Goal: Task Accomplishment & Management: Manage account settings

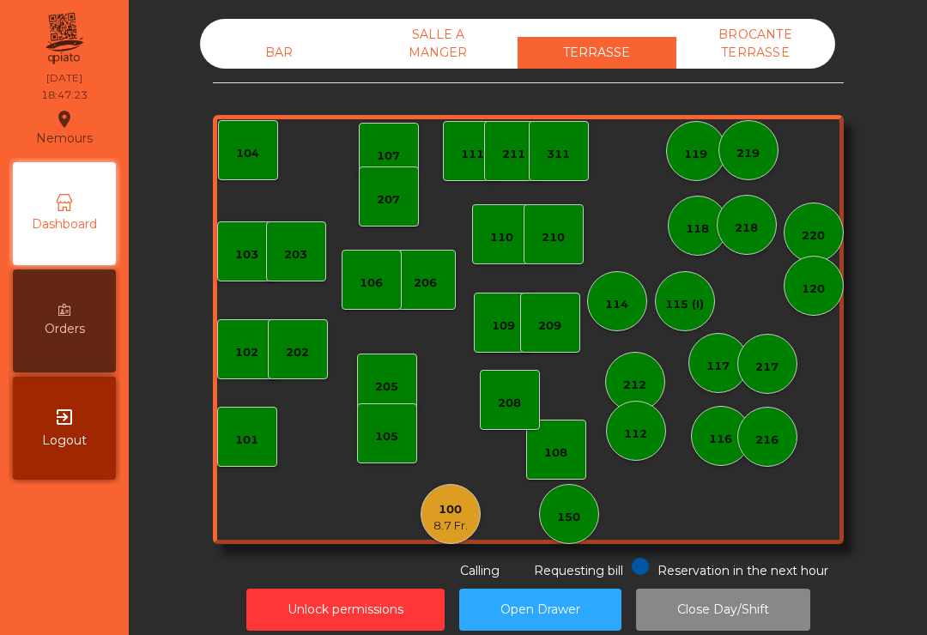
click at [448, 527] on div "8.7 Fr." at bounding box center [450, 526] width 34 height 17
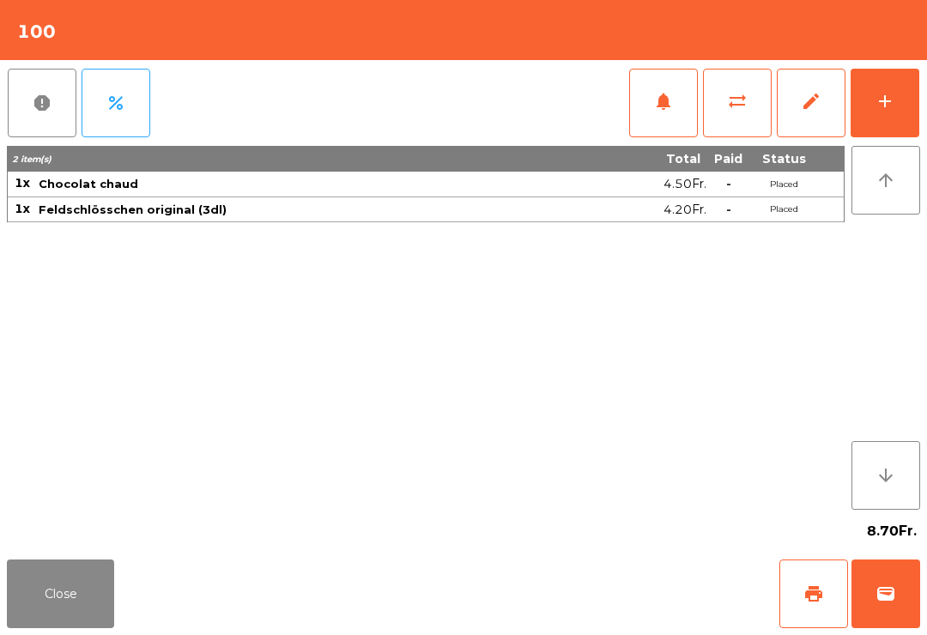
click at [872, 612] on button "wallet" at bounding box center [885, 594] width 69 height 69
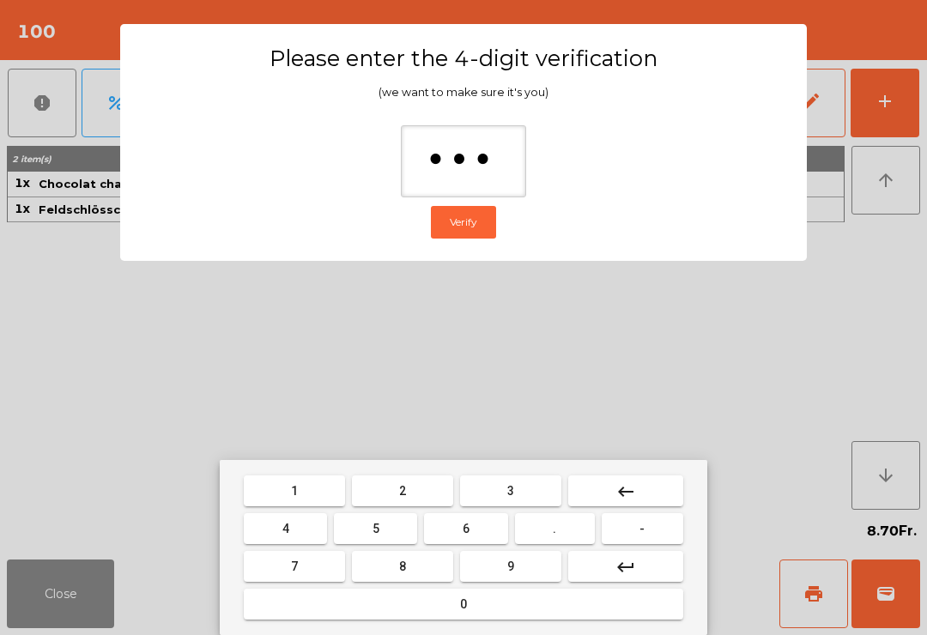
type input "****"
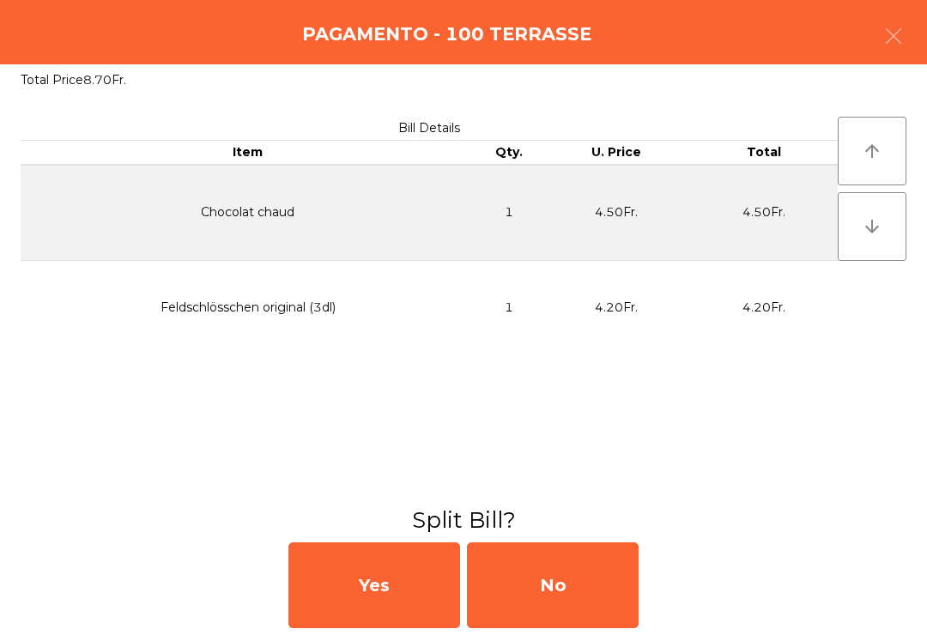
click at [593, 599] on div "No" at bounding box center [553, 585] width 172 height 86
click at [572, 588] on div "MB" at bounding box center [553, 585] width 172 height 86
click at [582, 590] on div "No" at bounding box center [553, 585] width 172 height 86
click at [578, 588] on div "No" at bounding box center [553, 585] width 172 height 86
click at [581, 601] on div "No" at bounding box center [553, 585] width 172 height 86
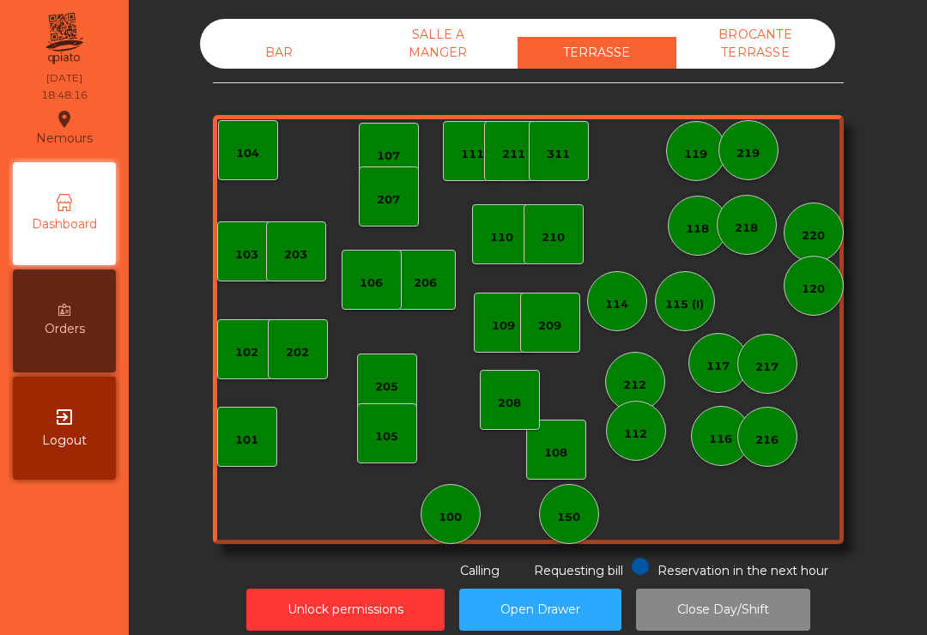
click at [282, 47] on div "BAR" at bounding box center [279, 53] width 159 height 32
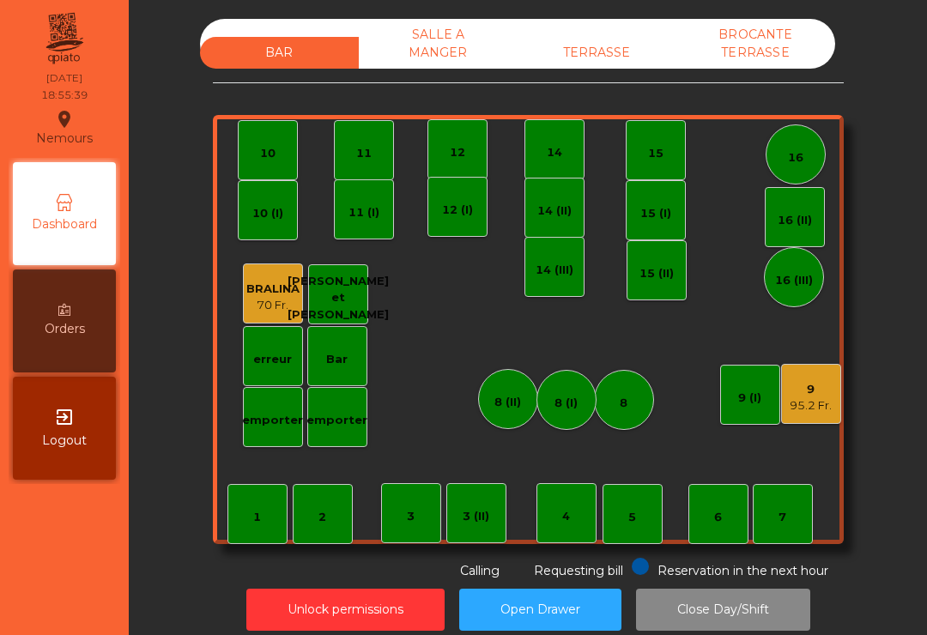
click at [619, 499] on div "5" at bounding box center [632, 514] width 60 height 60
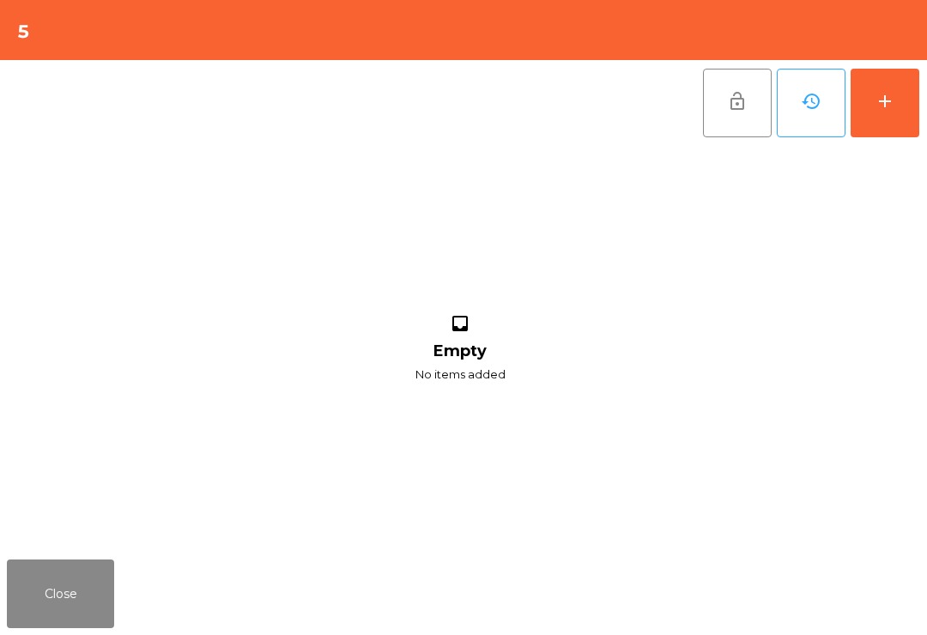
click at [901, 99] on button "add" at bounding box center [885, 103] width 69 height 69
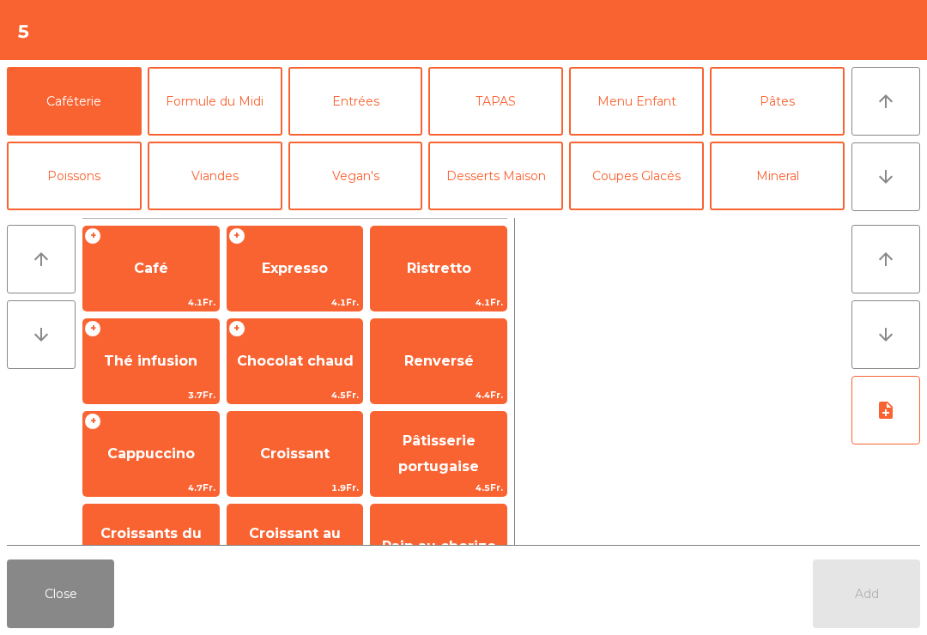
click at [876, 209] on button "arrow_downward" at bounding box center [885, 176] width 69 height 69
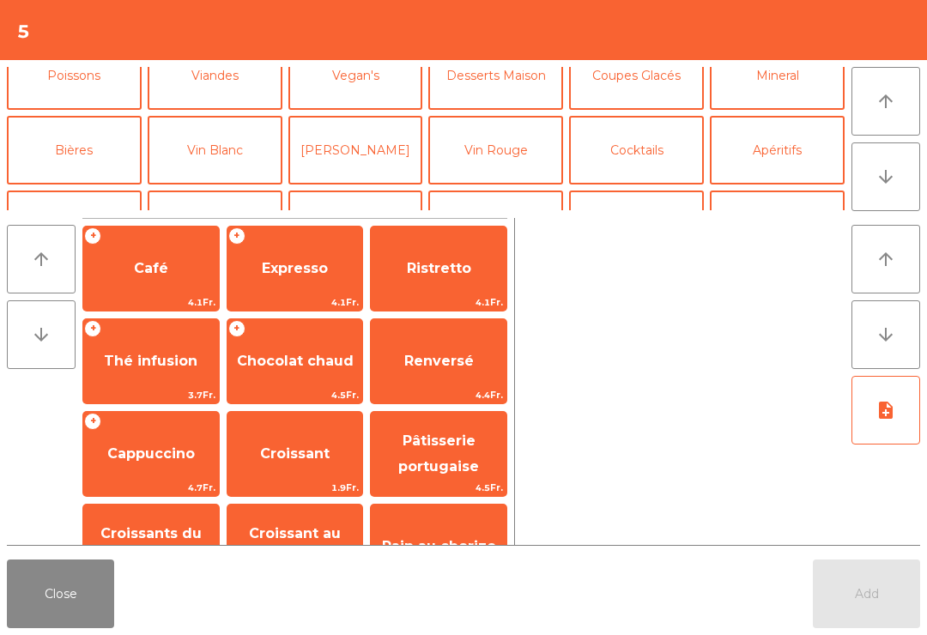
scroll to position [100, 0]
click at [652, 146] on button "Cocktails" at bounding box center [636, 150] width 135 height 69
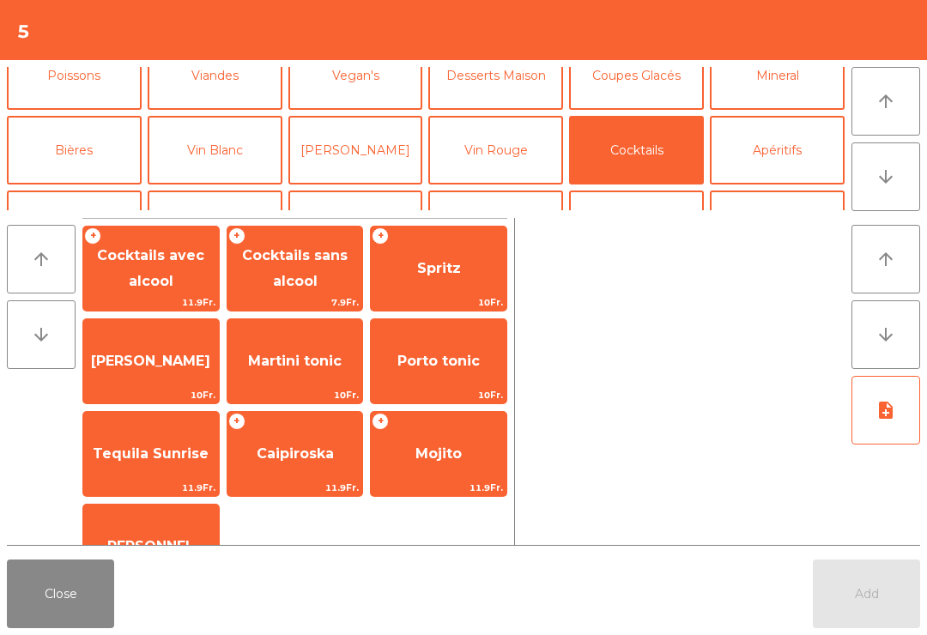
click at [452, 462] on span "Mojito" at bounding box center [438, 453] width 46 height 16
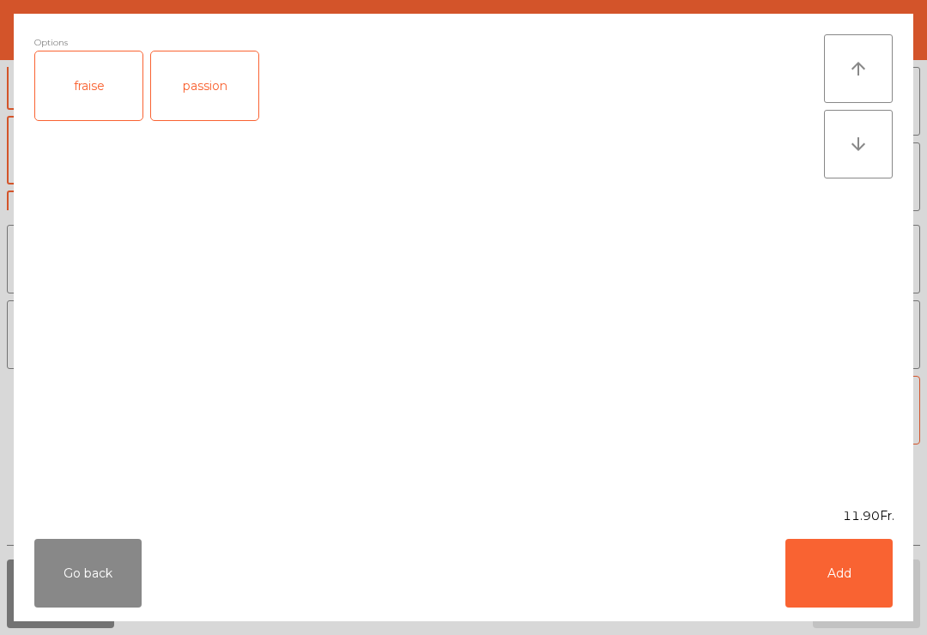
click at [103, 82] on div "fraise" at bounding box center [88, 85] width 107 height 69
click at [831, 548] on button "Add" at bounding box center [838, 573] width 107 height 69
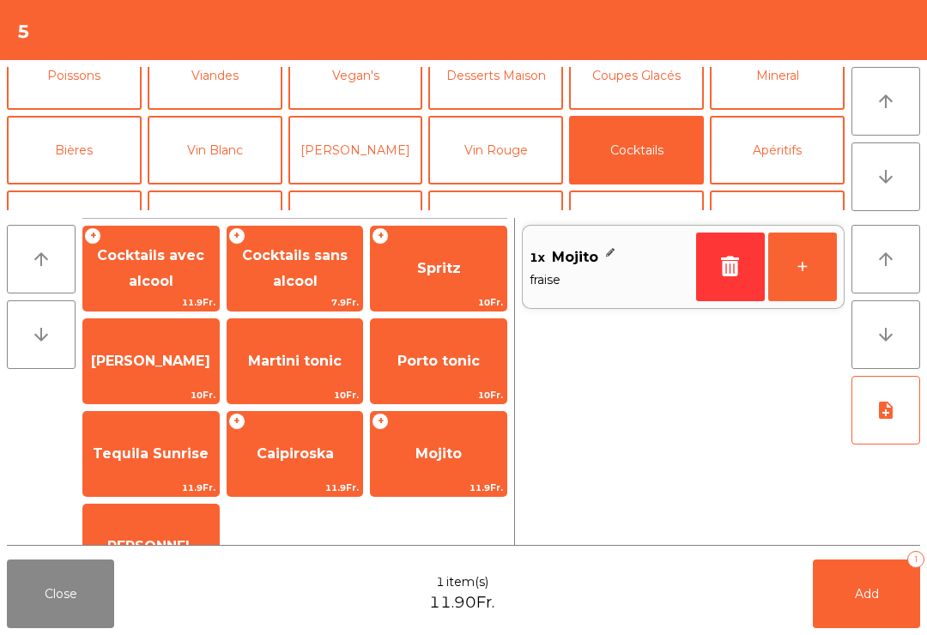
click at [819, 276] on button "+" at bounding box center [802, 267] width 69 height 69
click at [895, 590] on button "Add 2" at bounding box center [866, 594] width 107 height 69
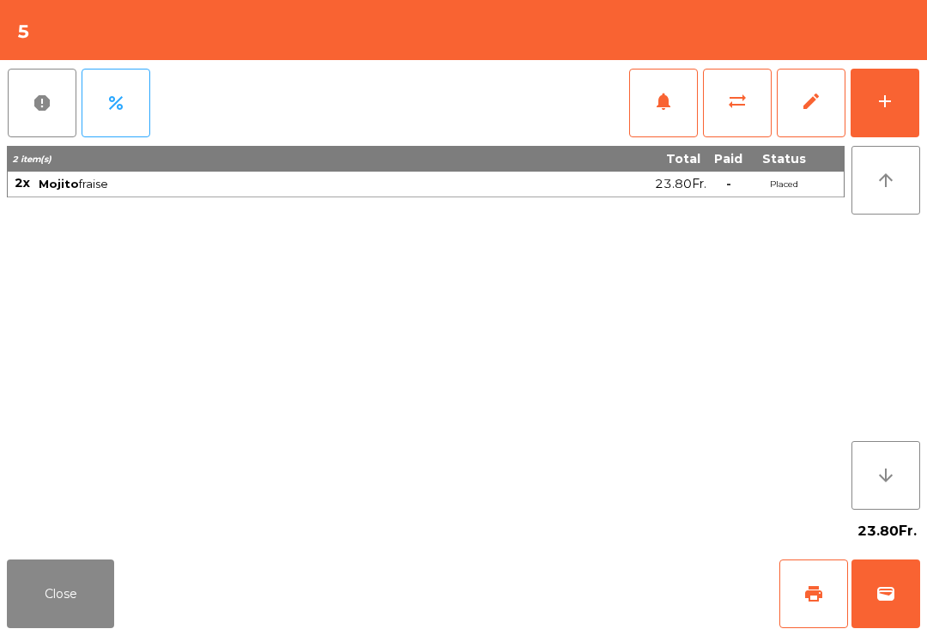
click at [86, 620] on button "Close" at bounding box center [60, 594] width 107 height 69
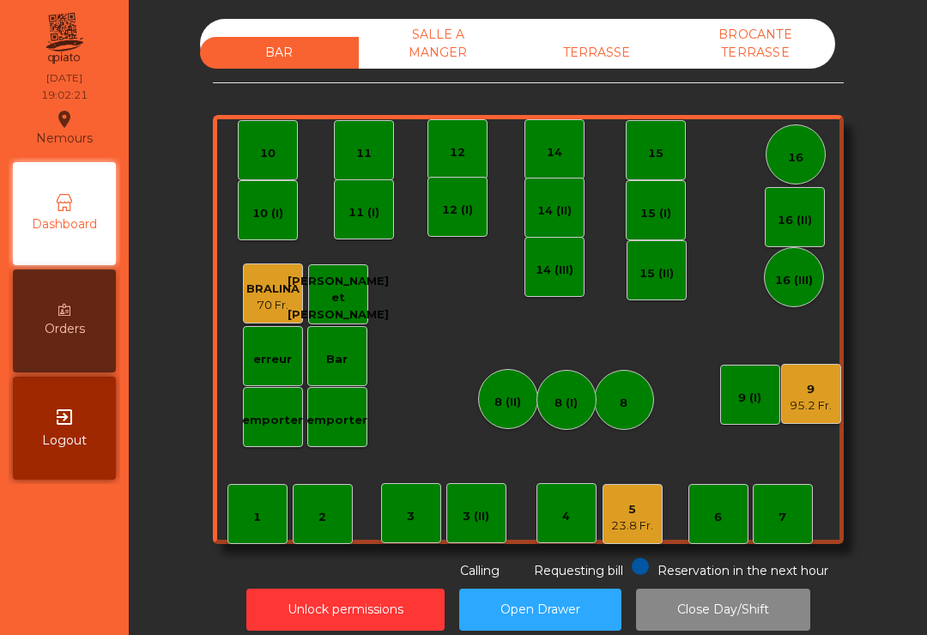
click at [787, 238] on div "16 (II)" at bounding box center [795, 217] width 60 height 60
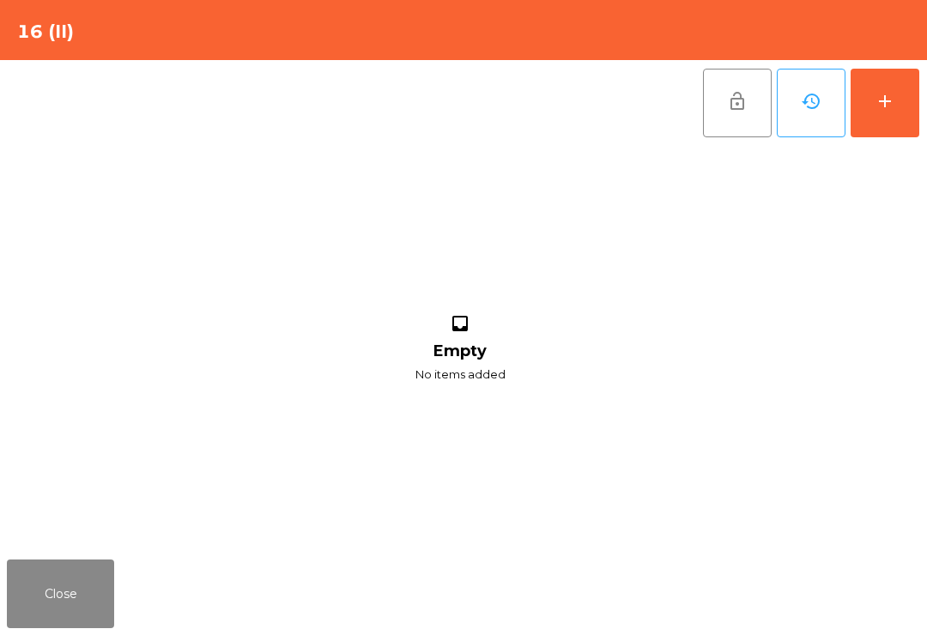
click at [896, 113] on button "add" at bounding box center [885, 103] width 69 height 69
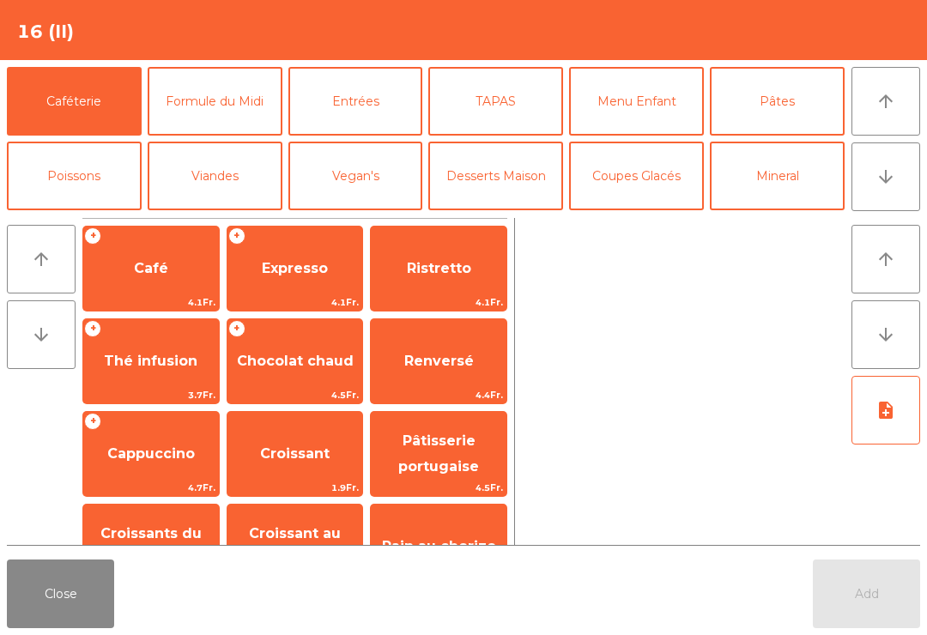
click at [766, 191] on button "Mineral" at bounding box center [777, 176] width 135 height 69
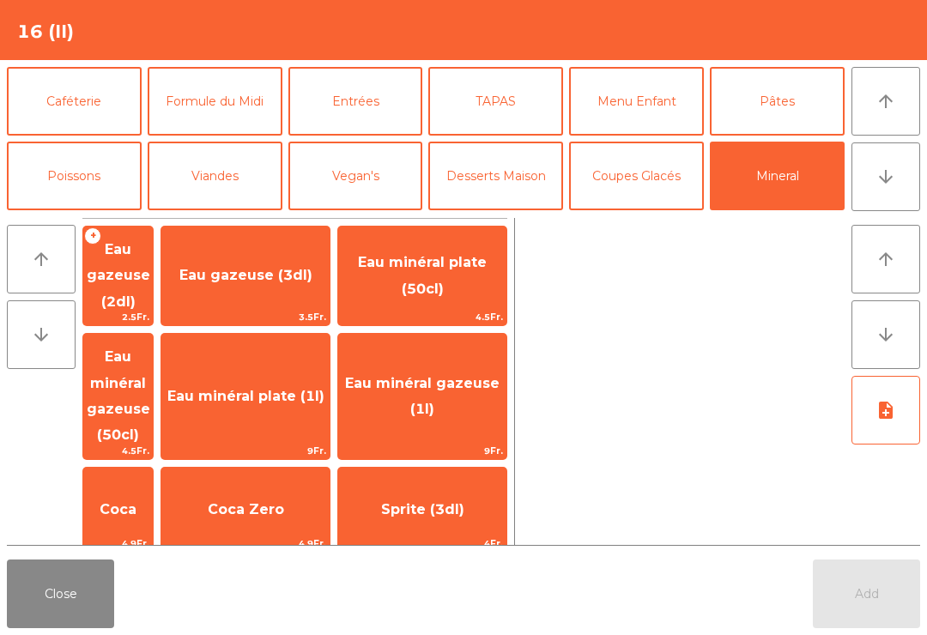
scroll to position [111, 0]
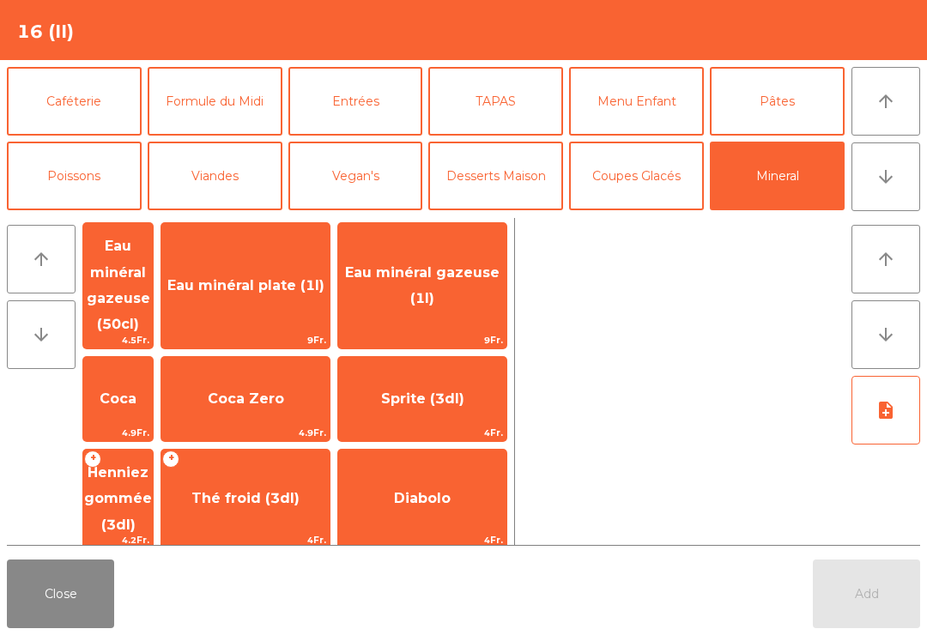
click at [311, 475] on span "Thé froid (3dl)" at bounding box center [245, 498] width 168 height 46
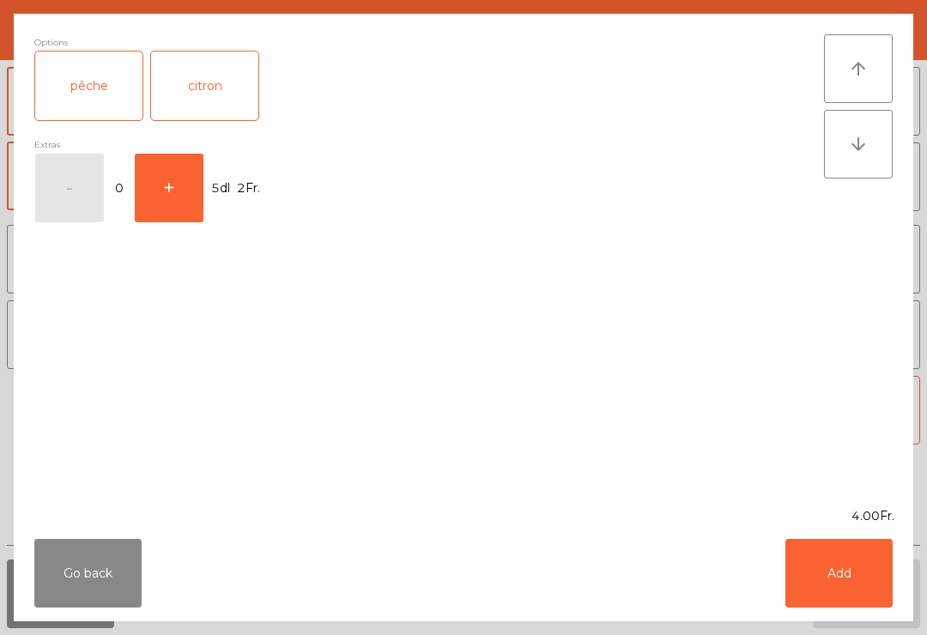
click at [204, 97] on div "citron" at bounding box center [204, 85] width 107 height 69
click at [852, 577] on button "Add" at bounding box center [838, 573] width 107 height 69
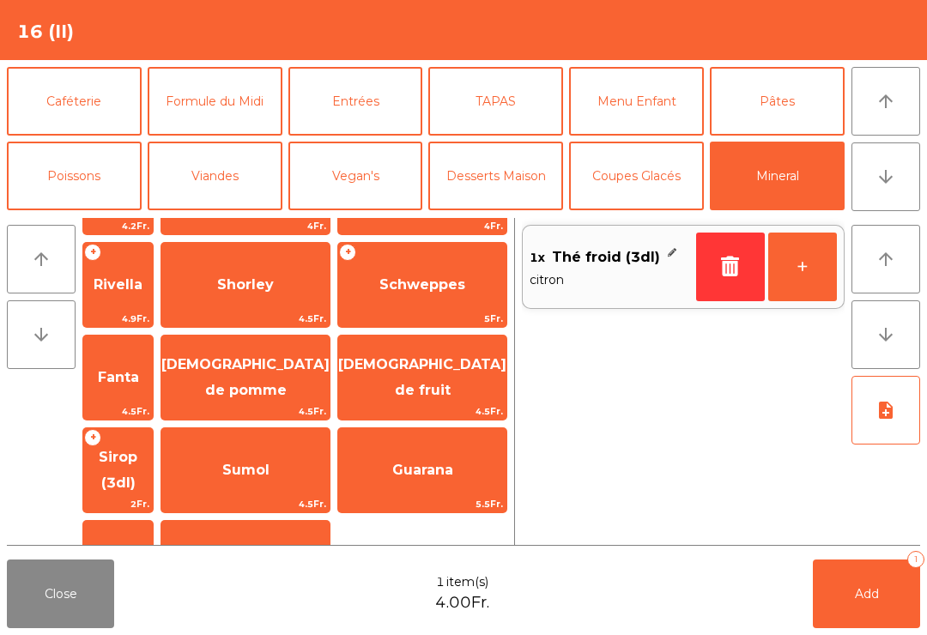
click at [293, 554] on span "Carafe d'eau" at bounding box center [246, 562] width 94 height 16
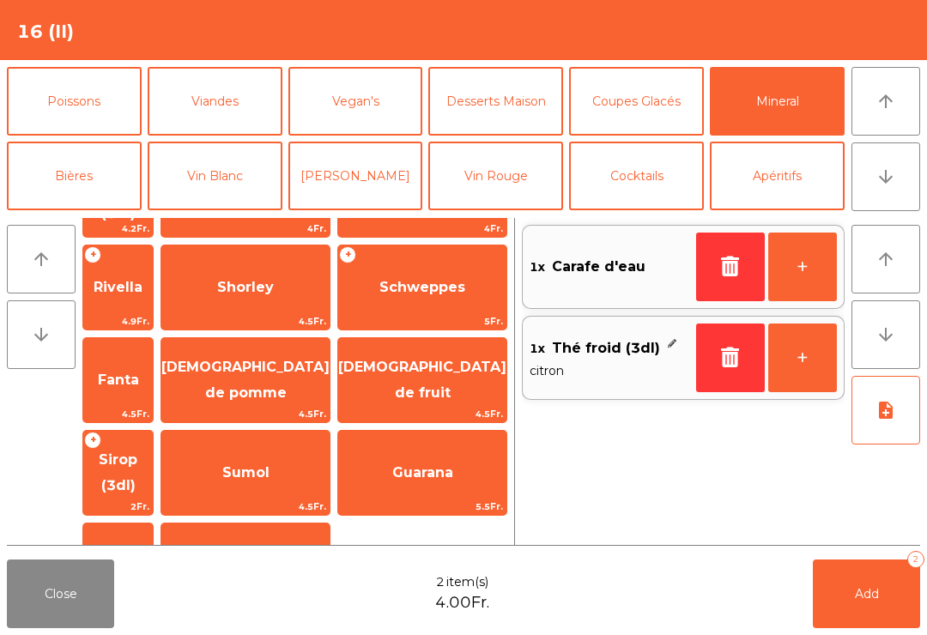
scroll to position [124, 0]
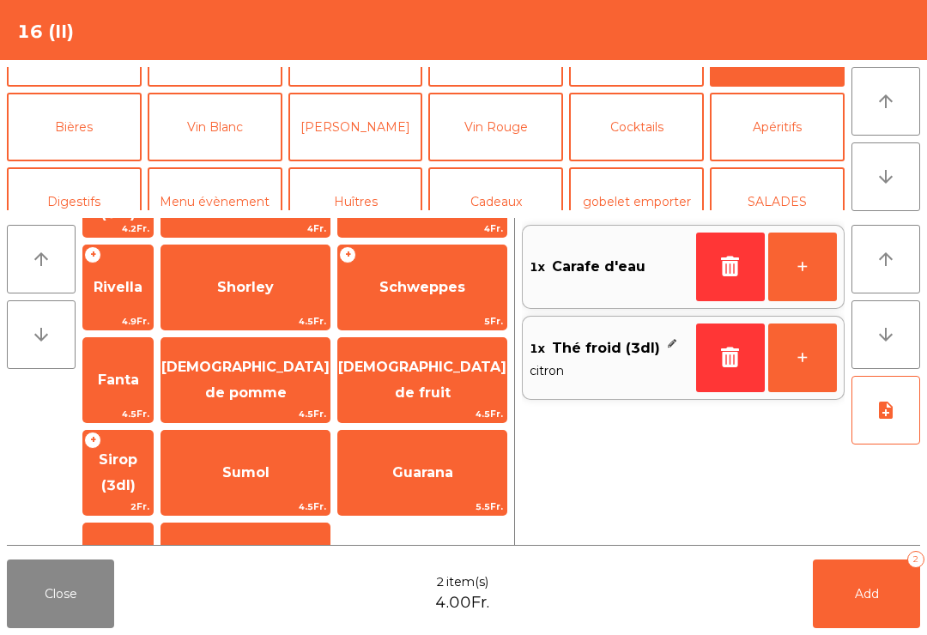
click at [634, 126] on button "Cocktails" at bounding box center [636, 127] width 135 height 69
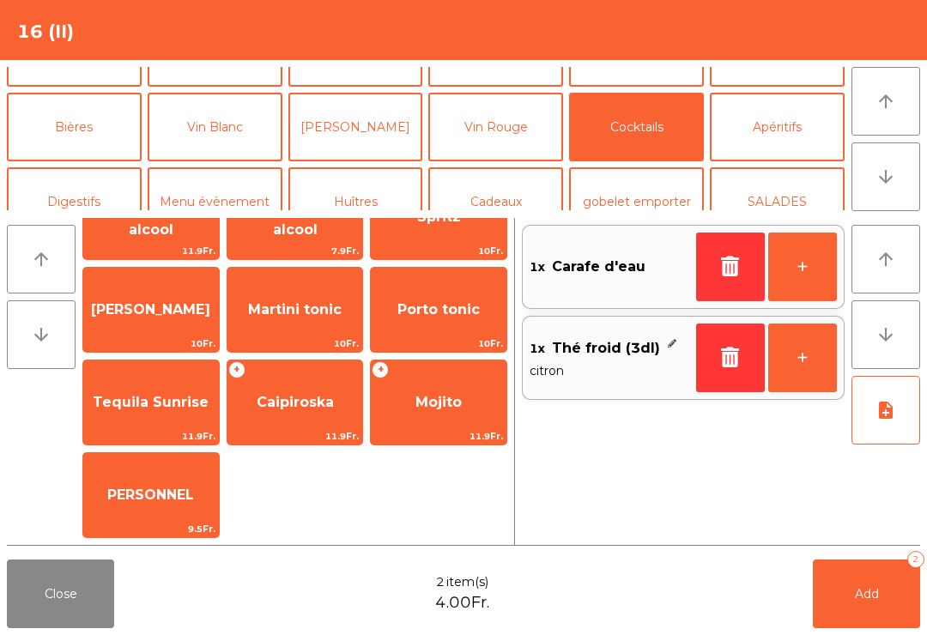
scroll to position [51, 0]
click at [433, 410] on span "Mojito" at bounding box center [438, 402] width 46 height 16
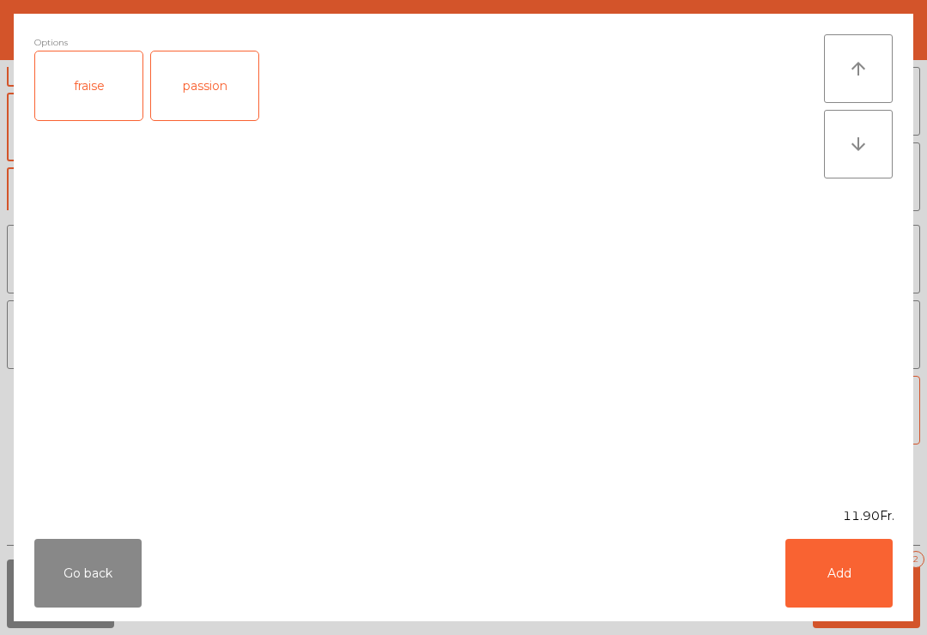
click at [842, 596] on button "Add" at bounding box center [838, 573] width 107 height 69
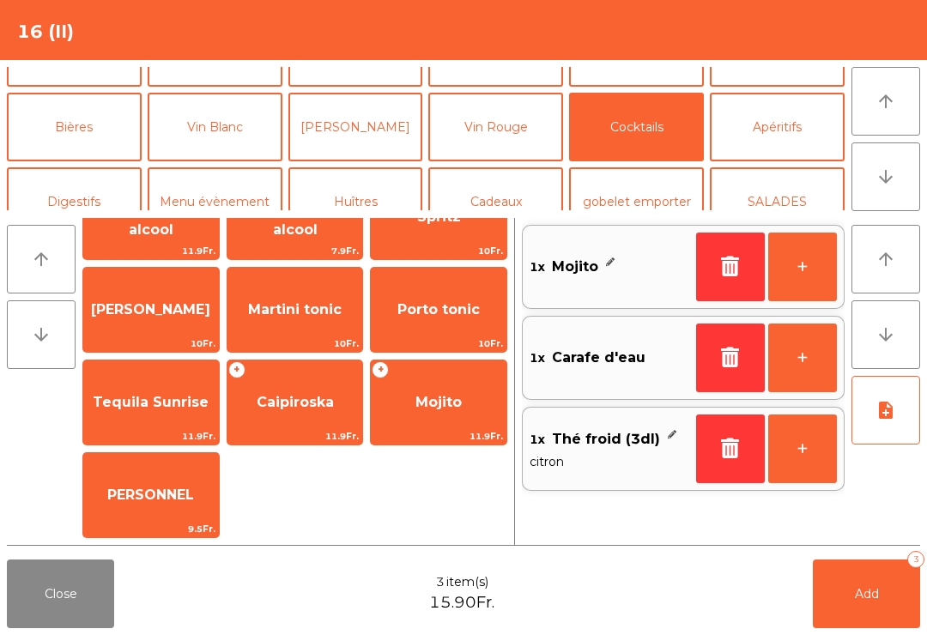
click at [463, 397] on span "Mojito" at bounding box center [439, 402] width 136 height 46
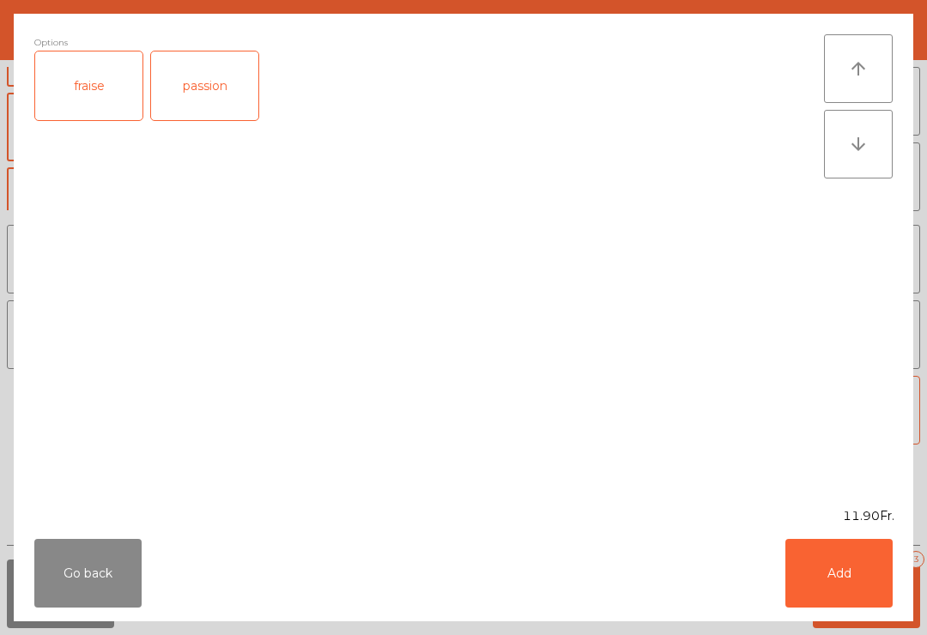
click at [95, 73] on div "fraise" at bounding box center [88, 85] width 107 height 69
click at [845, 560] on button "Add" at bounding box center [838, 573] width 107 height 69
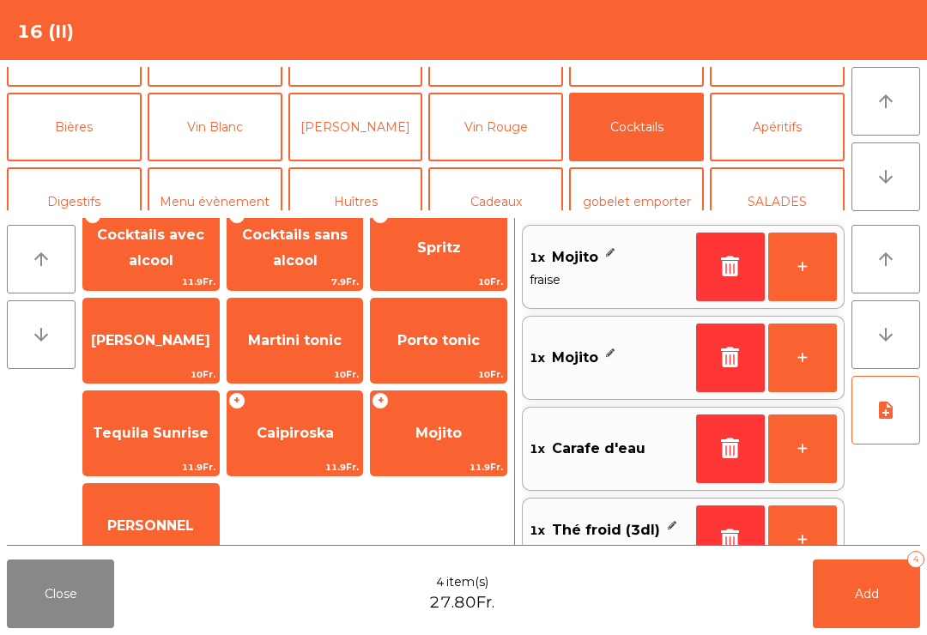
scroll to position [-2, 0]
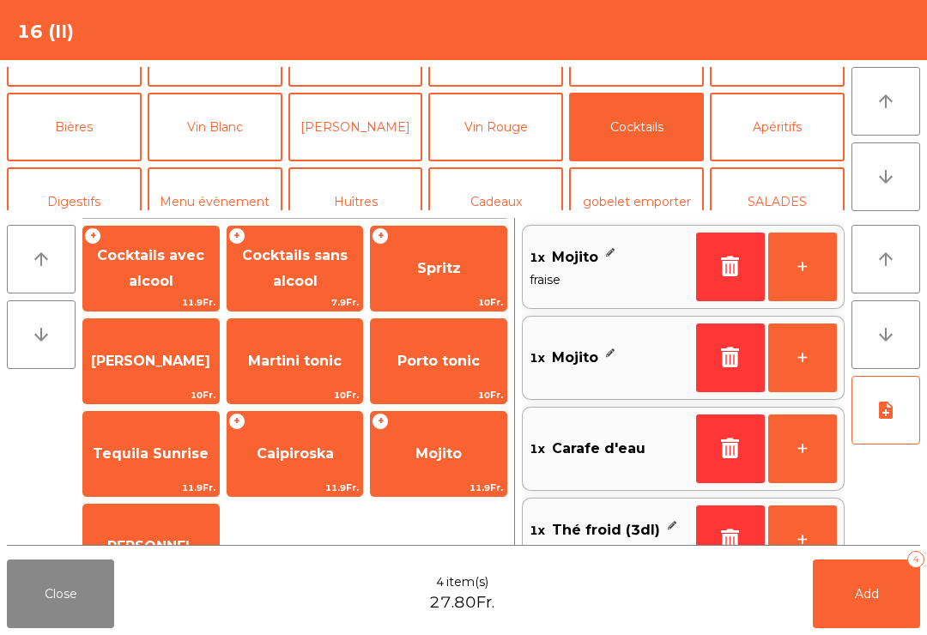
click at [299, 260] on span "Cocktails sans alcool" at bounding box center [295, 268] width 106 height 42
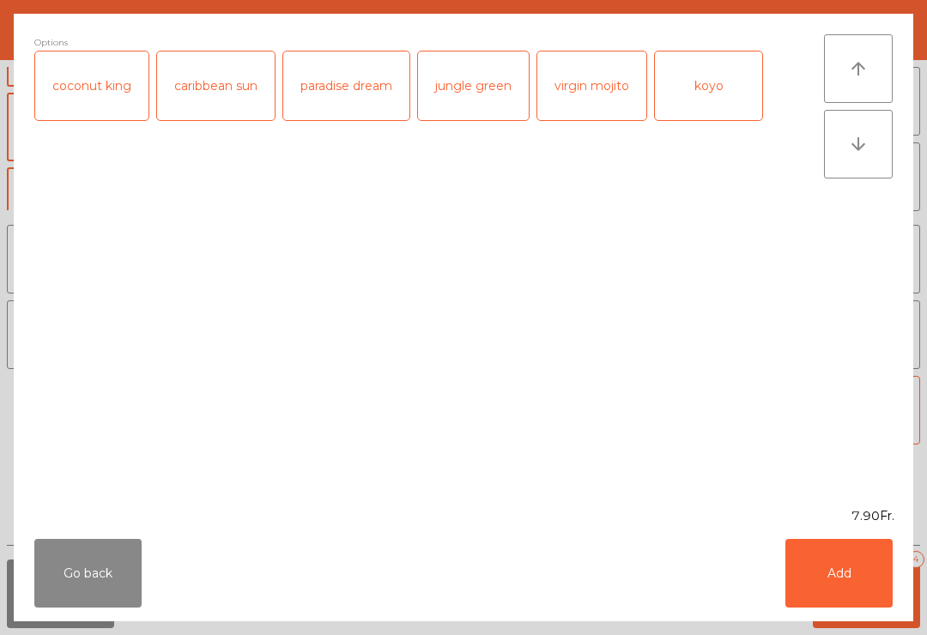
scroll to position [0, 0]
click at [851, 565] on button "Add" at bounding box center [838, 573] width 107 height 69
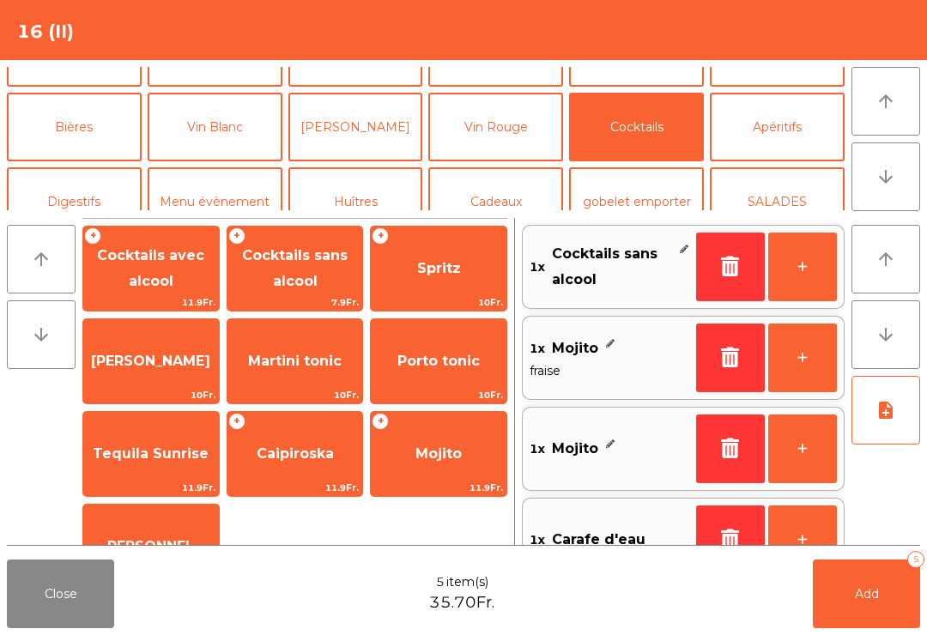
scroll to position [7, 0]
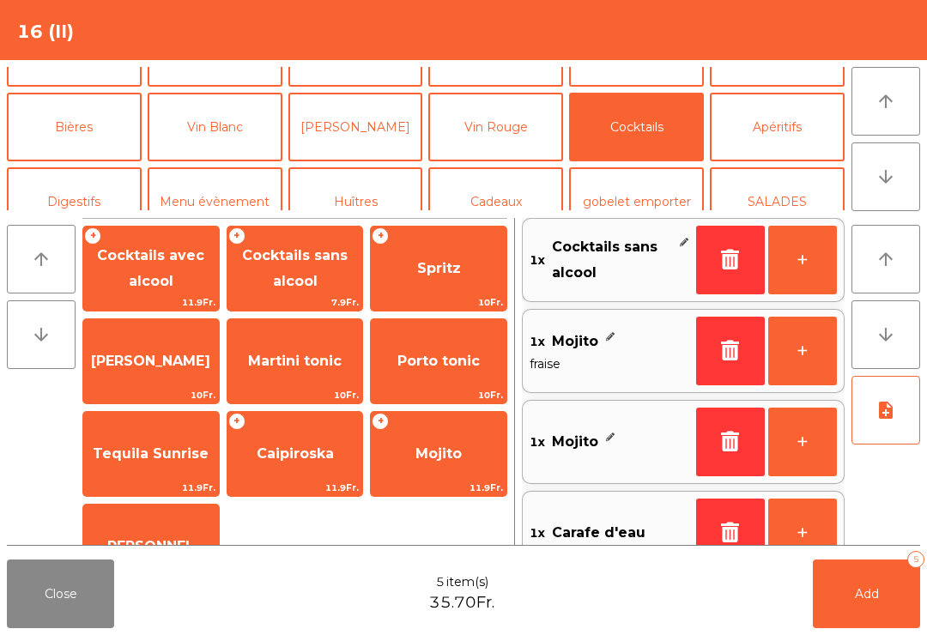
click at [879, 408] on icon "note_add" at bounding box center [885, 410] width 21 height 21
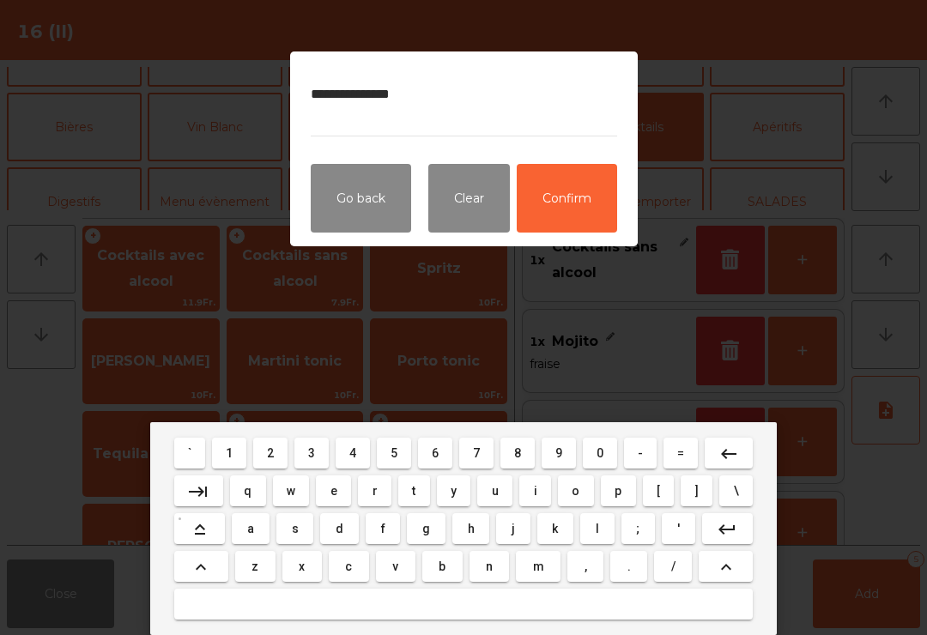
type textarea "**********"
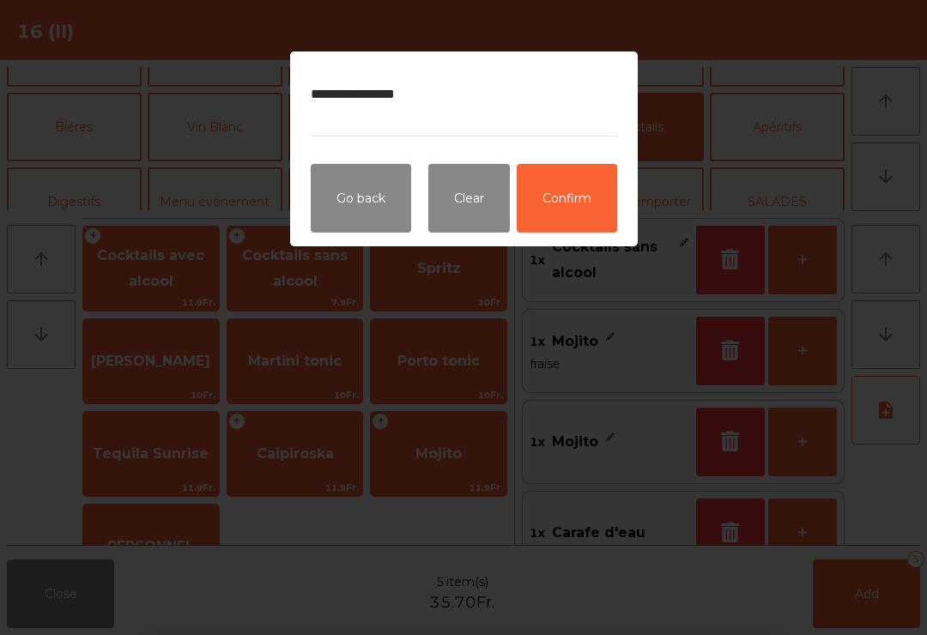
click at [558, 190] on button "Confirm" at bounding box center [567, 198] width 100 height 69
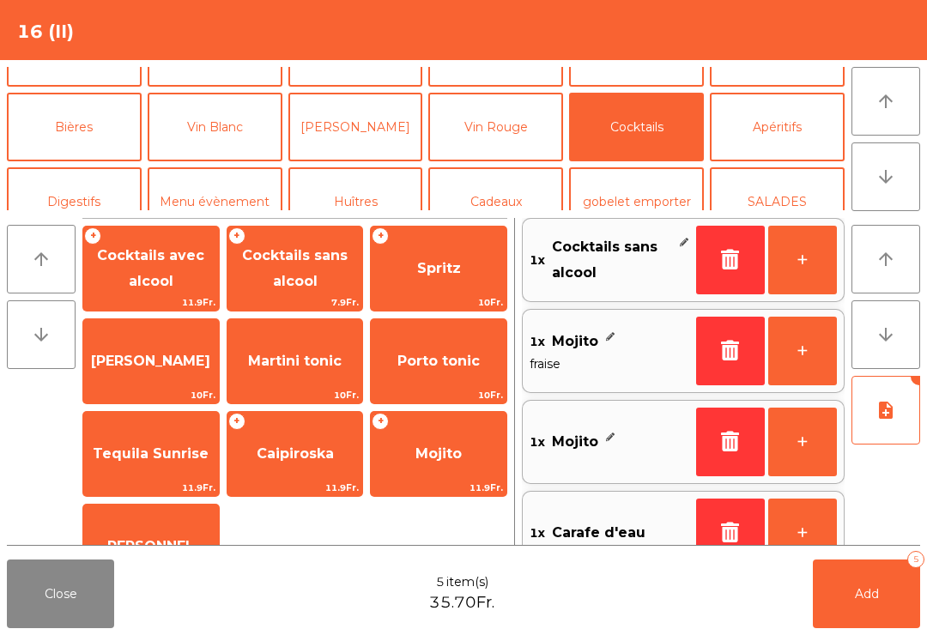
click at [774, 131] on button "Apéritifs" at bounding box center [777, 127] width 135 height 69
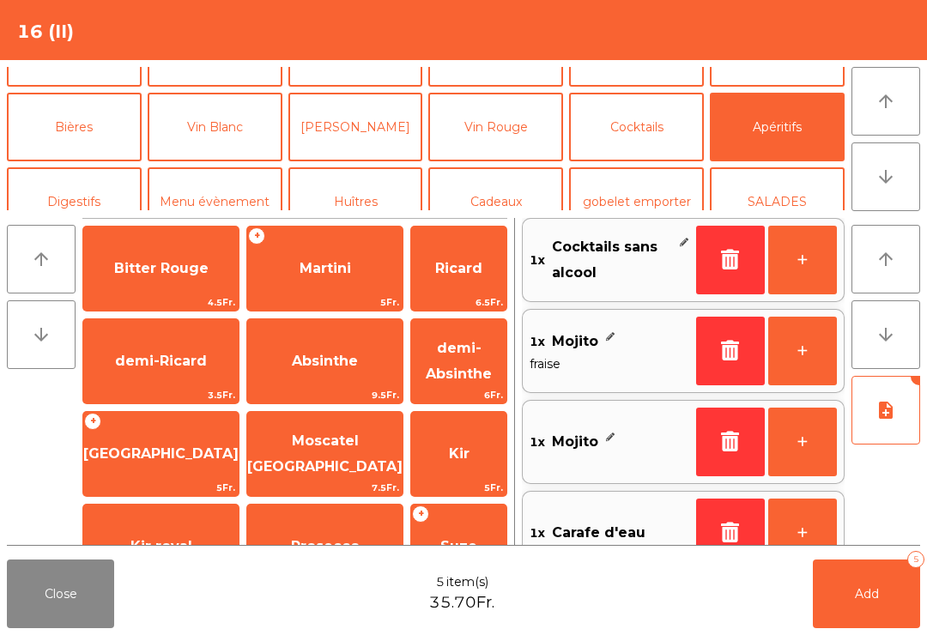
click at [443, 274] on span "Ricard" at bounding box center [458, 268] width 47 height 16
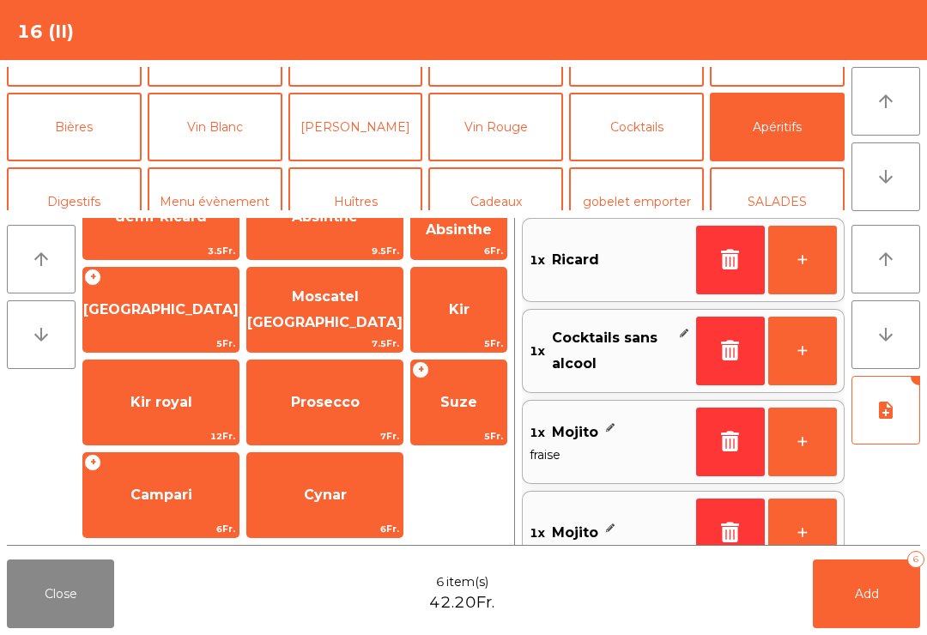
click at [451, 395] on span "Suze" at bounding box center [458, 402] width 37 height 16
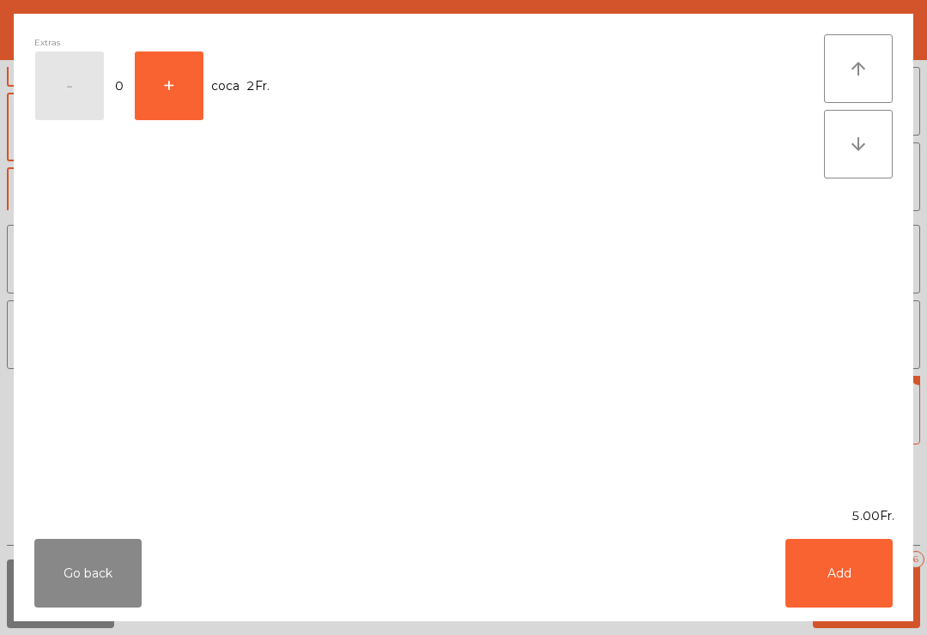
click at [167, 82] on button "+" at bounding box center [169, 85] width 69 height 69
click at [821, 559] on button "Add" at bounding box center [838, 573] width 107 height 69
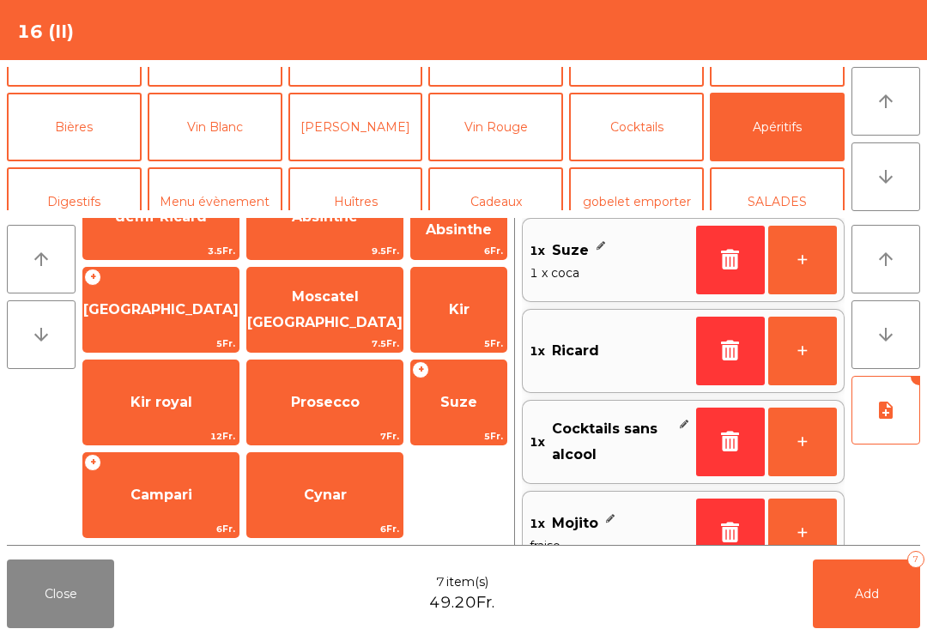
click at [880, 596] on button "Add 7" at bounding box center [866, 594] width 107 height 69
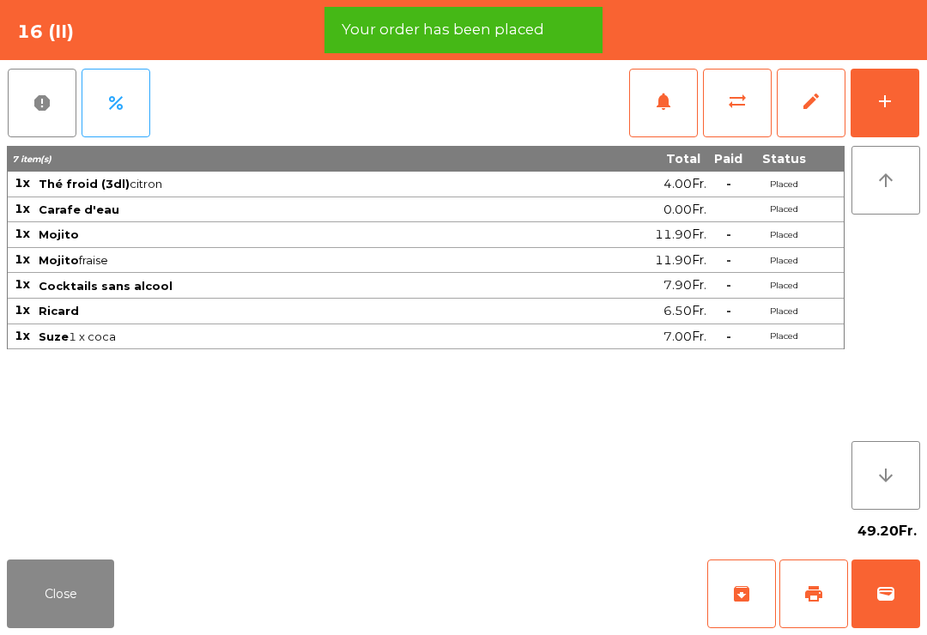
click at [57, 589] on button "Close" at bounding box center [60, 594] width 107 height 69
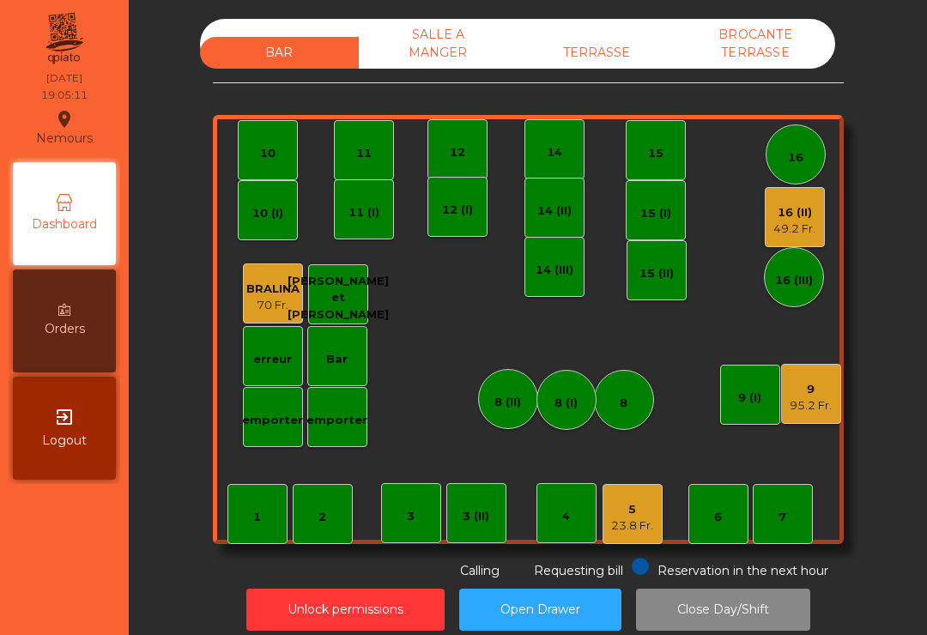
click at [380, 130] on div "11" at bounding box center [364, 150] width 60 height 60
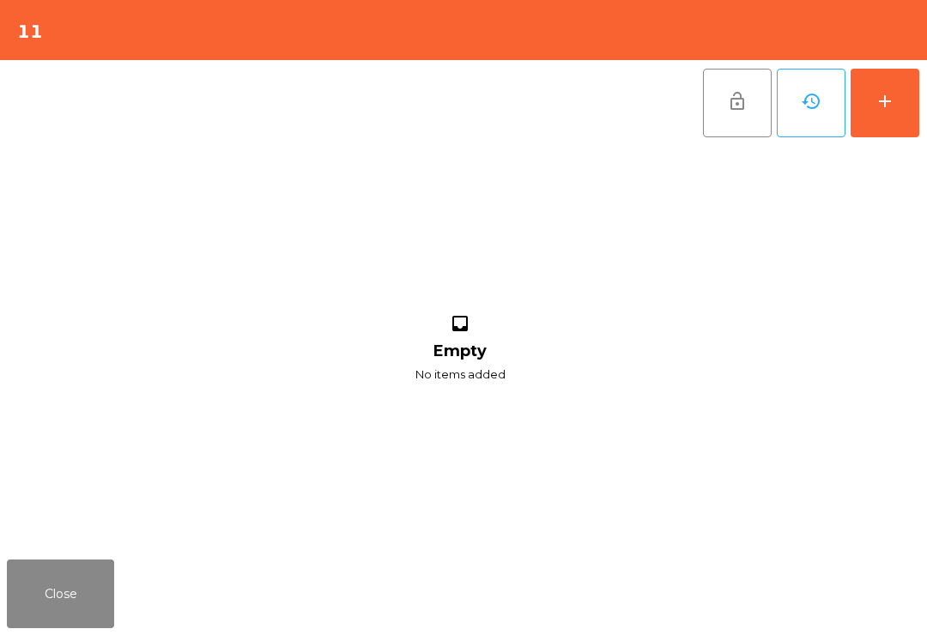
click at [894, 120] on button "add" at bounding box center [885, 103] width 69 height 69
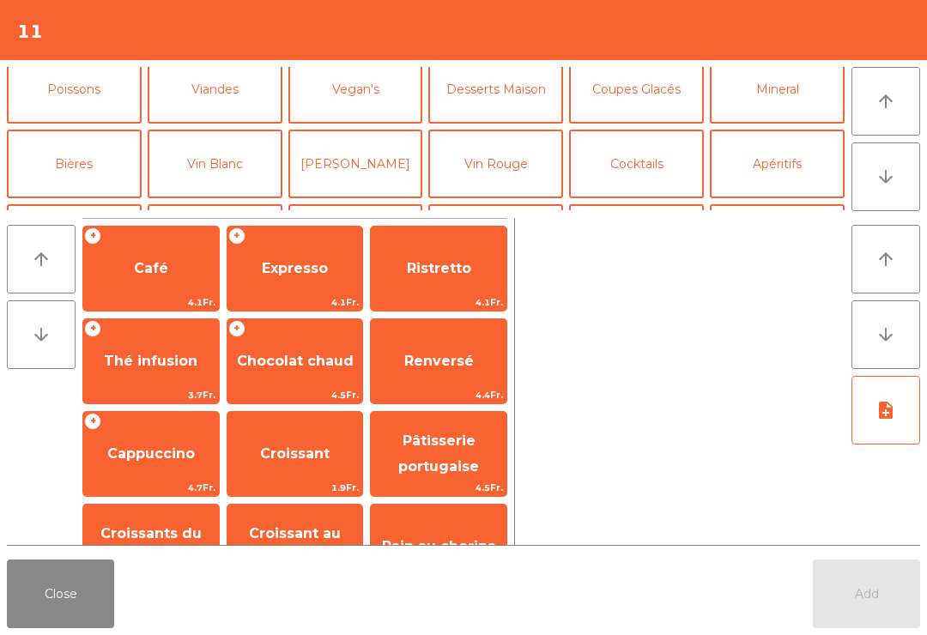
scroll to position [99, 0]
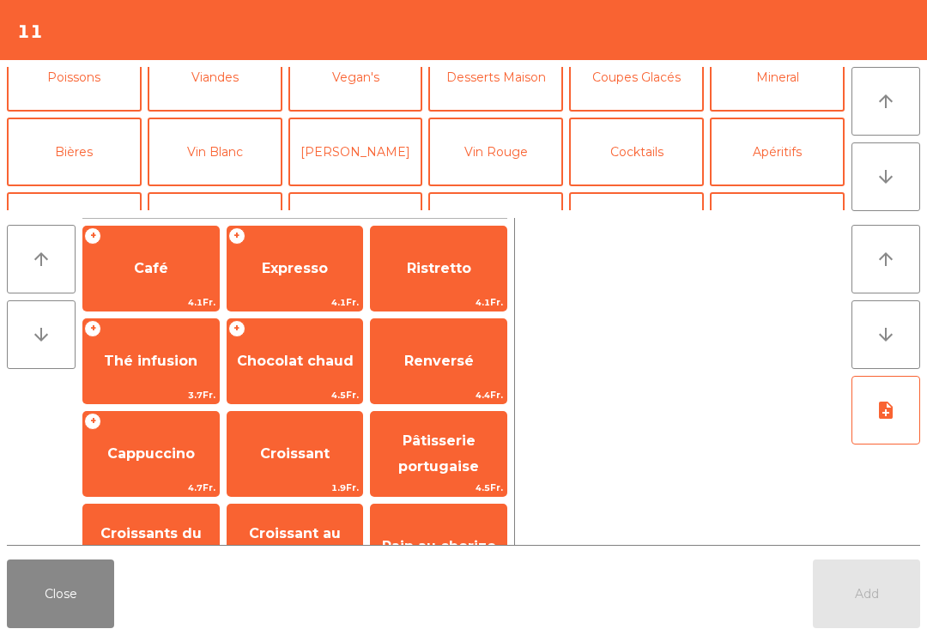
click at [614, 163] on button "Cocktails" at bounding box center [636, 152] width 135 height 69
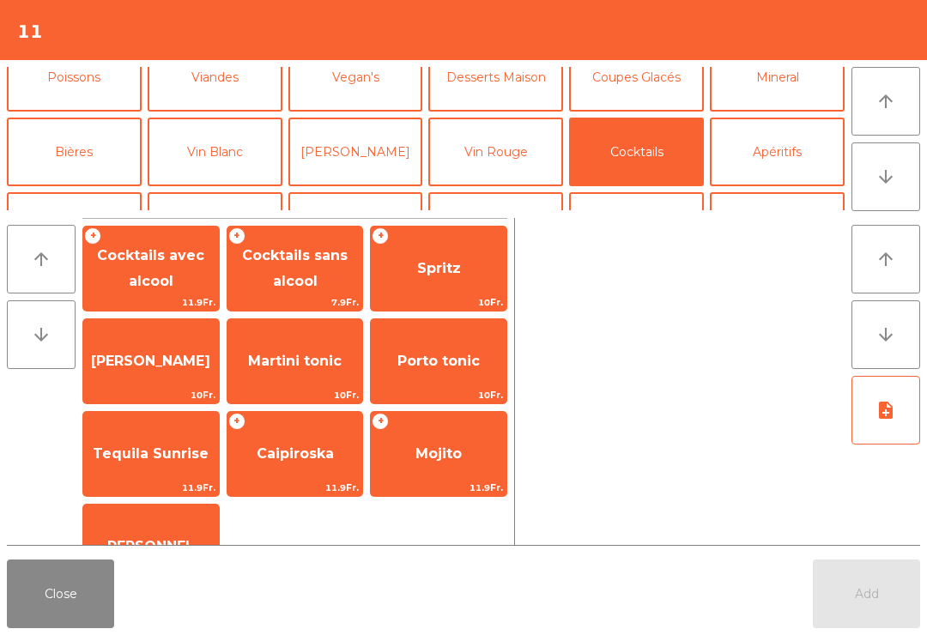
scroll to position [-31, 0]
click at [772, 160] on button "Apéritifs" at bounding box center [777, 152] width 135 height 69
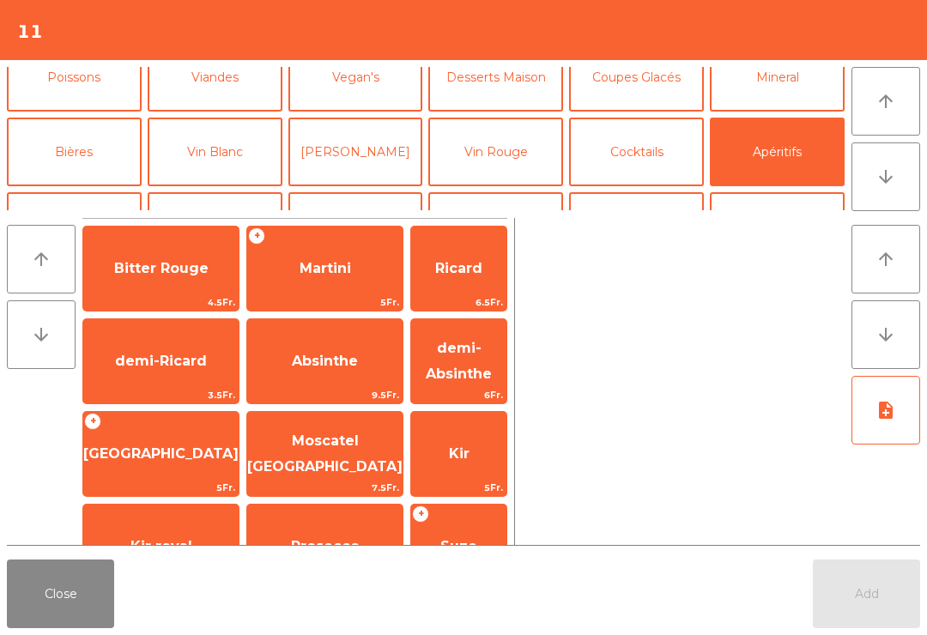
scroll to position [0, 0]
click at [288, 255] on span "Martini" at bounding box center [324, 268] width 155 height 46
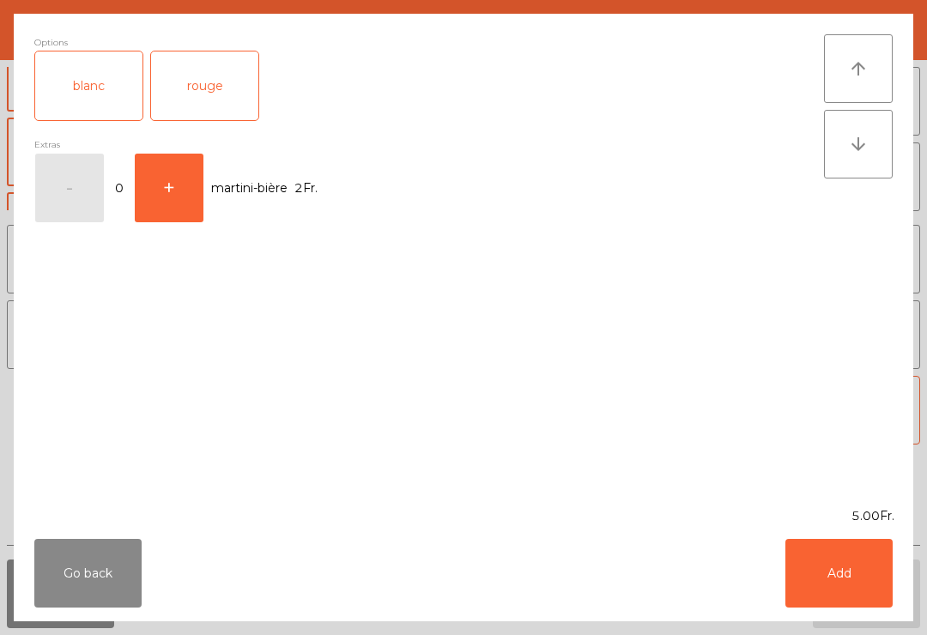
click at [92, 74] on div "blanc" at bounding box center [88, 85] width 107 height 69
click at [846, 572] on button "Add" at bounding box center [838, 573] width 107 height 69
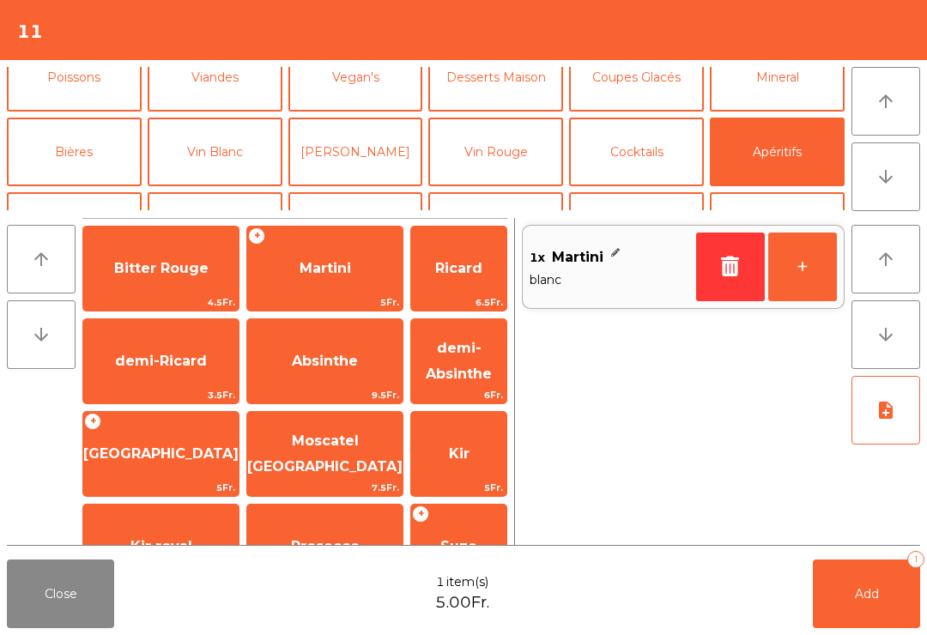
click at [797, 255] on button "+" at bounding box center [802, 267] width 69 height 69
click at [778, 78] on button "Mineral" at bounding box center [777, 77] width 135 height 69
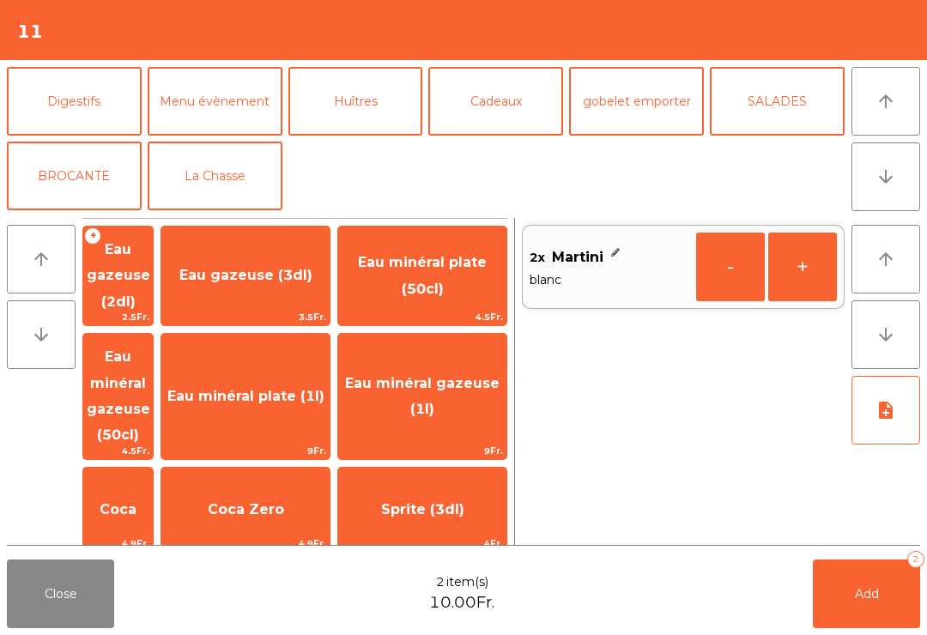
scroll to position [224, 0]
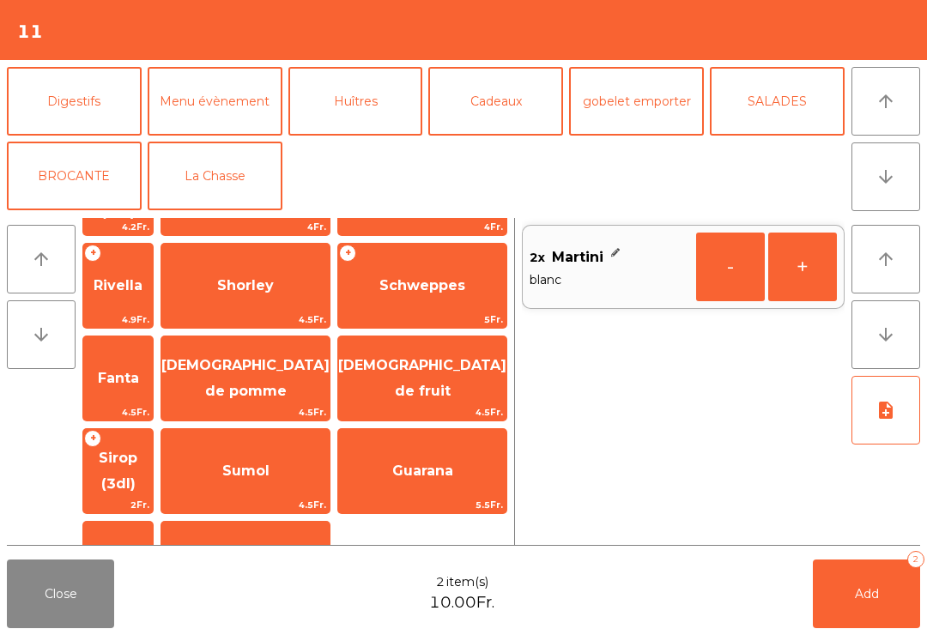
click at [293, 555] on span "Carafe d'eau" at bounding box center [246, 563] width 94 height 16
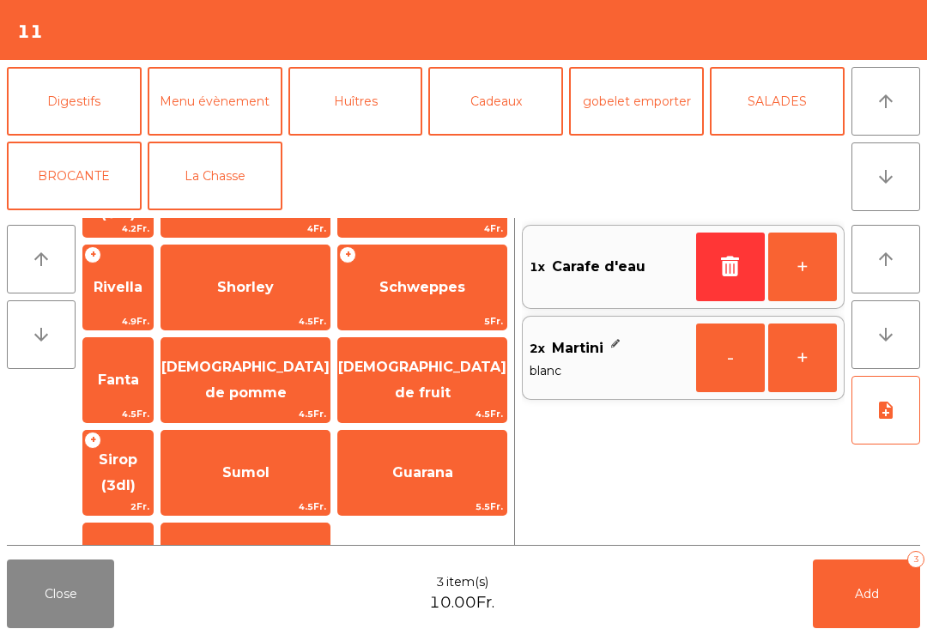
click at [875, 596] on span "Add" at bounding box center [867, 593] width 24 height 15
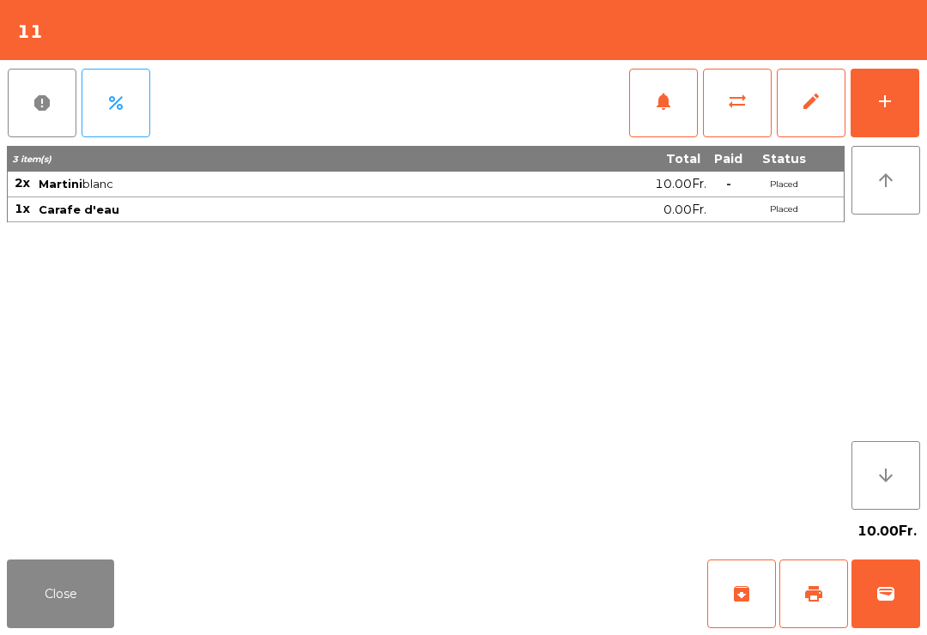
click at [65, 615] on button "Close" at bounding box center [60, 594] width 107 height 69
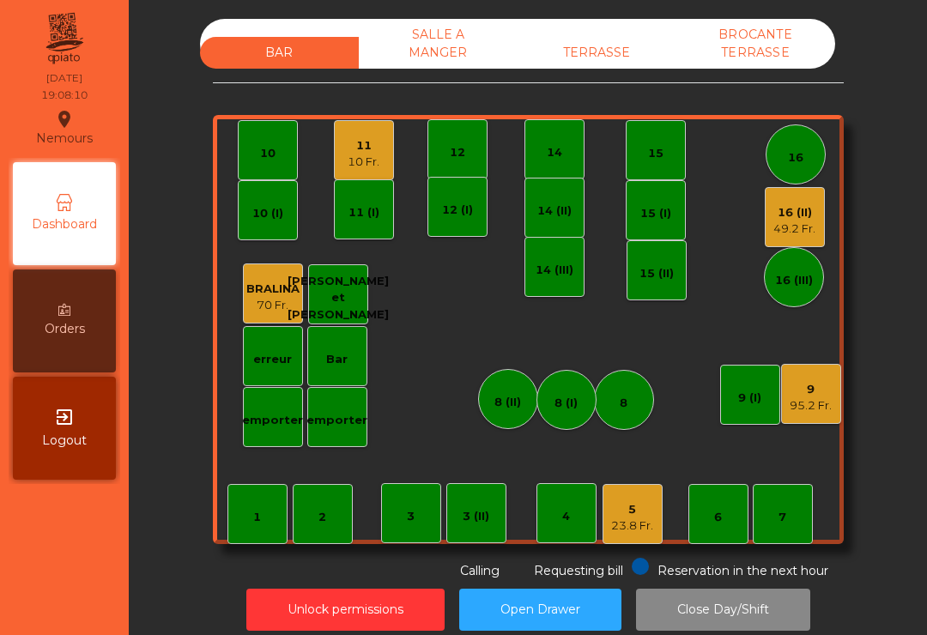
click at [648, 499] on div "5 23.8 Fr." at bounding box center [632, 514] width 42 height 40
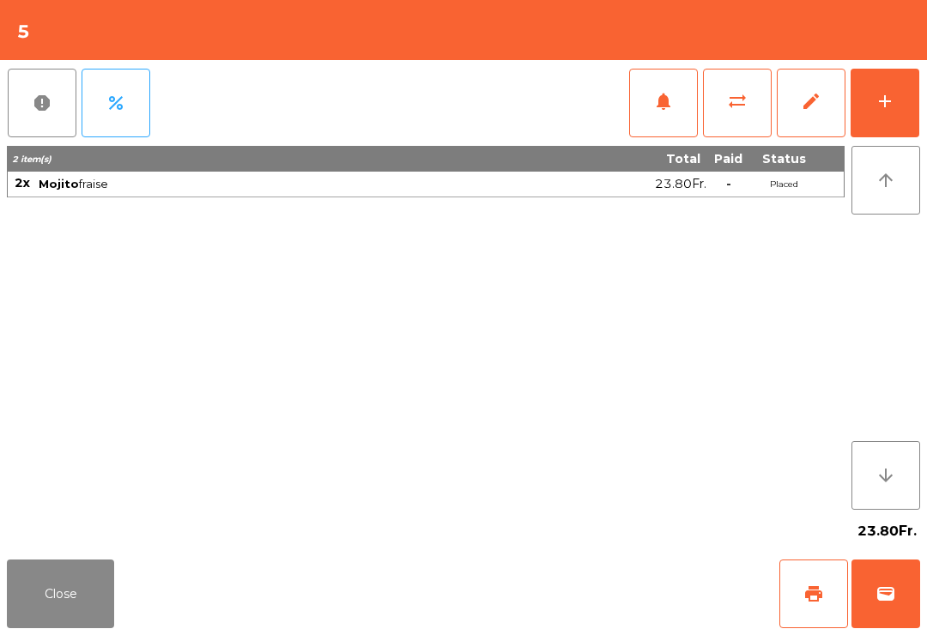
click at [105, 584] on button "Close" at bounding box center [60, 594] width 107 height 69
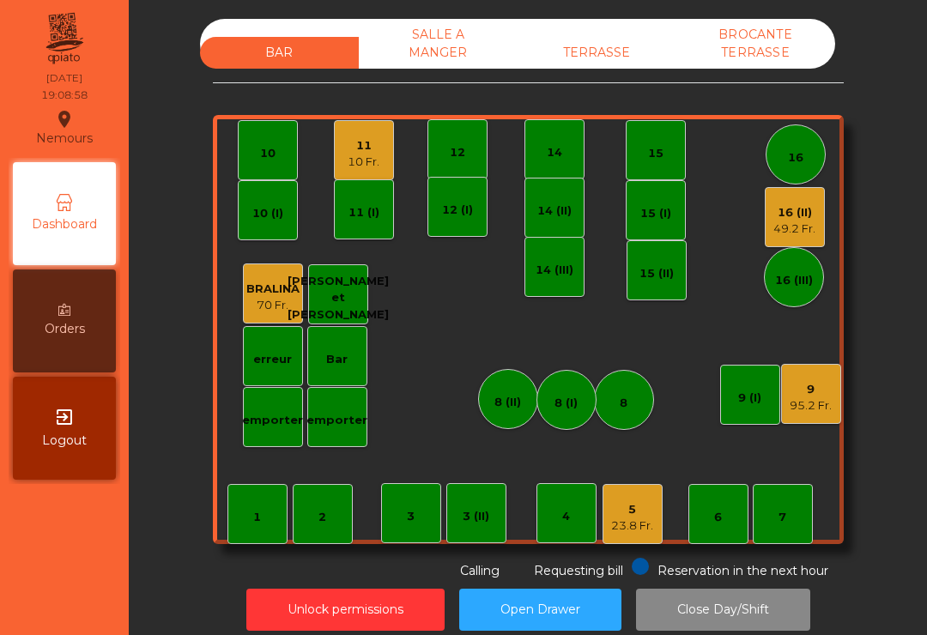
click at [632, 511] on div "5" at bounding box center [632, 509] width 42 height 17
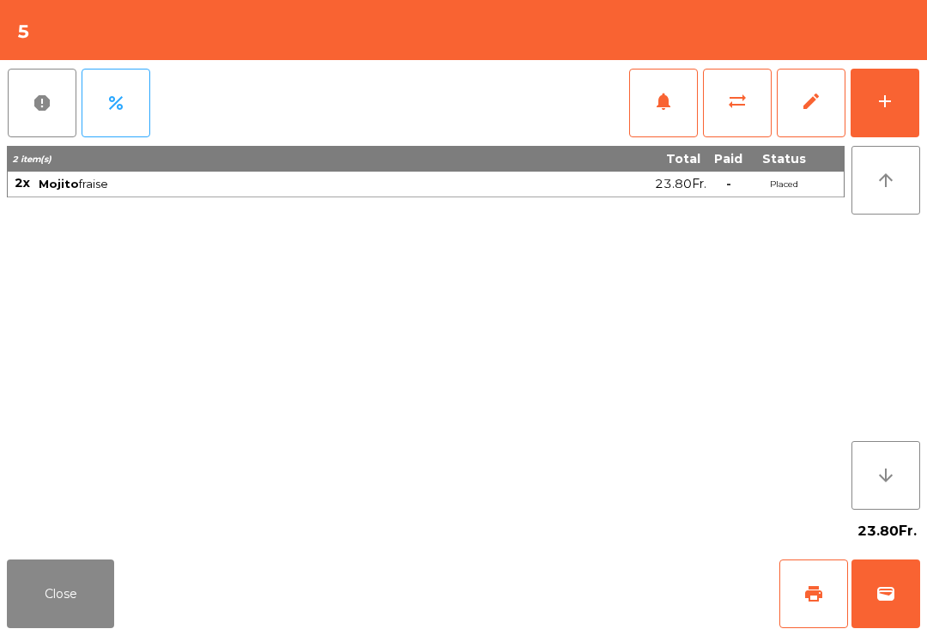
click at [893, 115] on button "add" at bounding box center [885, 103] width 69 height 69
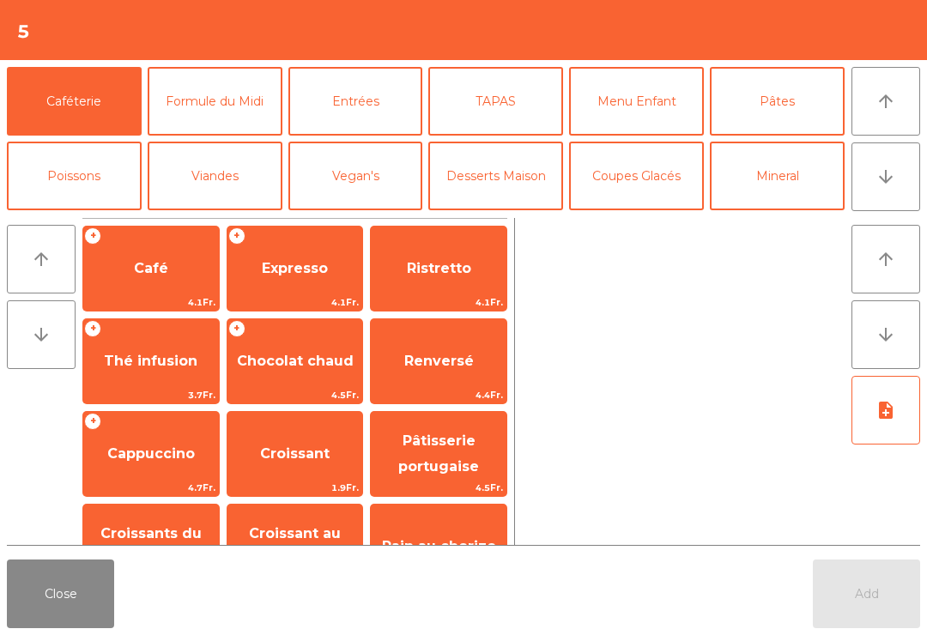
scroll to position [17, 0]
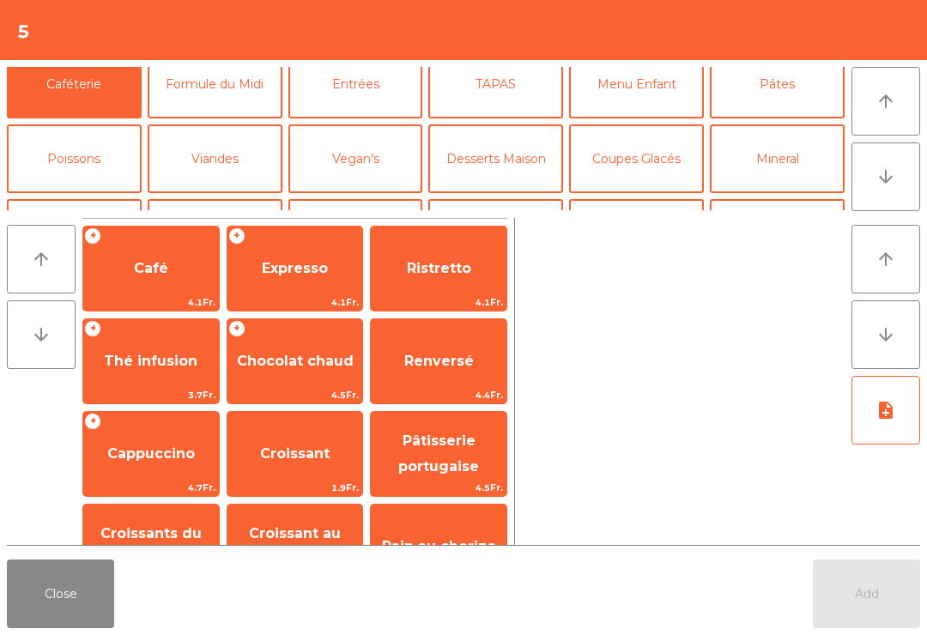
click at [216, 135] on button "Viandes" at bounding box center [215, 158] width 135 height 69
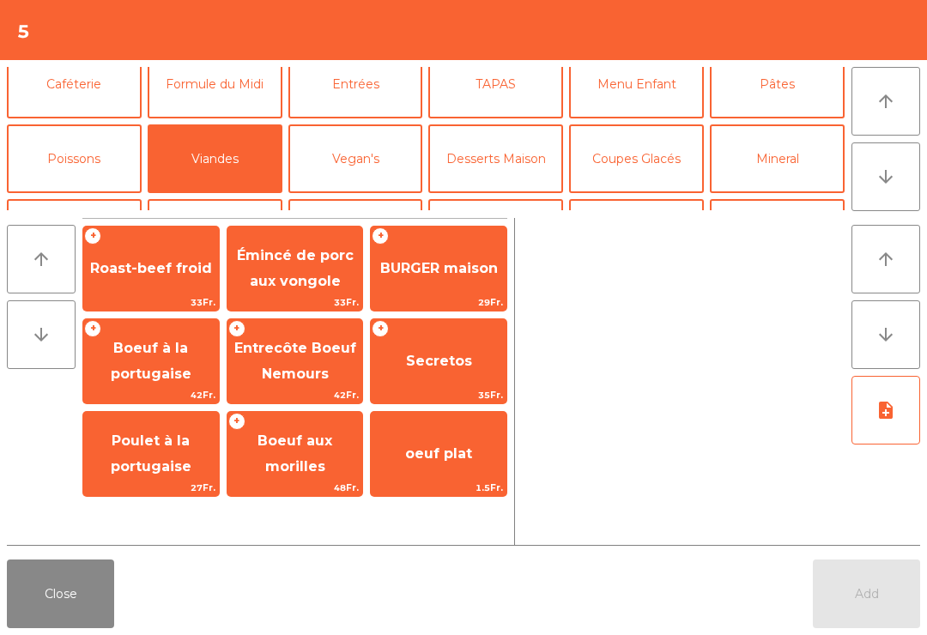
click at [447, 351] on span "Secretos" at bounding box center [439, 361] width 136 height 46
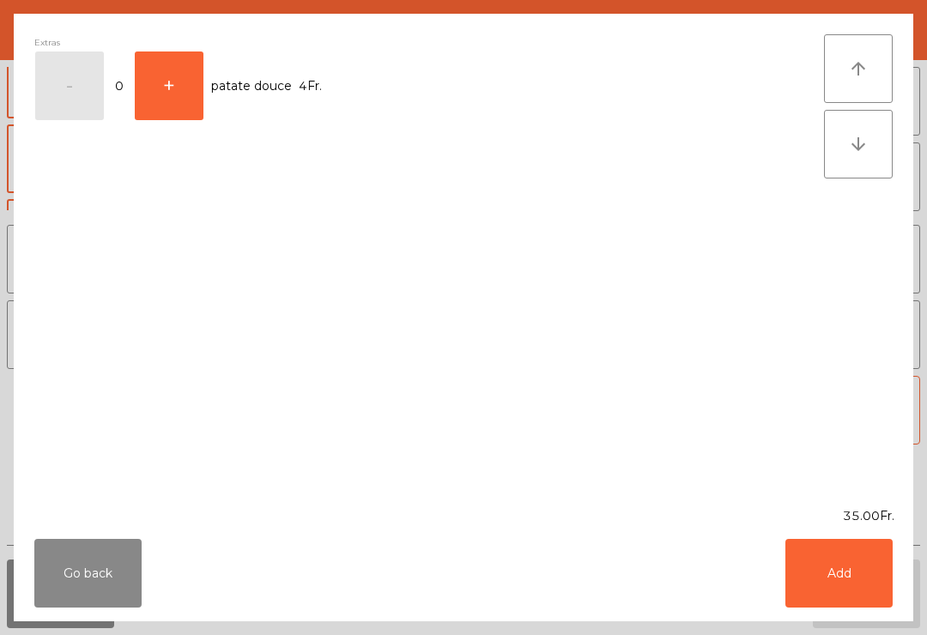
click at [882, 584] on button "Add" at bounding box center [838, 573] width 107 height 69
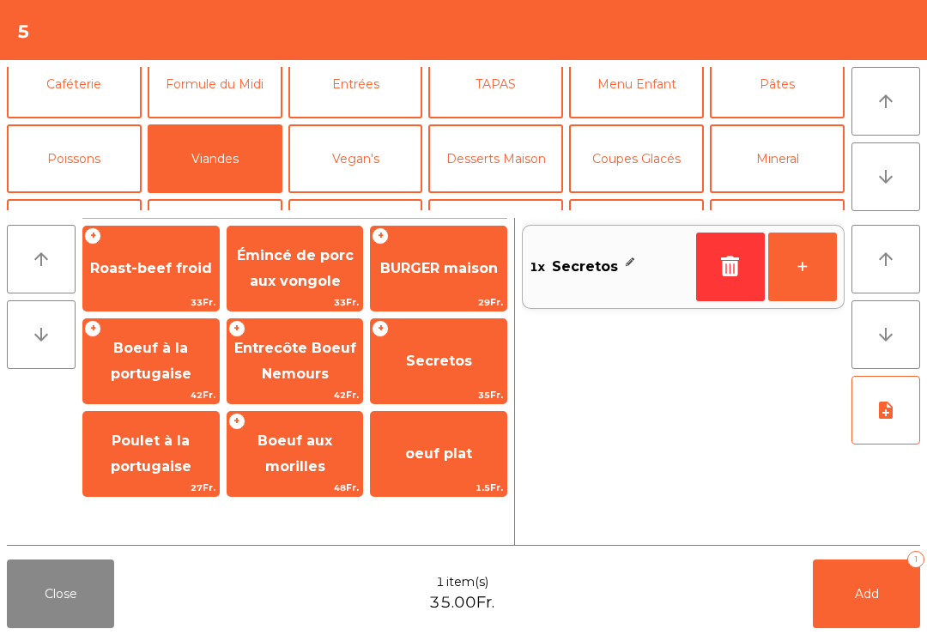
click at [94, 167] on button "Poissons" at bounding box center [74, 158] width 135 height 69
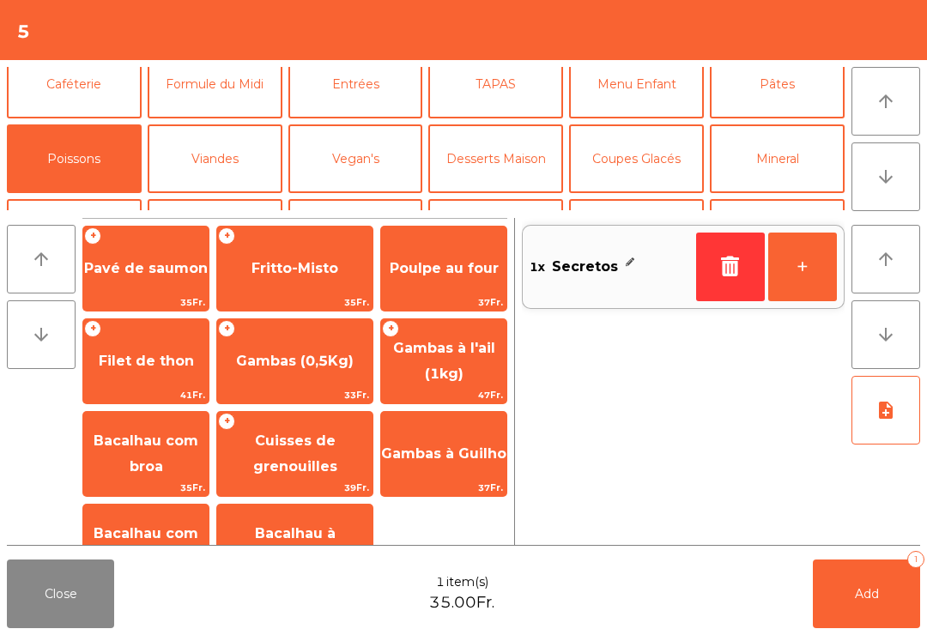
click at [323, 360] on span "Gambas (0,5Kg)" at bounding box center [295, 361] width 118 height 16
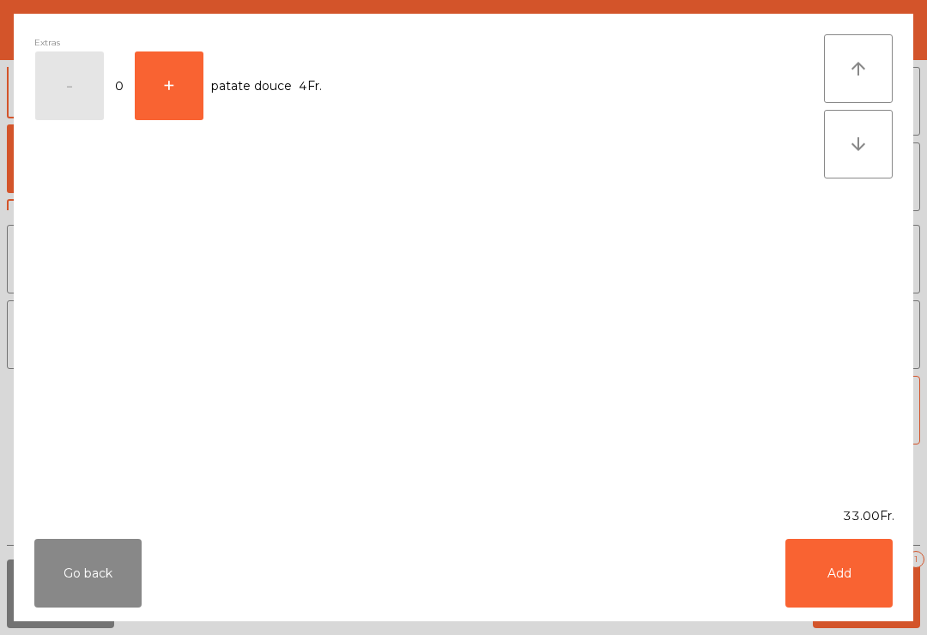
click at [835, 574] on button "Add" at bounding box center [838, 573] width 107 height 69
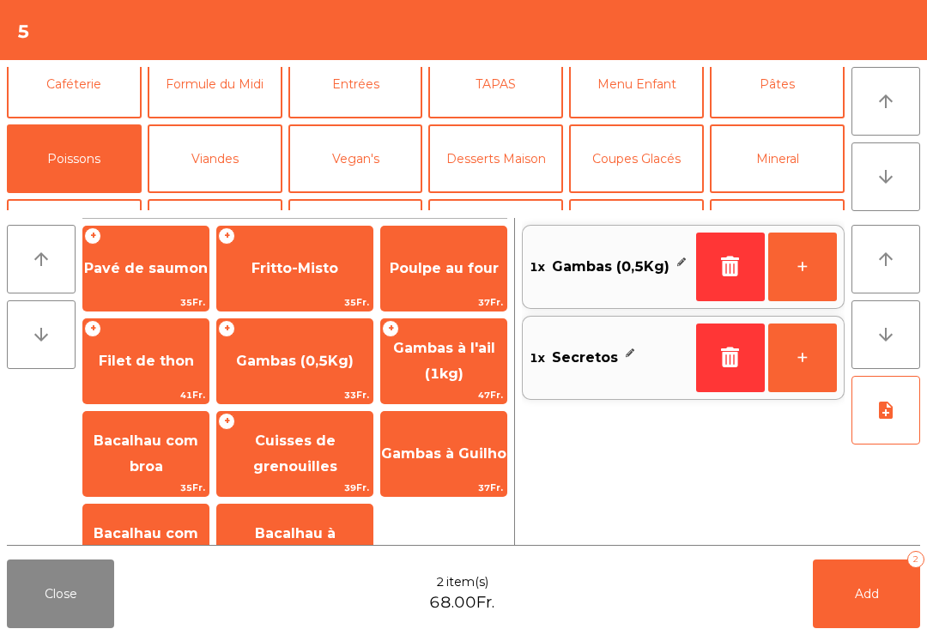
click at [898, 602] on button "Add 2" at bounding box center [866, 594] width 107 height 69
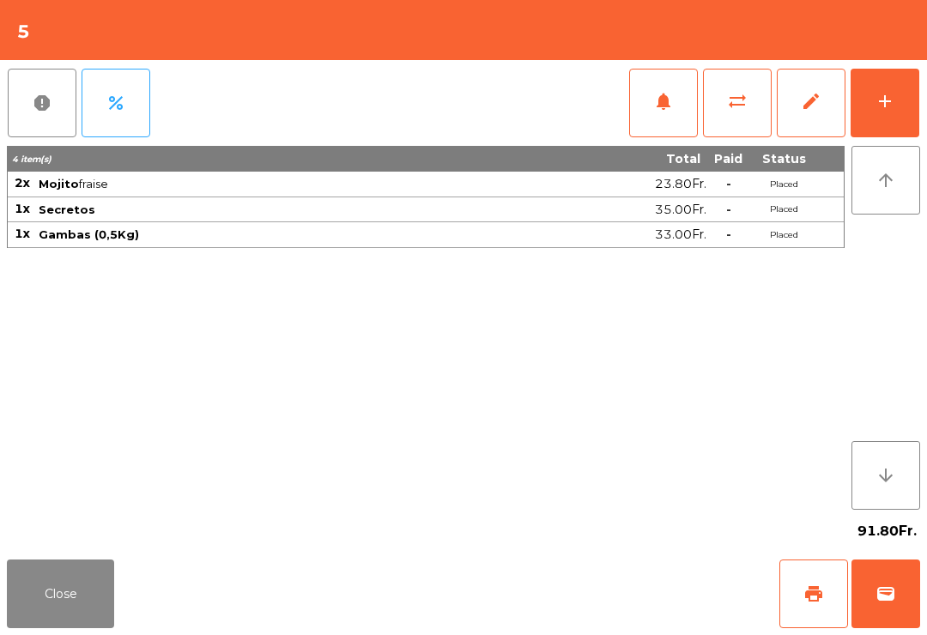
click at [51, 602] on button "Close" at bounding box center [60, 594] width 107 height 69
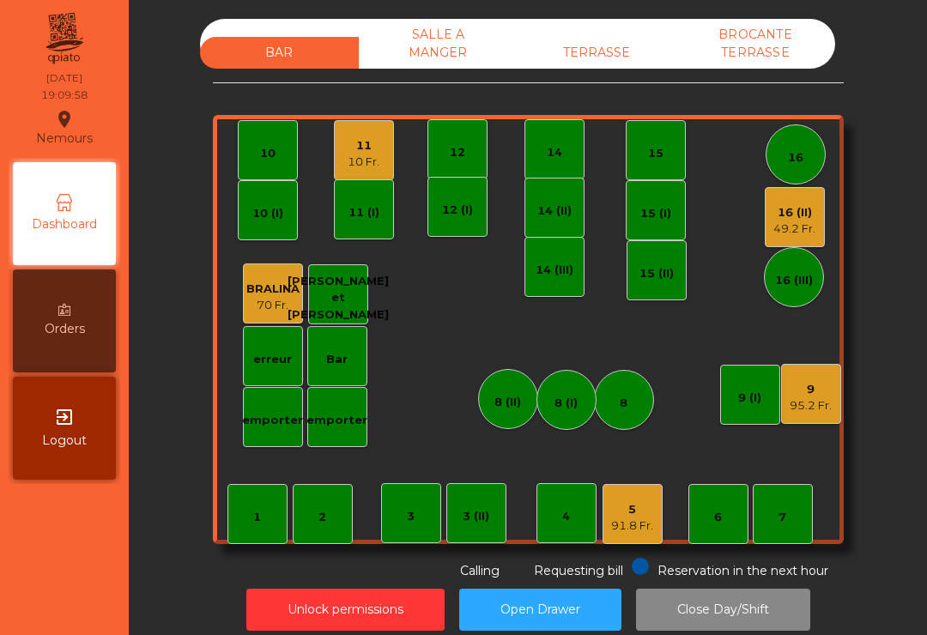
click at [793, 520] on div "7" at bounding box center [783, 514] width 60 height 60
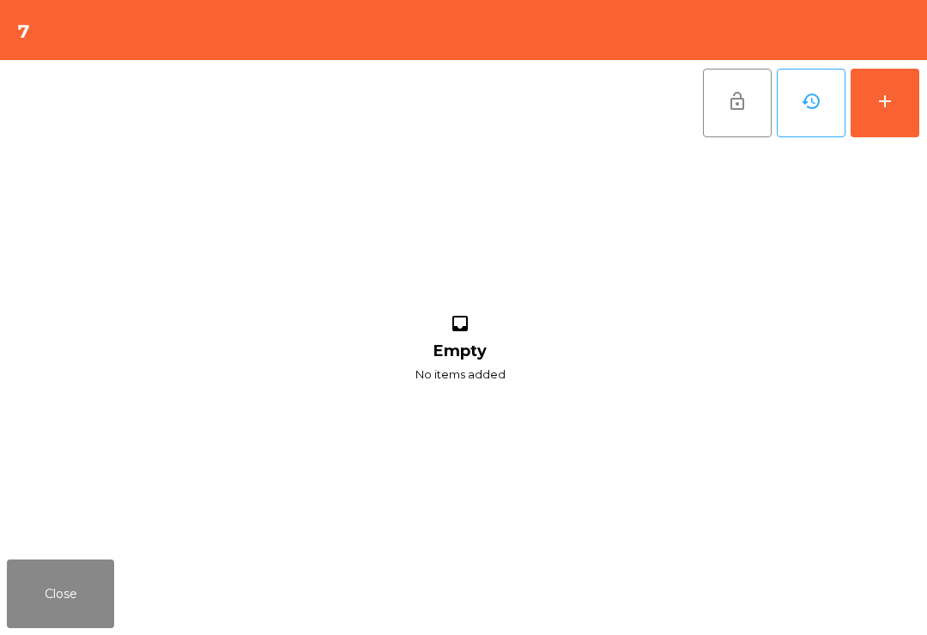
click at [911, 95] on button "add" at bounding box center [885, 103] width 69 height 69
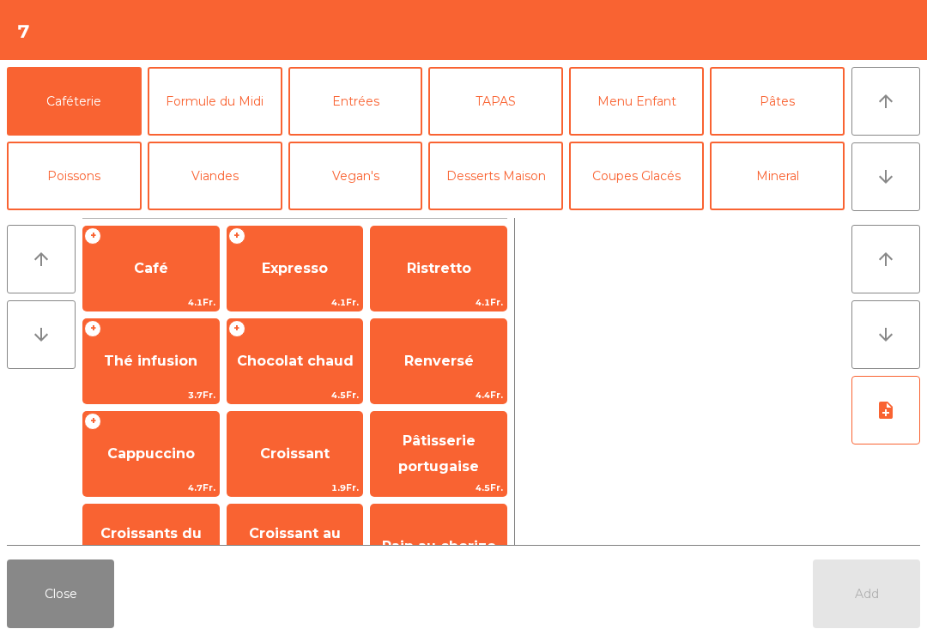
scroll to position [32, 0]
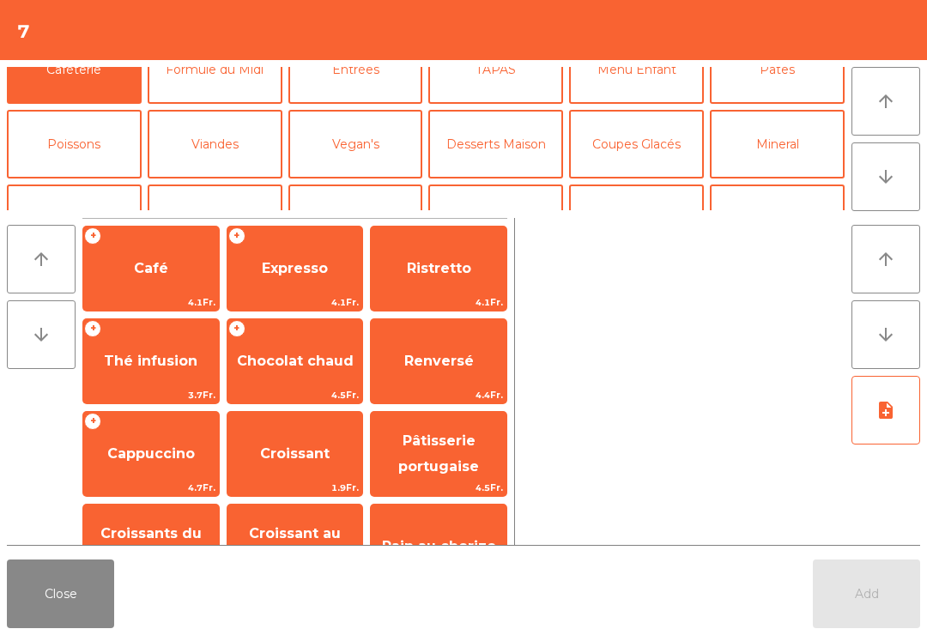
click at [202, 122] on button "Viandes" at bounding box center [215, 144] width 135 height 69
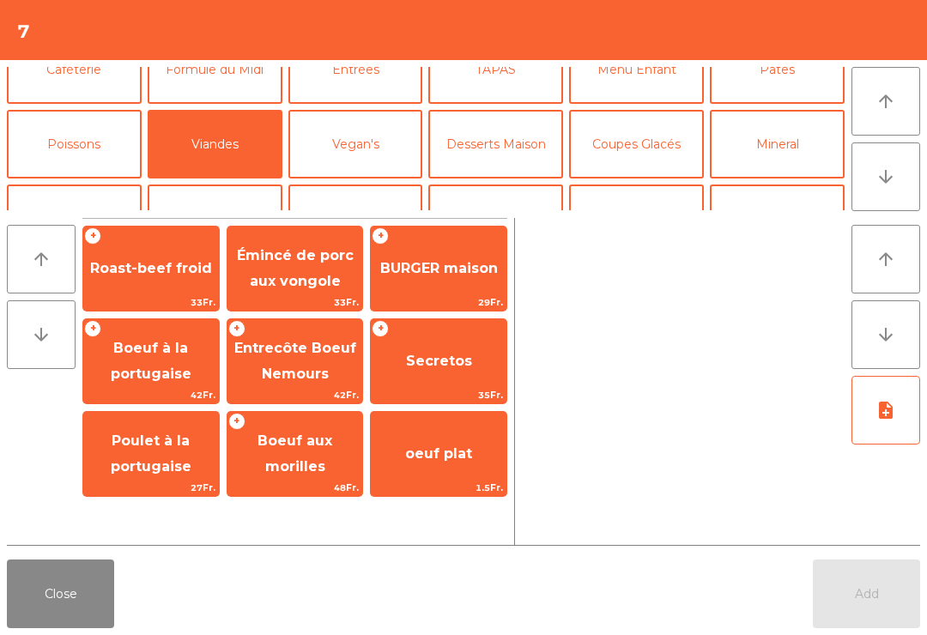
scroll to position [37, 0]
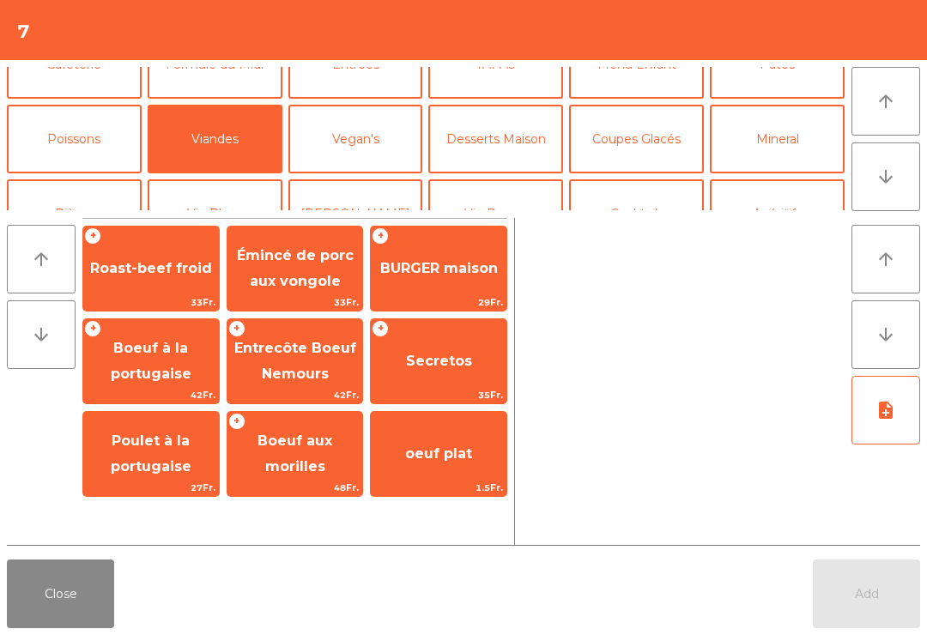
click at [448, 355] on span "Secretos" at bounding box center [439, 361] width 66 height 16
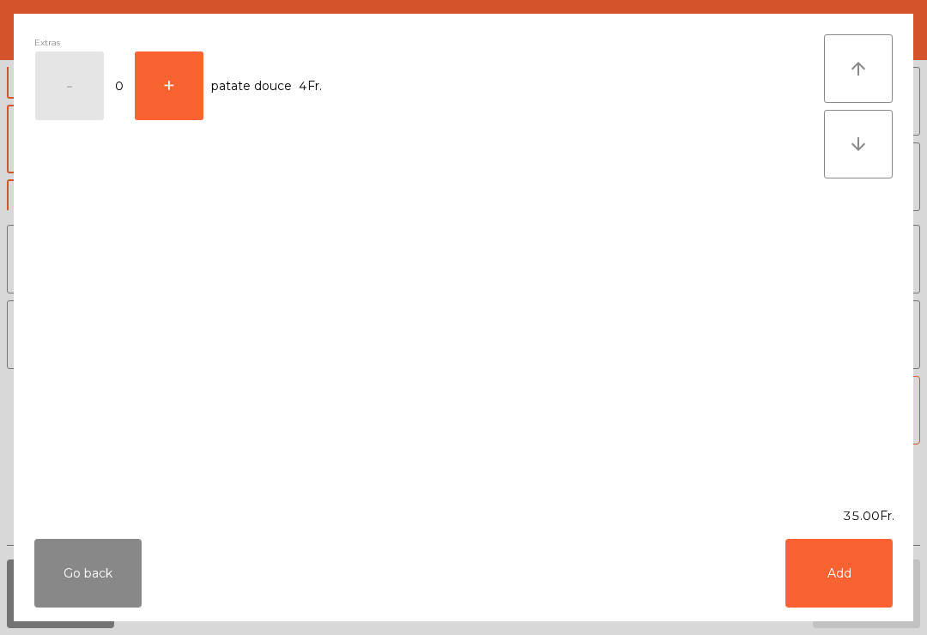
click at [83, 546] on button "Go back" at bounding box center [87, 573] width 107 height 69
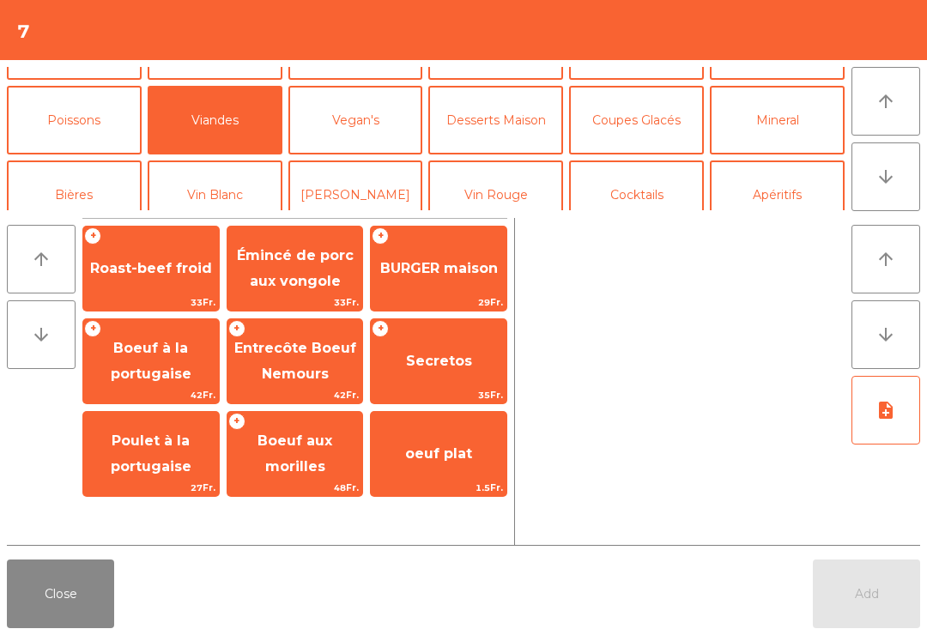
click at [810, 122] on button "Mineral" at bounding box center [777, 120] width 135 height 69
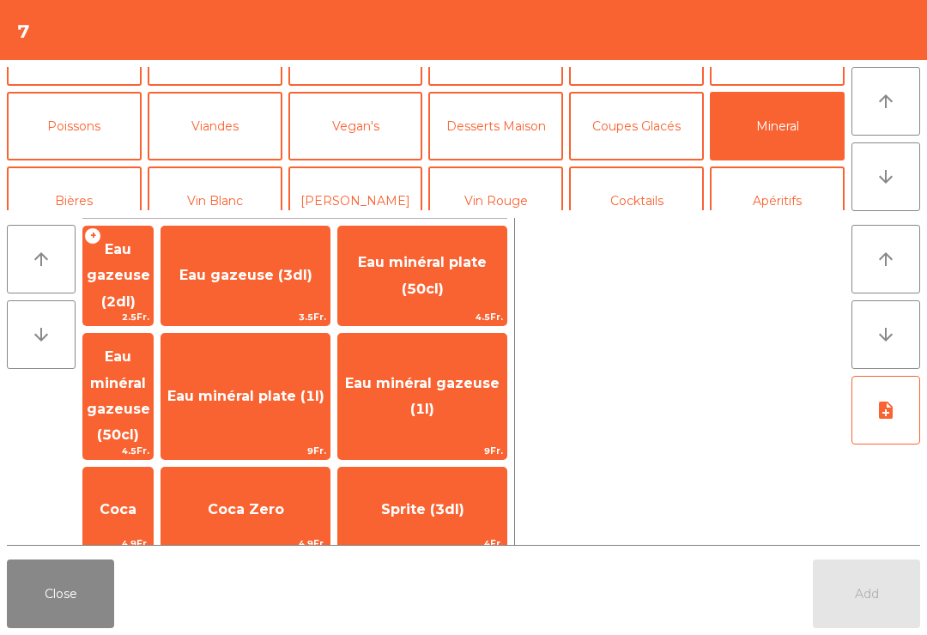
scroll to position [96, 0]
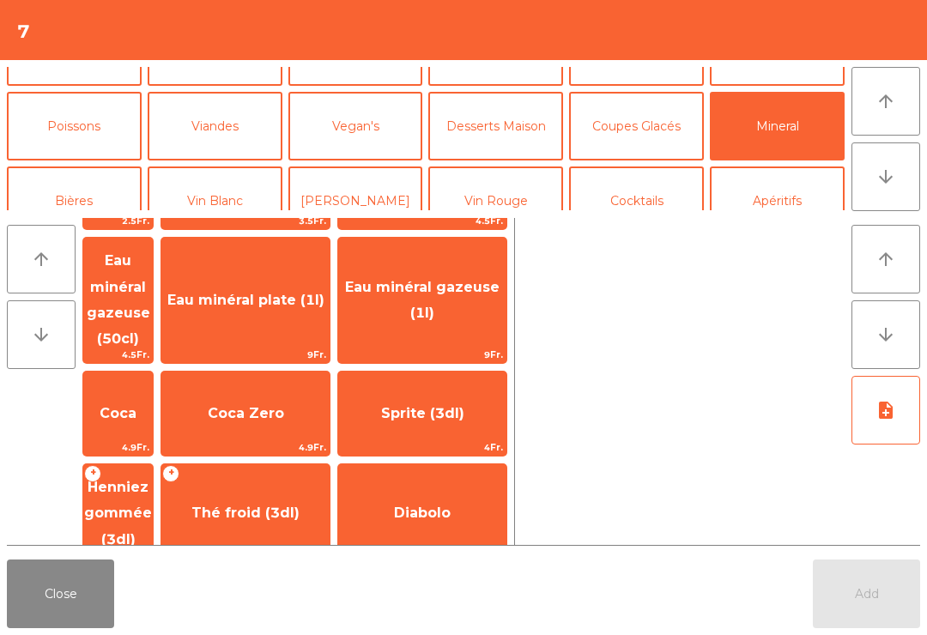
click at [299, 505] on span "Thé froid (3dl)" at bounding box center [245, 513] width 108 height 16
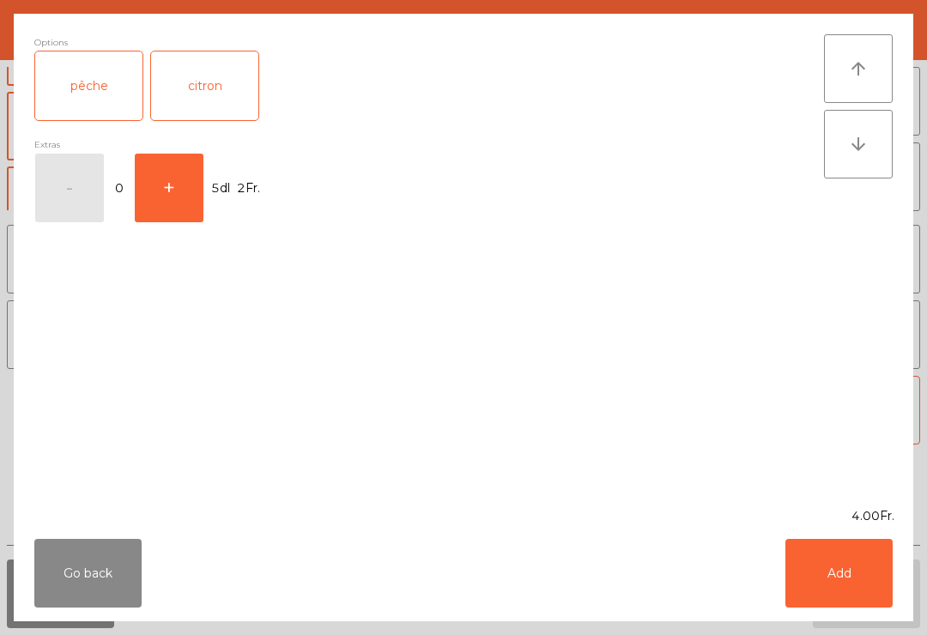
click at [841, 567] on button "Add" at bounding box center [838, 573] width 107 height 69
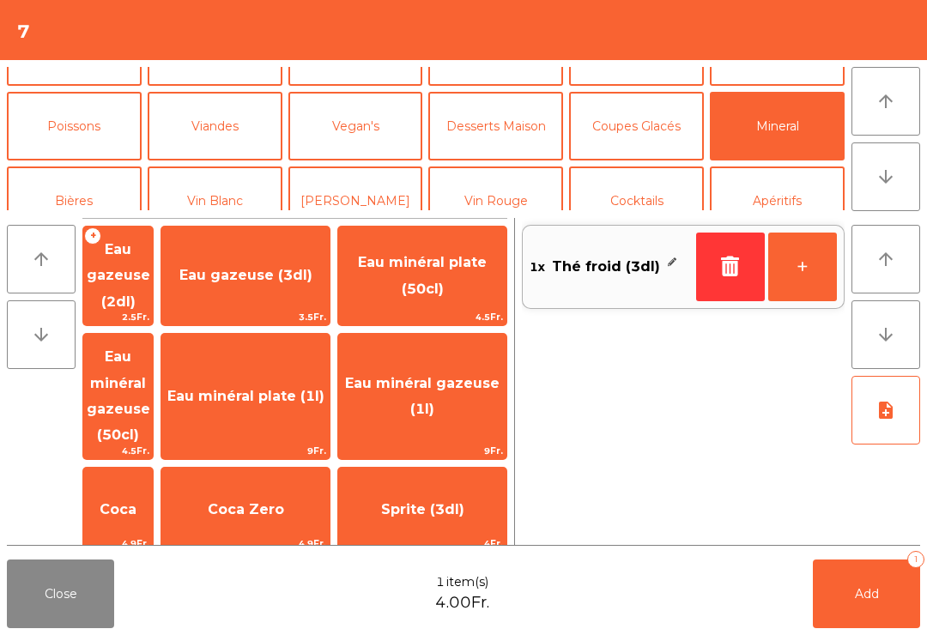
scroll to position [0, 0]
click at [150, 348] on span "Eau minéral gazeuse (50cl)" at bounding box center [119, 395] width 64 height 94
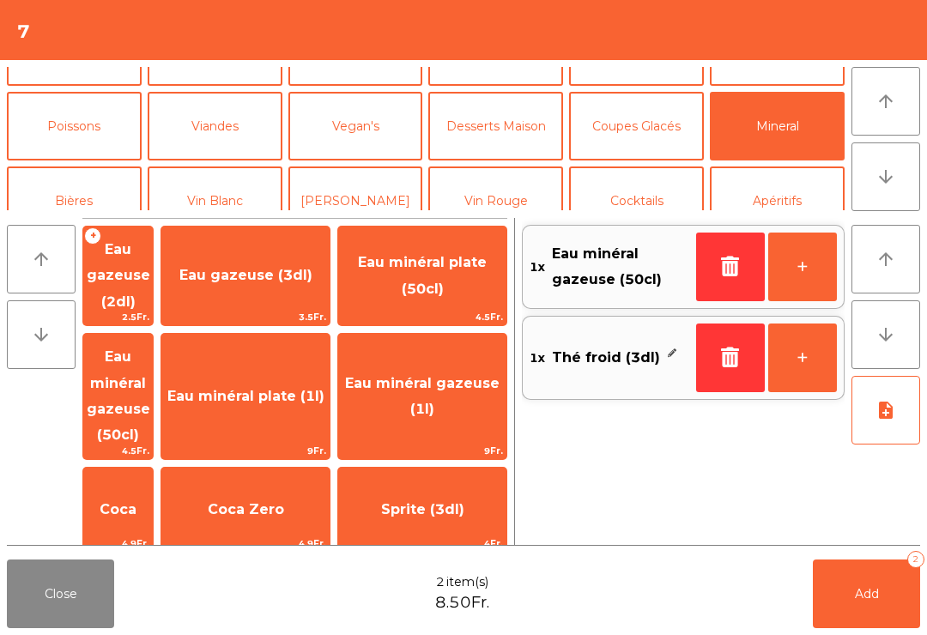
scroll to position [85, 0]
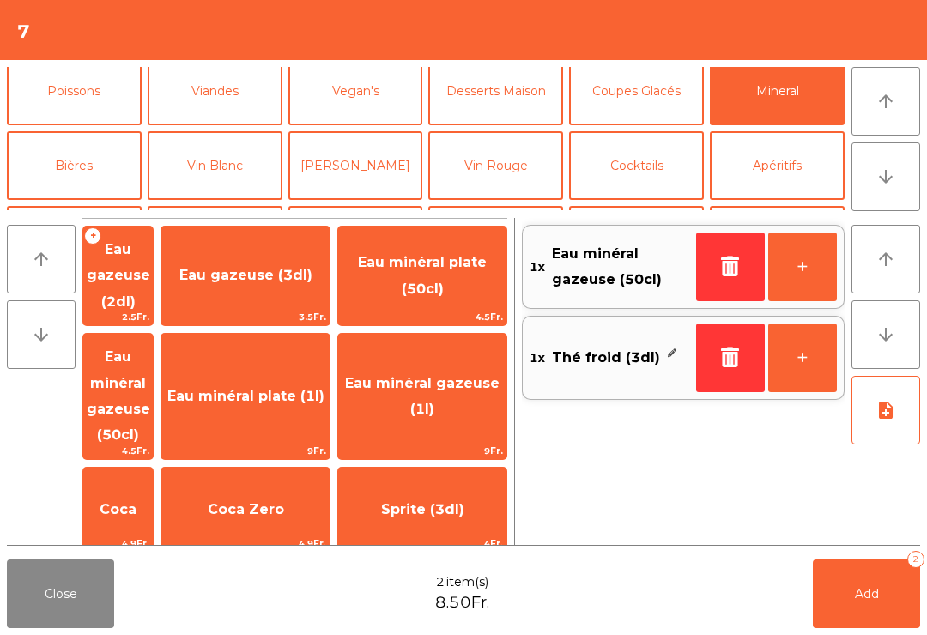
click at [209, 172] on button "Vin Blanc" at bounding box center [215, 165] width 135 height 69
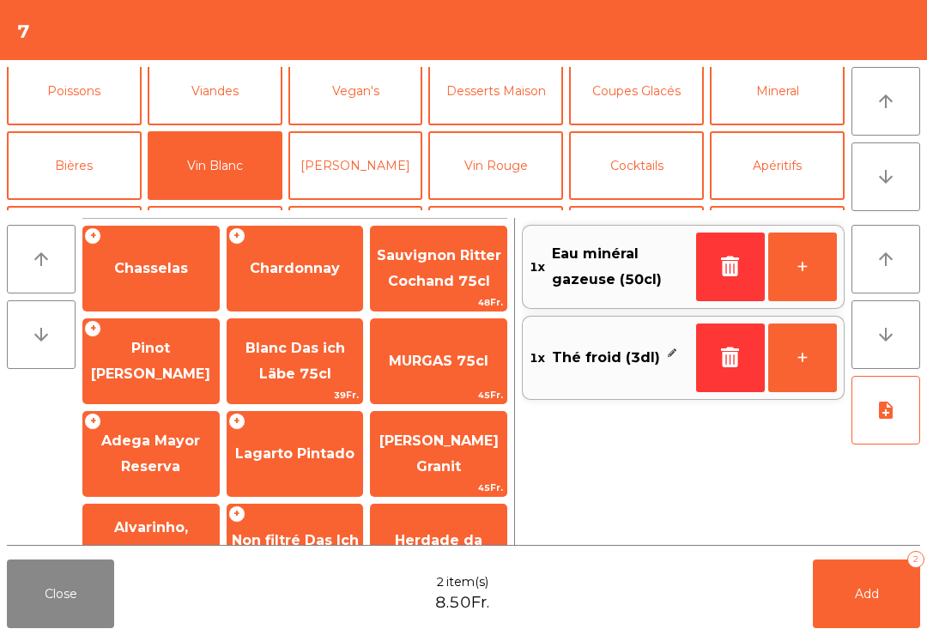
click at [158, 269] on span "Chasselas" at bounding box center [151, 268] width 74 height 16
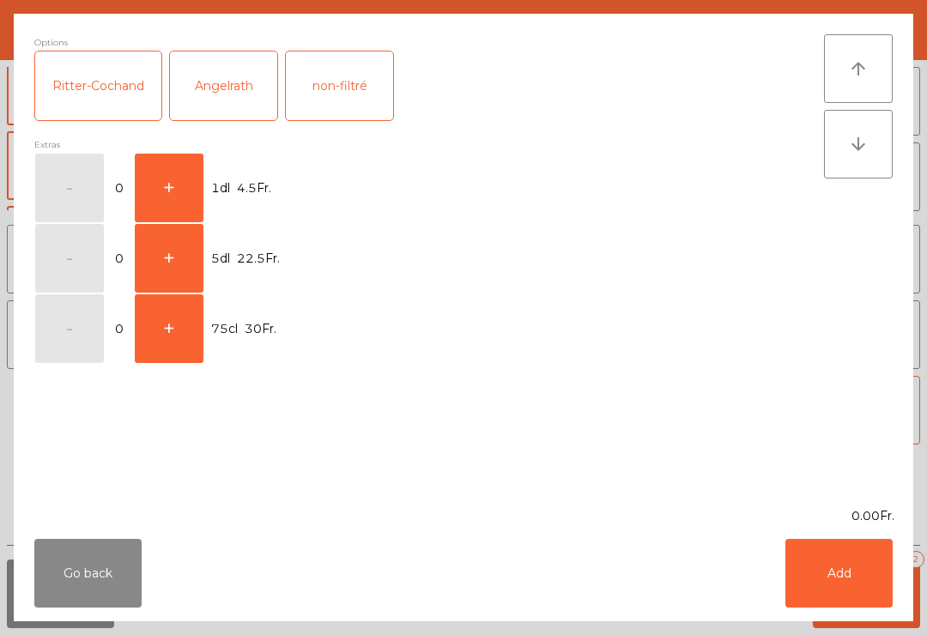
click at [160, 177] on button "+" at bounding box center [169, 188] width 69 height 69
click at [54, 187] on button "-" at bounding box center [69, 188] width 69 height 69
click at [121, 582] on button "Go back" at bounding box center [87, 573] width 107 height 69
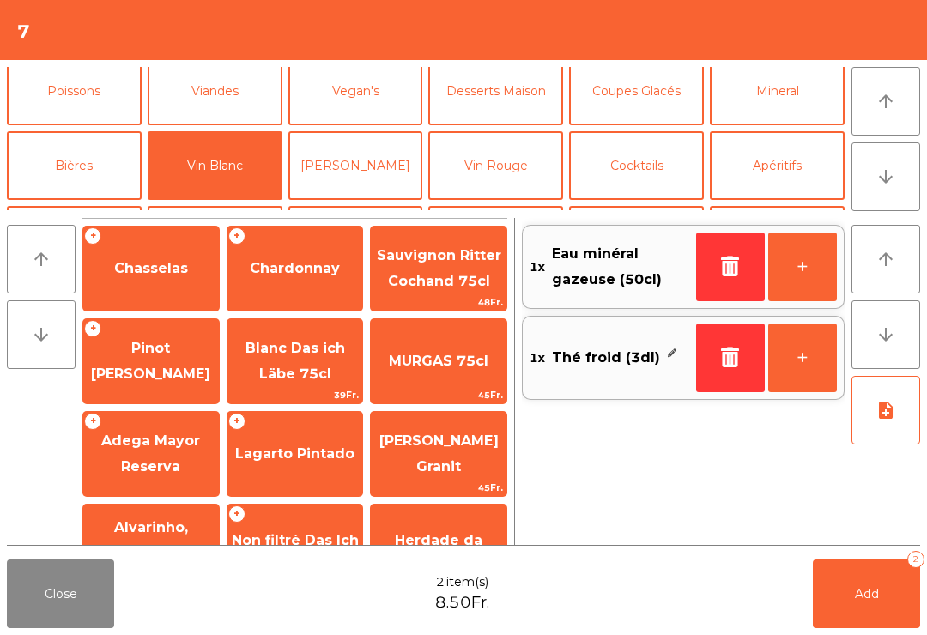
click at [301, 288] on span "Chardonnay" at bounding box center [295, 268] width 136 height 46
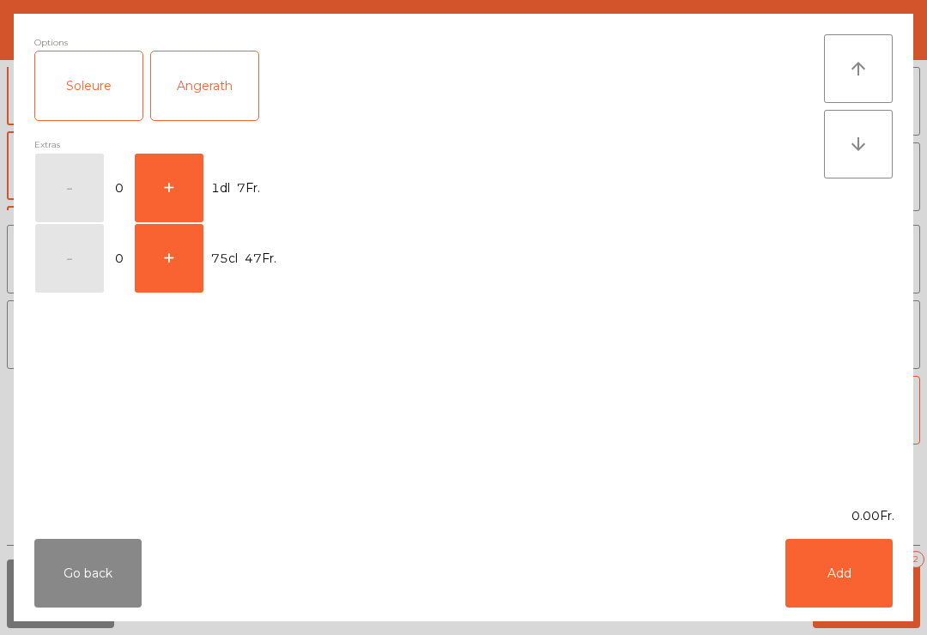
click at [169, 172] on button "+" at bounding box center [169, 188] width 69 height 69
click at [844, 582] on button "Add" at bounding box center [838, 573] width 107 height 69
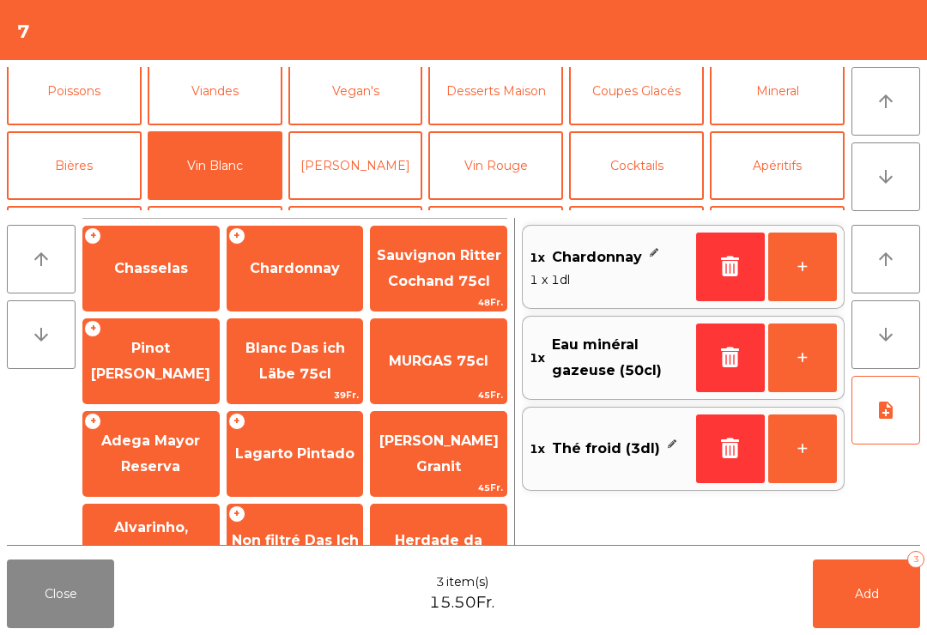
click at [887, 600] on button "Add 3" at bounding box center [866, 594] width 107 height 69
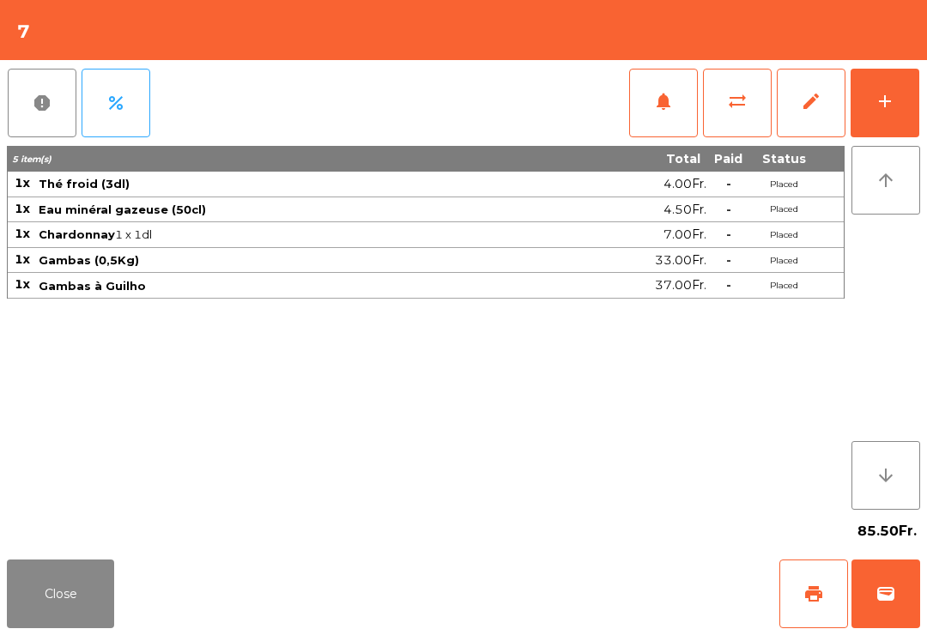
click at [57, 594] on button "Close" at bounding box center [60, 594] width 107 height 69
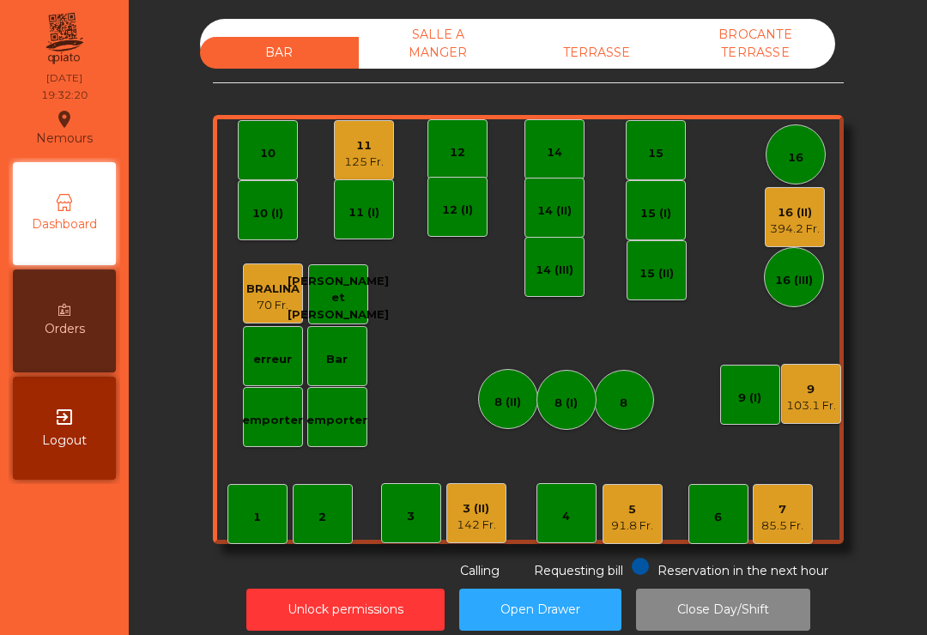
click at [818, 396] on div "9" at bounding box center [811, 389] width 50 height 17
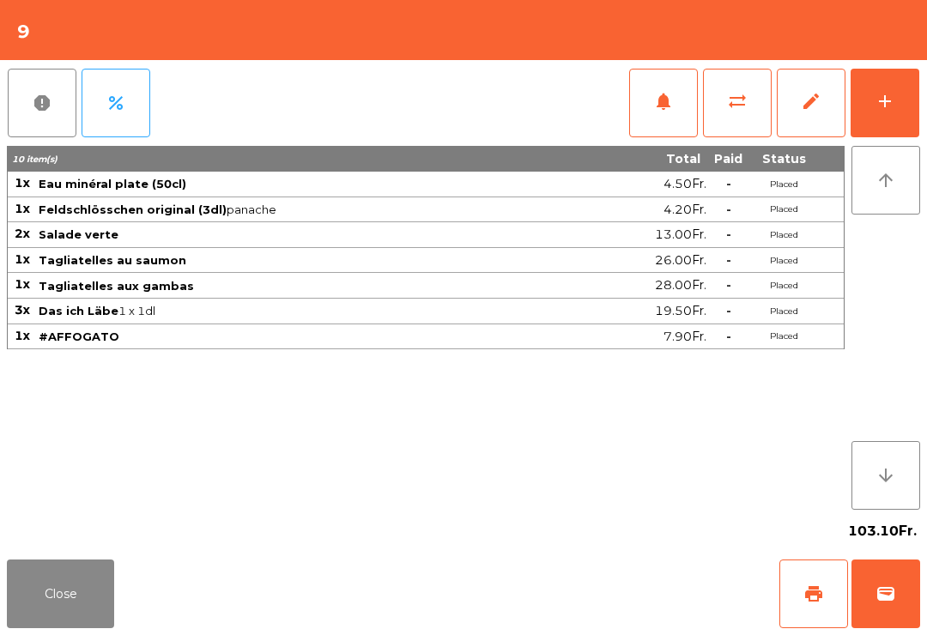
click at [812, 595] on span "print" at bounding box center [813, 594] width 21 height 21
click at [86, 587] on button "Close" at bounding box center [60, 594] width 107 height 69
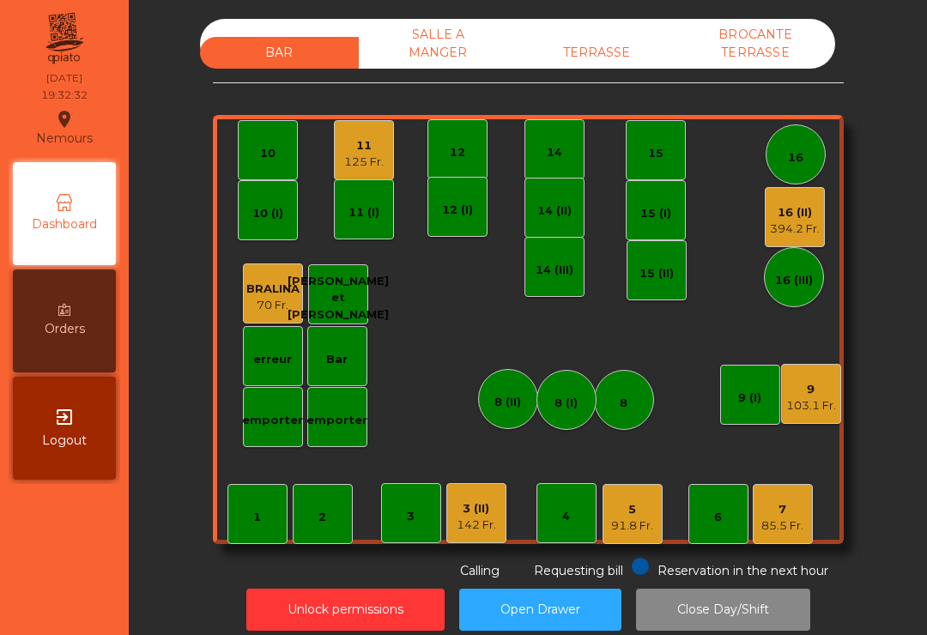
click at [668, 157] on div "15" at bounding box center [656, 150] width 60 height 60
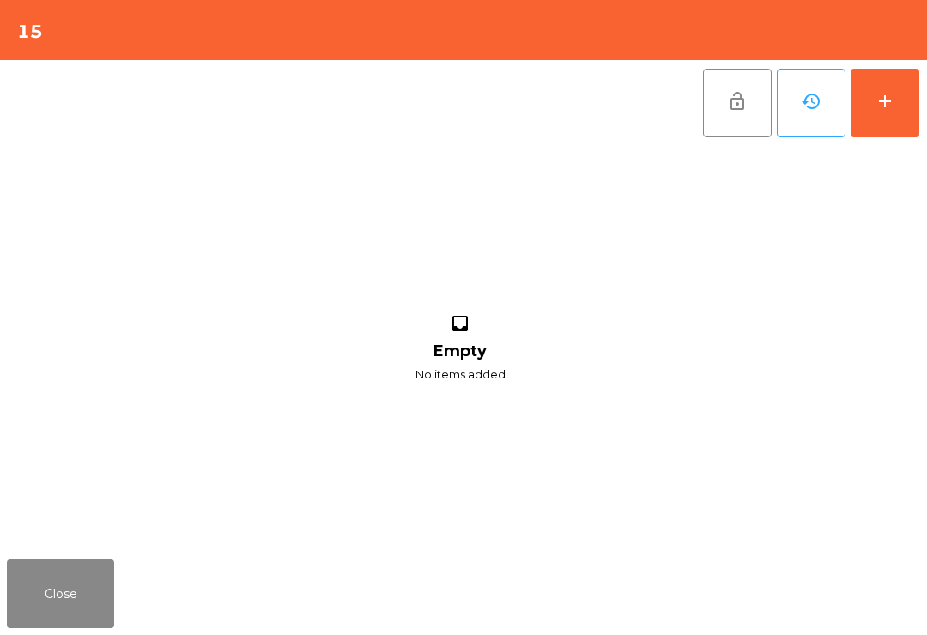
click at [897, 118] on button "add" at bounding box center [885, 103] width 69 height 69
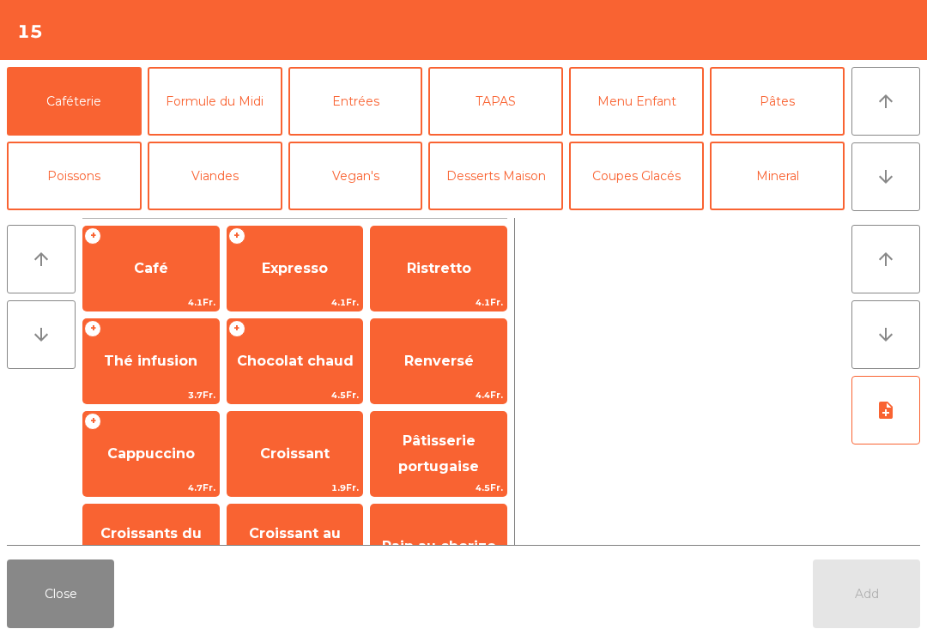
click at [785, 184] on button "Mineral" at bounding box center [777, 176] width 135 height 69
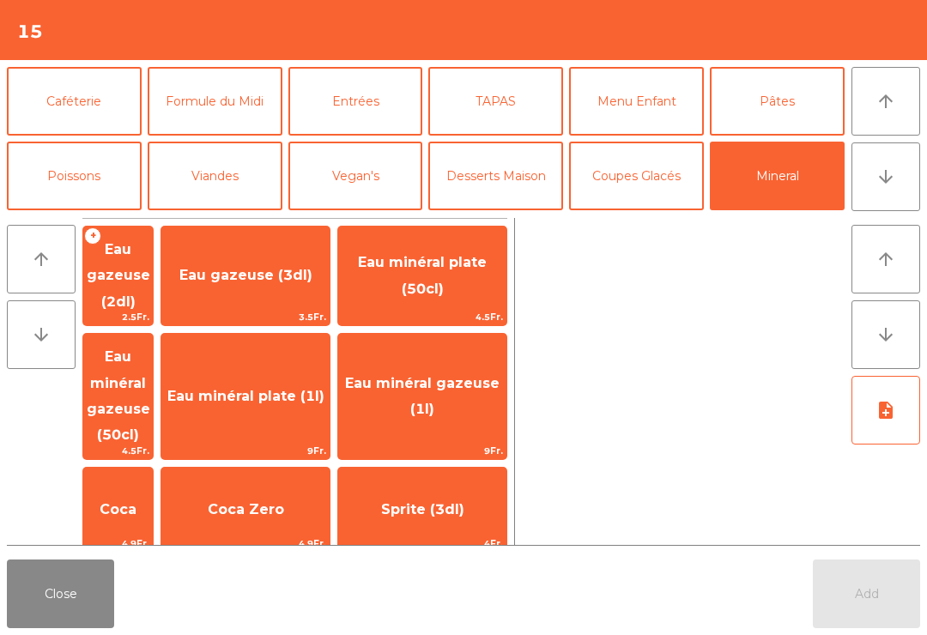
click at [153, 487] on span "Coca" at bounding box center [118, 510] width 70 height 46
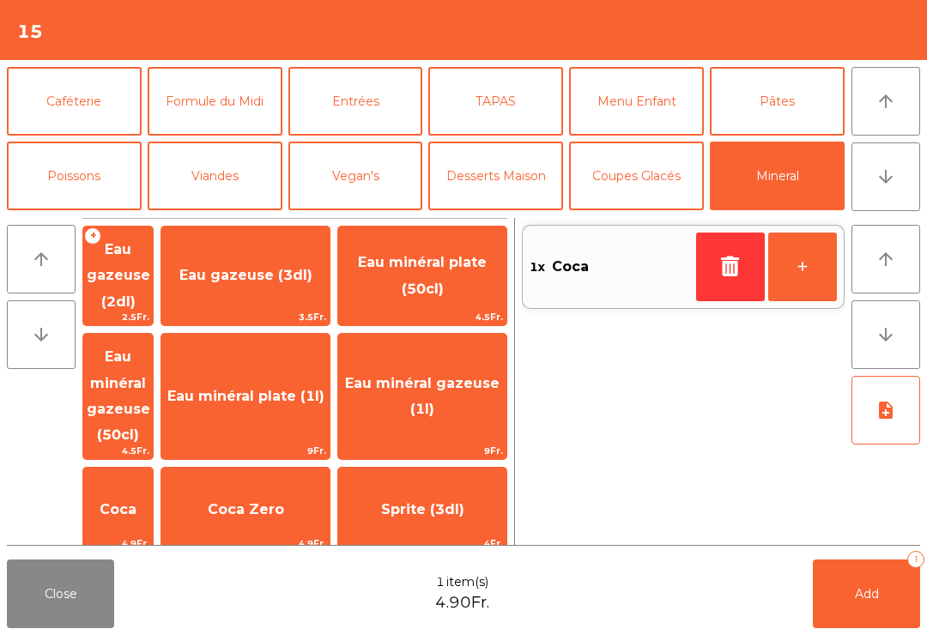
click at [817, 278] on button "+" at bounding box center [802, 267] width 69 height 69
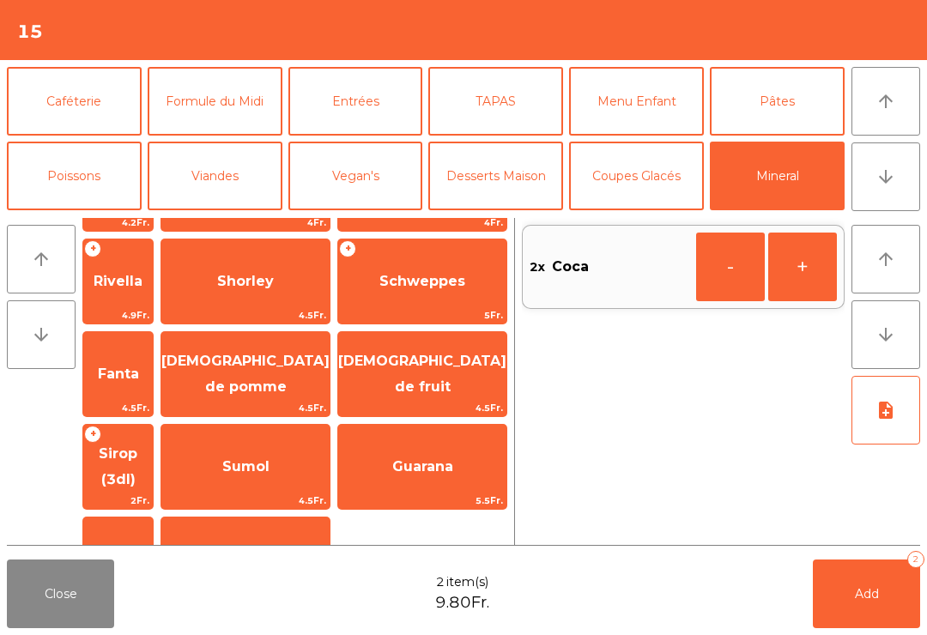
scroll to position [422, 0]
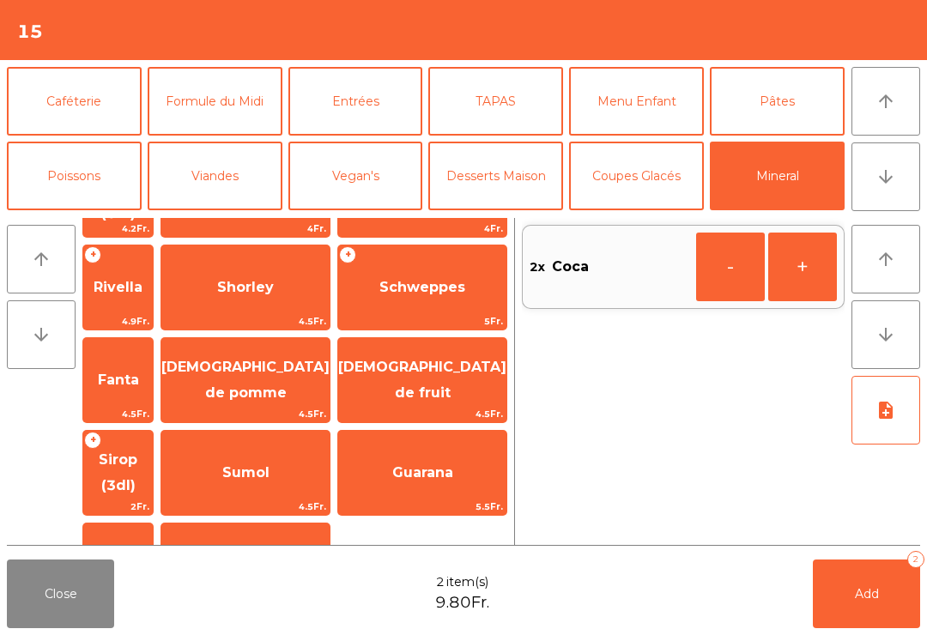
click at [293, 542] on span "Carafe d'eau" at bounding box center [245, 565] width 168 height 46
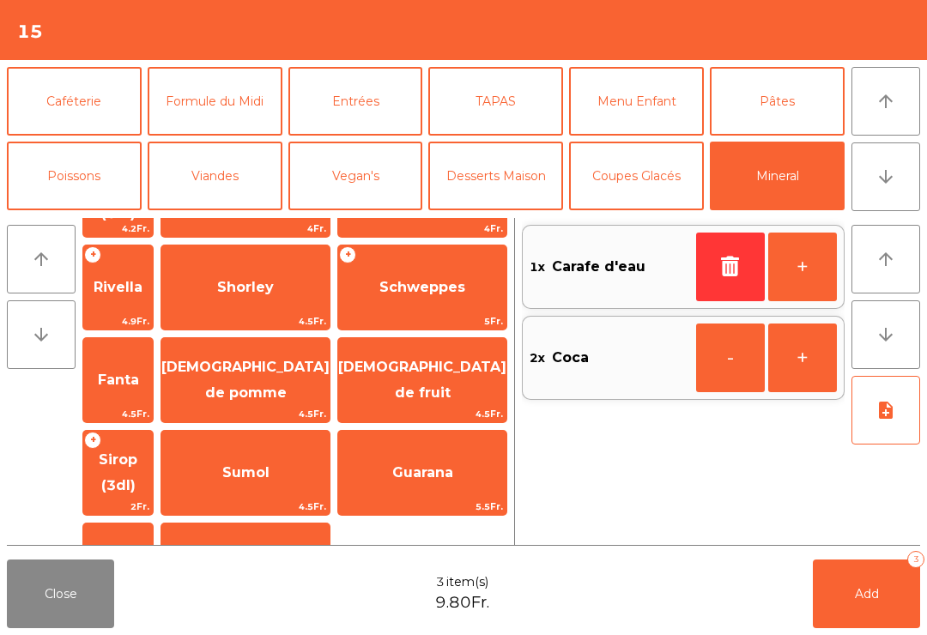
click at [860, 594] on span "Add" at bounding box center [867, 593] width 24 height 15
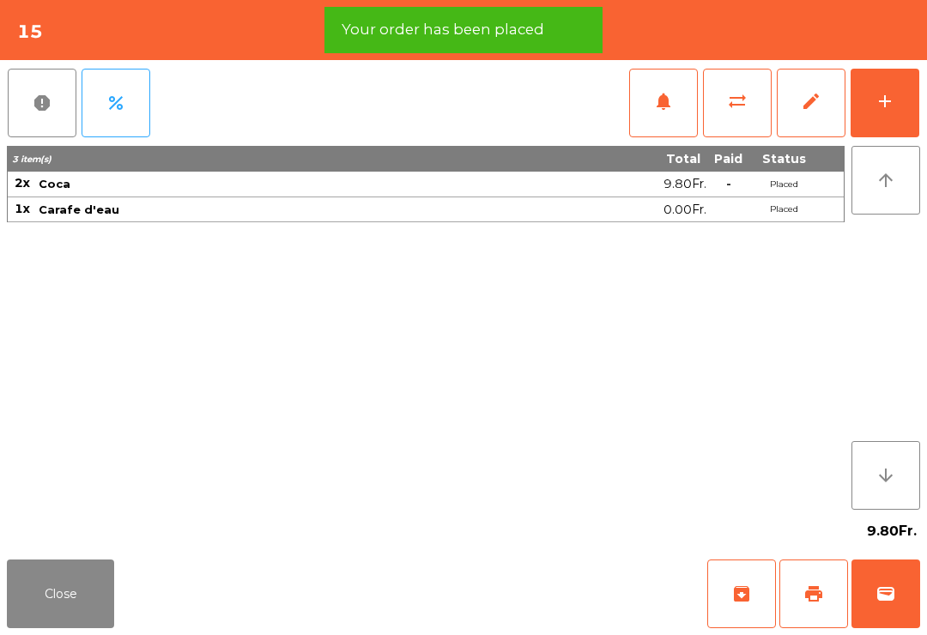
click at [93, 594] on button "Close" at bounding box center [60, 594] width 107 height 69
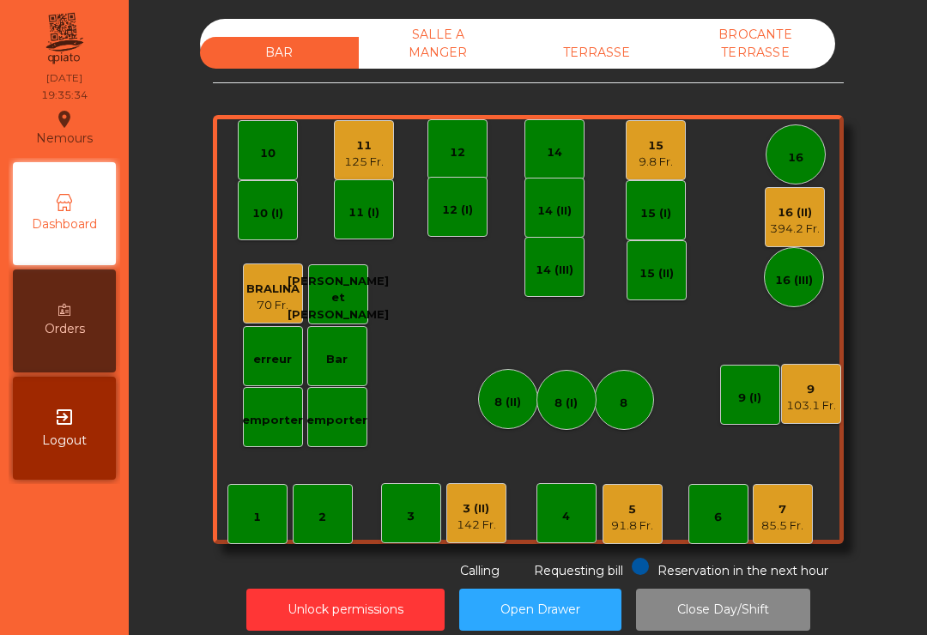
click at [531, 480] on div "1 2 3 4 5 91.8 Fr. 6 7 85.5 Fr. 8 9 103.1 Fr. 10 11 125 Fr. 12 14 15 9.8 Fr. 16…" at bounding box center [528, 329] width 631 height 429
click at [478, 514] on div "3 (II)" at bounding box center [476, 508] width 39 height 17
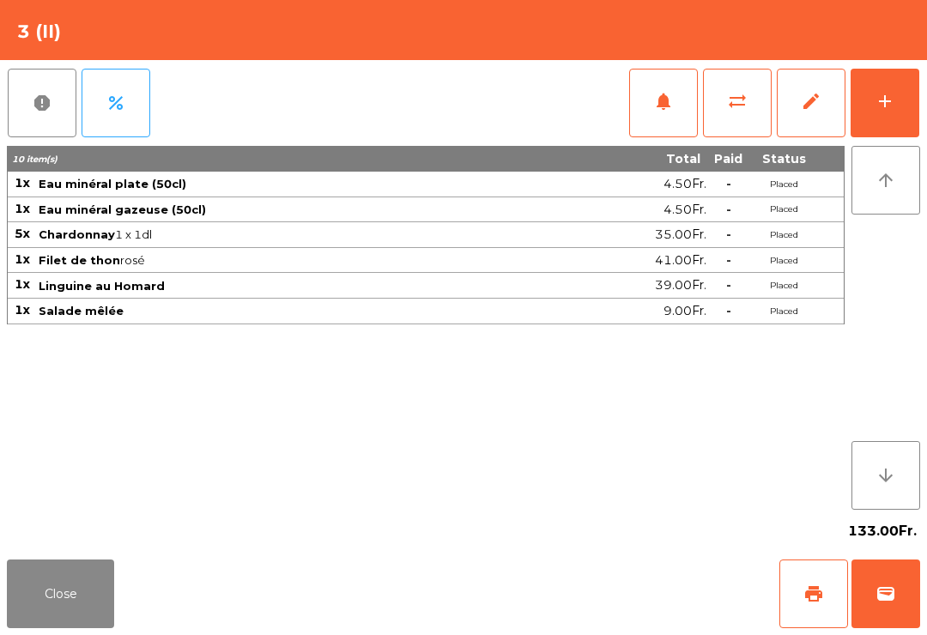
click at [67, 602] on button "Close" at bounding box center [60, 594] width 107 height 69
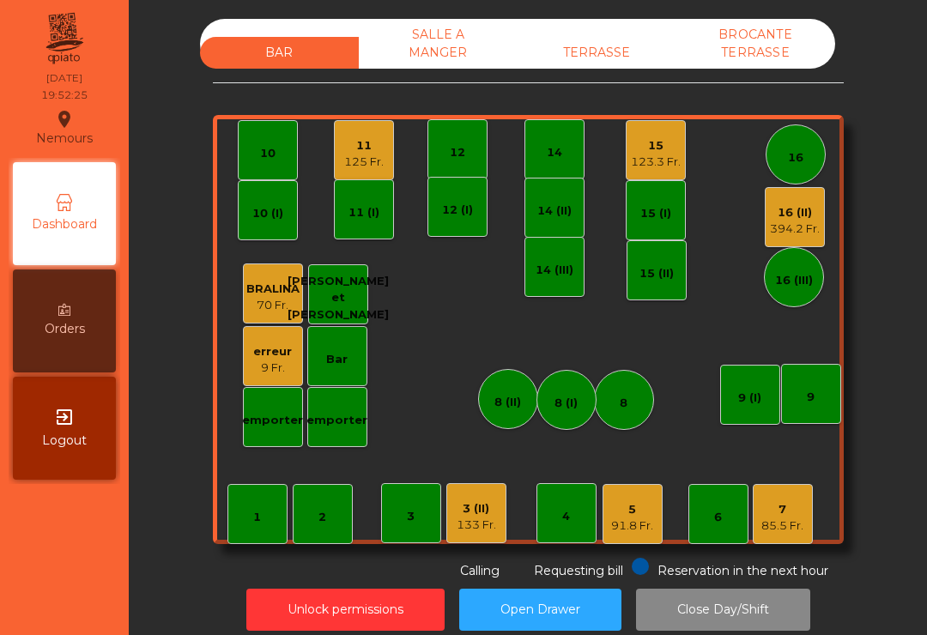
click at [659, 147] on div "15" at bounding box center [656, 145] width 50 height 17
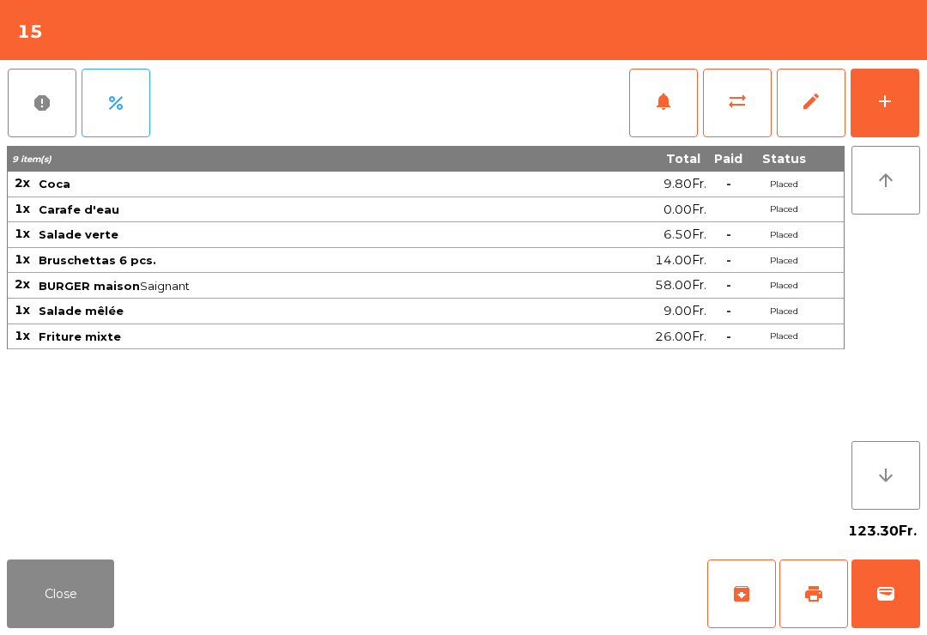
click at [889, 106] on div "add" at bounding box center [885, 101] width 21 height 21
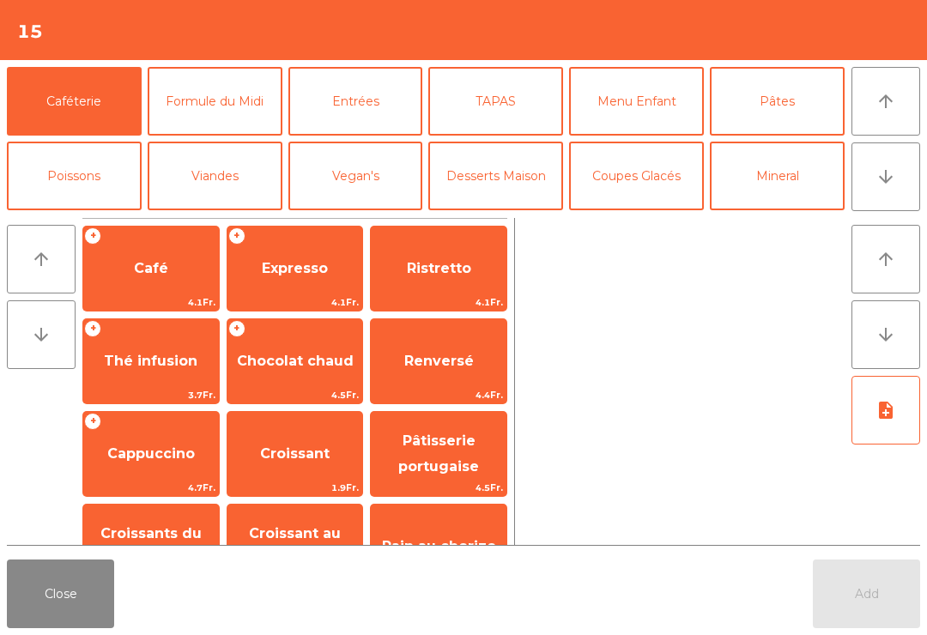
click at [887, 106] on icon "arrow_upward" at bounding box center [885, 101] width 21 height 21
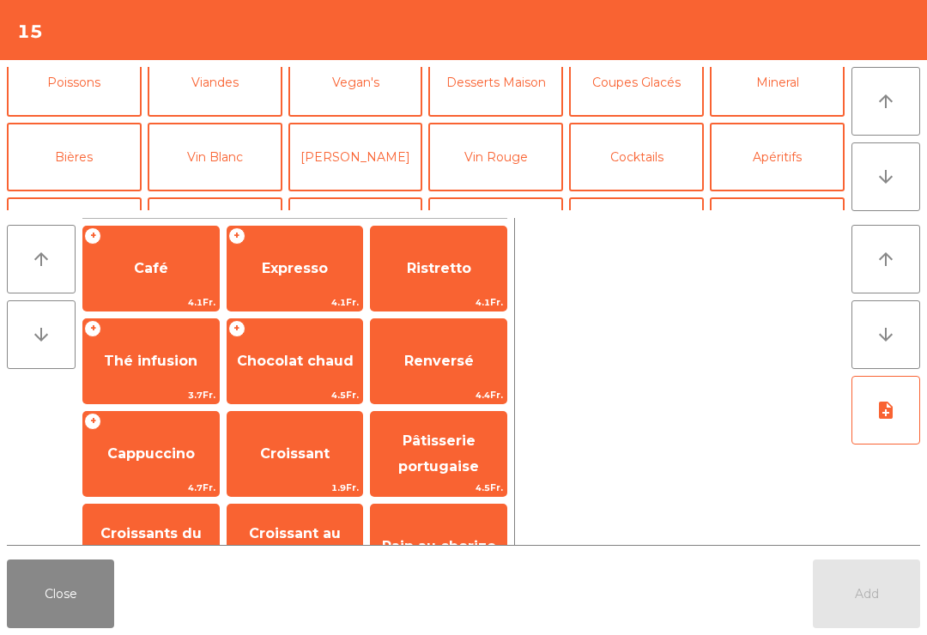
click at [506, 150] on button "Vin Rouge" at bounding box center [495, 157] width 135 height 69
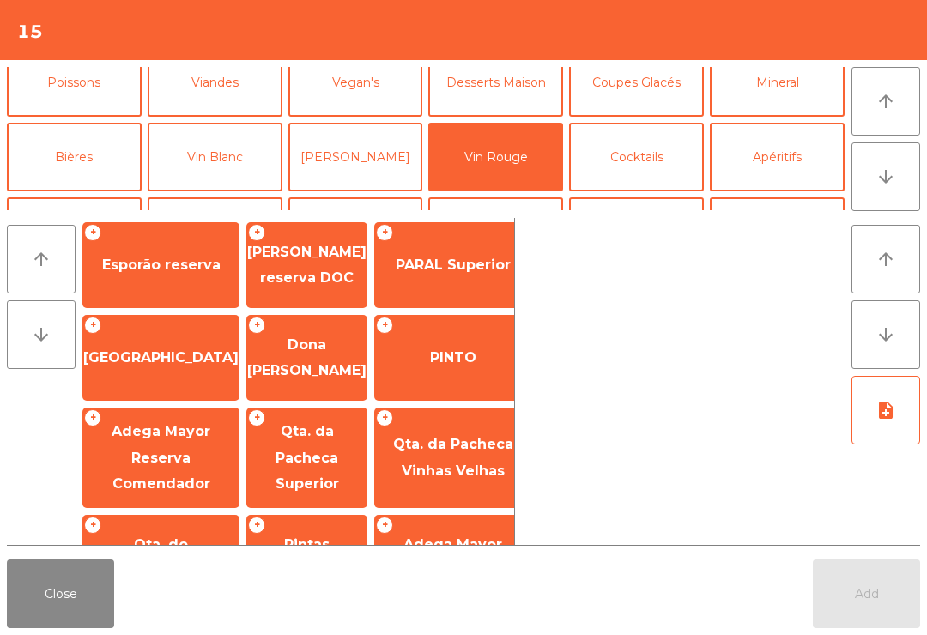
scroll to position [465, 0]
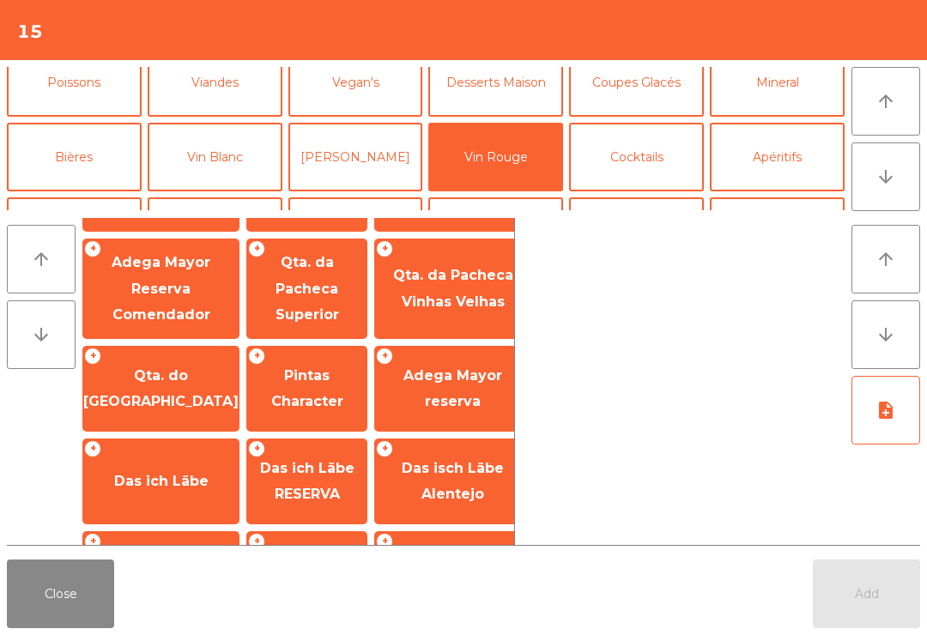
click at [329, 551] on span "Canivete" at bounding box center [306, 574] width 119 height 46
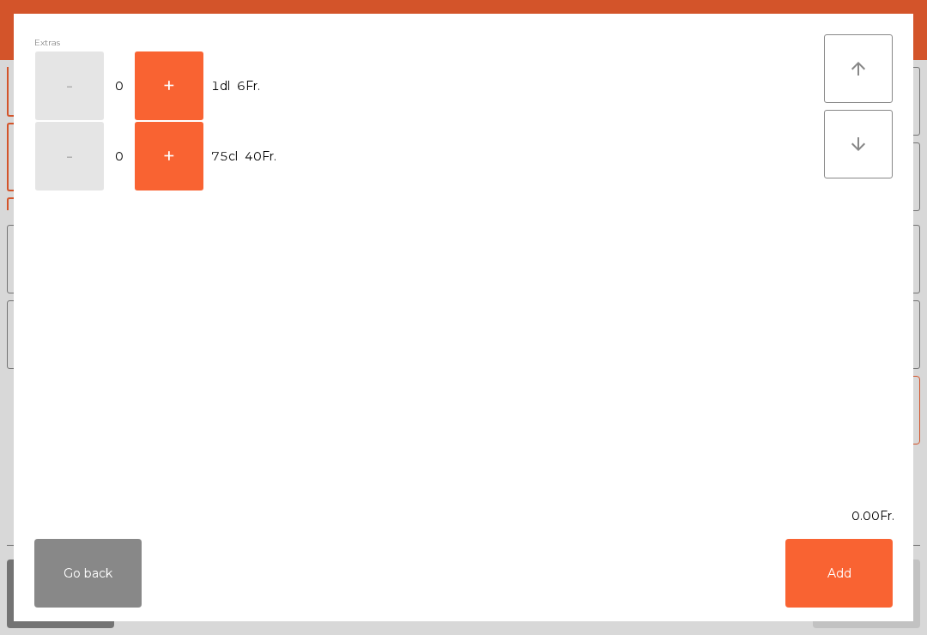
click at [169, 84] on button "+" at bounding box center [169, 85] width 69 height 69
click at [841, 572] on button "Add" at bounding box center [838, 573] width 107 height 69
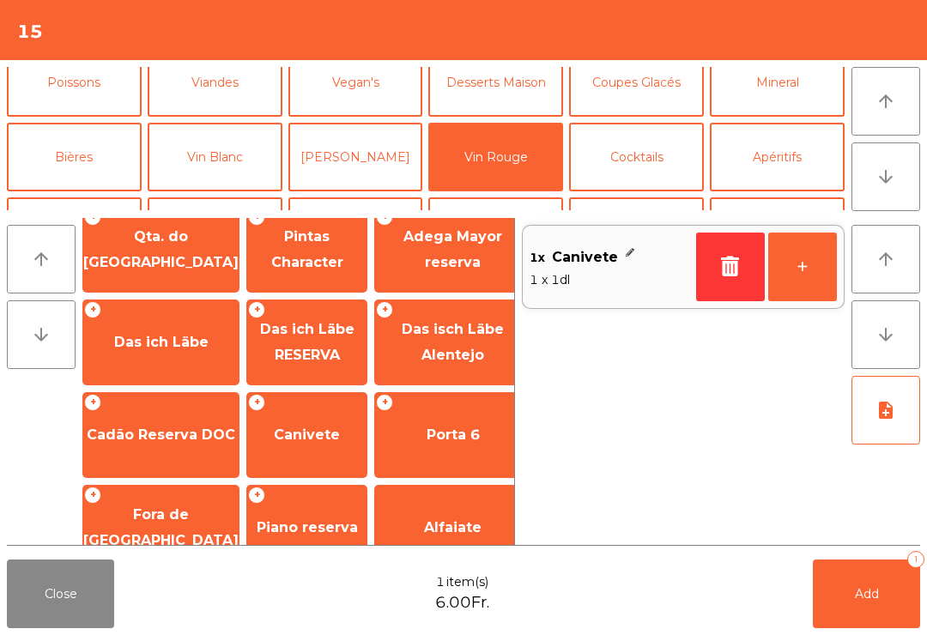
click at [214, 141] on button "Vin Blanc" at bounding box center [215, 157] width 135 height 69
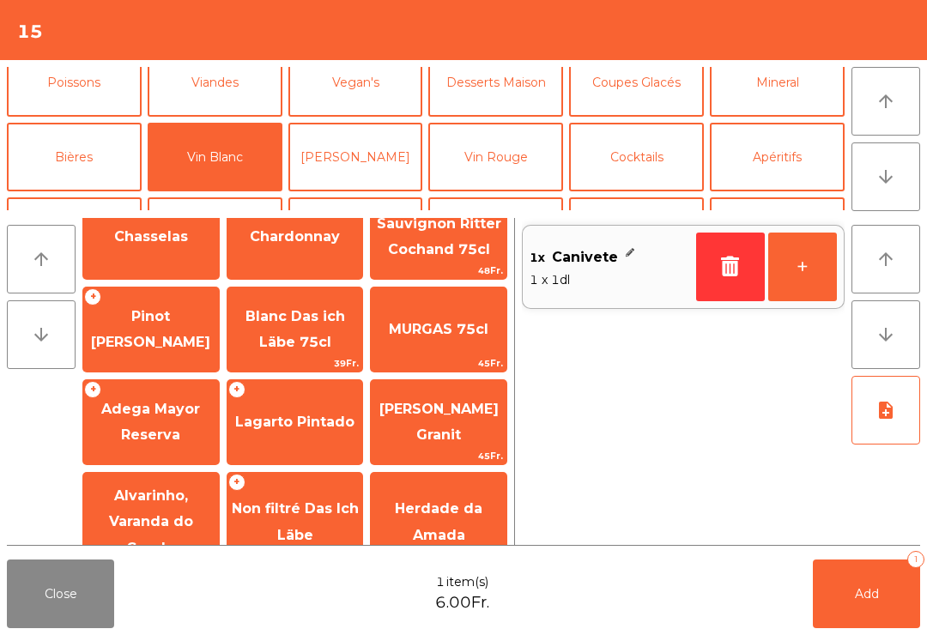
scroll to position [0, 0]
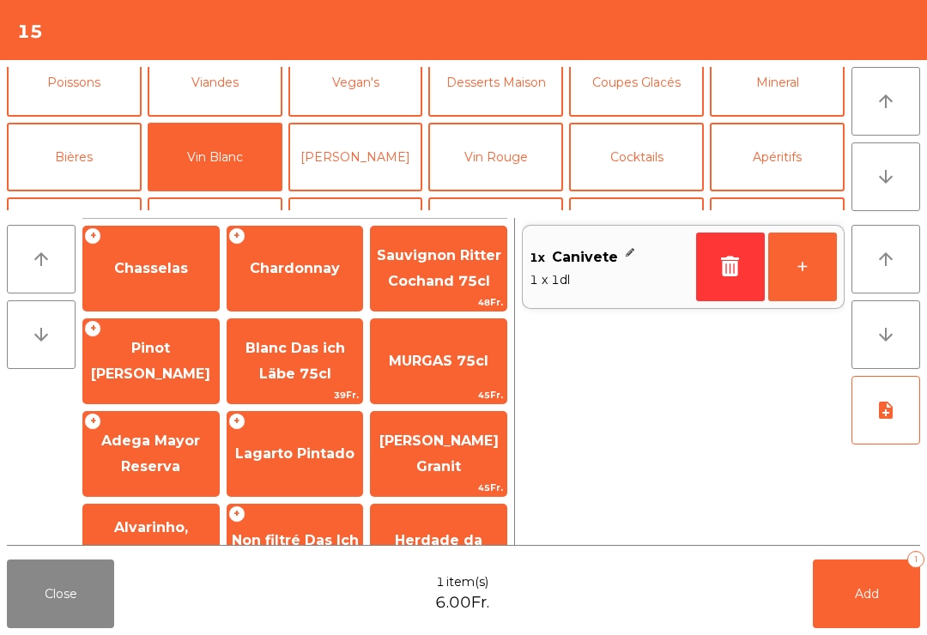
click at [145, 439] on span "Adega Mayor Reserva" at bounding box center [150, 454] width 99 height 42
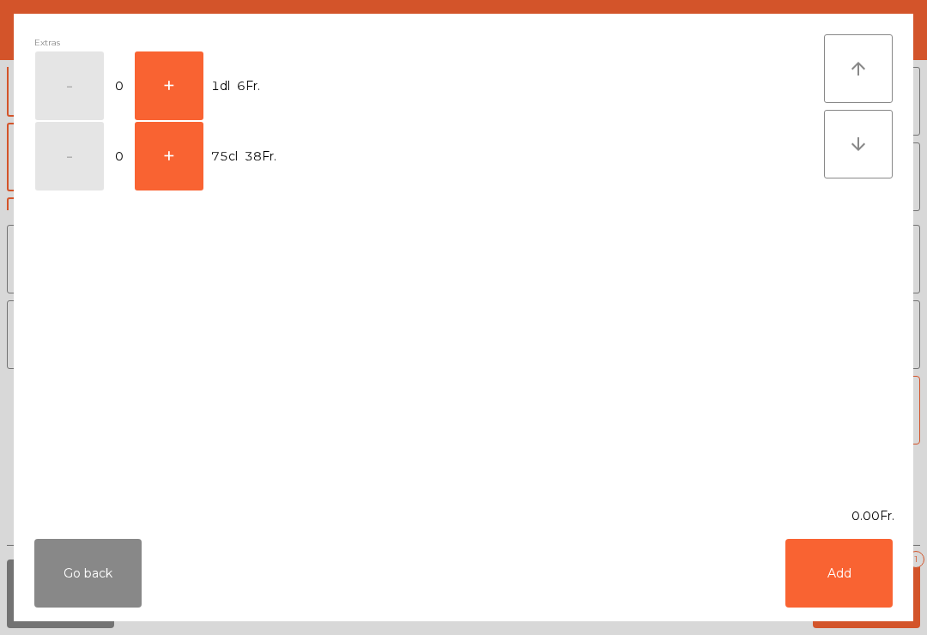
click at [167, 79] on button "+" at bounding box center [169, 85] width 69 height 69
click at [850, 568] on button "Add" at bounding box center [838, 573] width 107 height 69
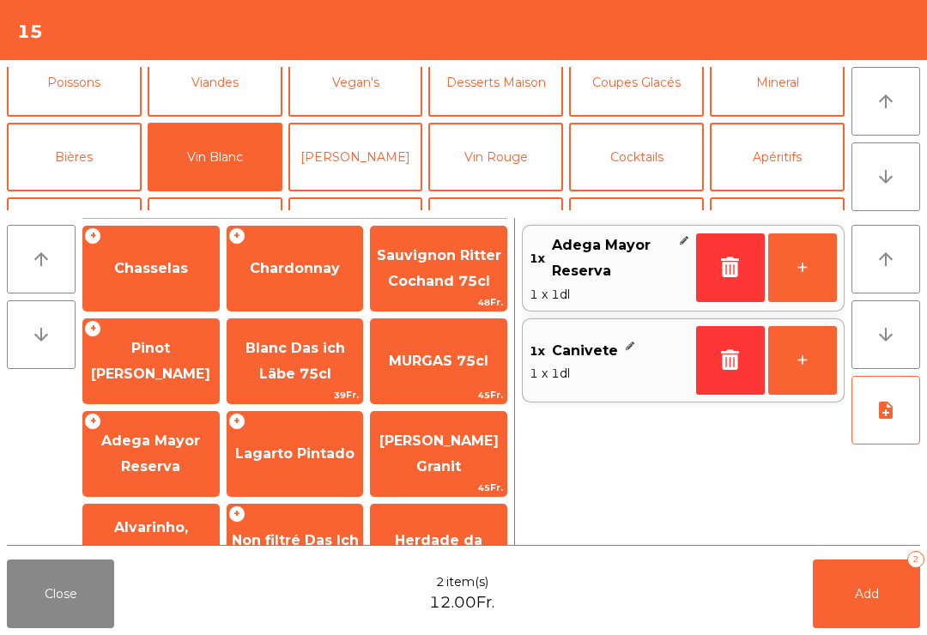
click at [869, 603] on button "Add 2" at bounding box center [866, 594] width 107 height 69
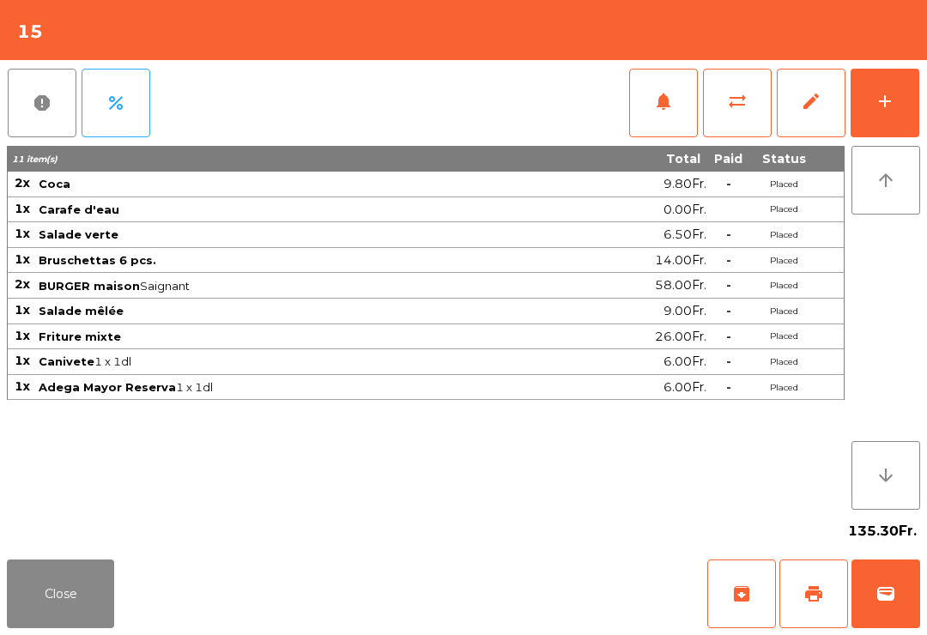
click at [92, 575] on button "Close" at bounding box center [60, 594] width 107 height 69
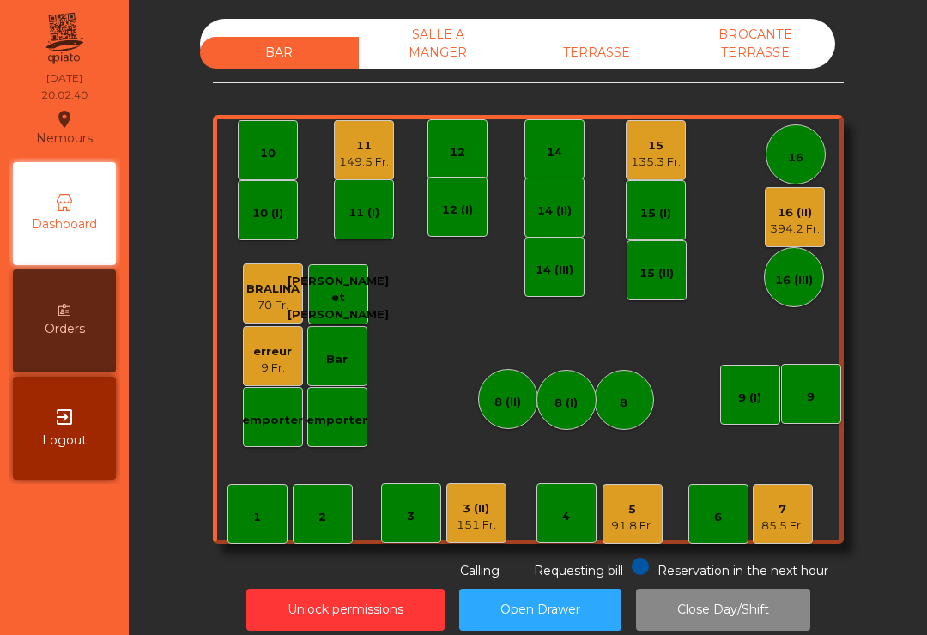
click at [441, 144] on div "12" at bounding box center [457, 149] width 60 height 60
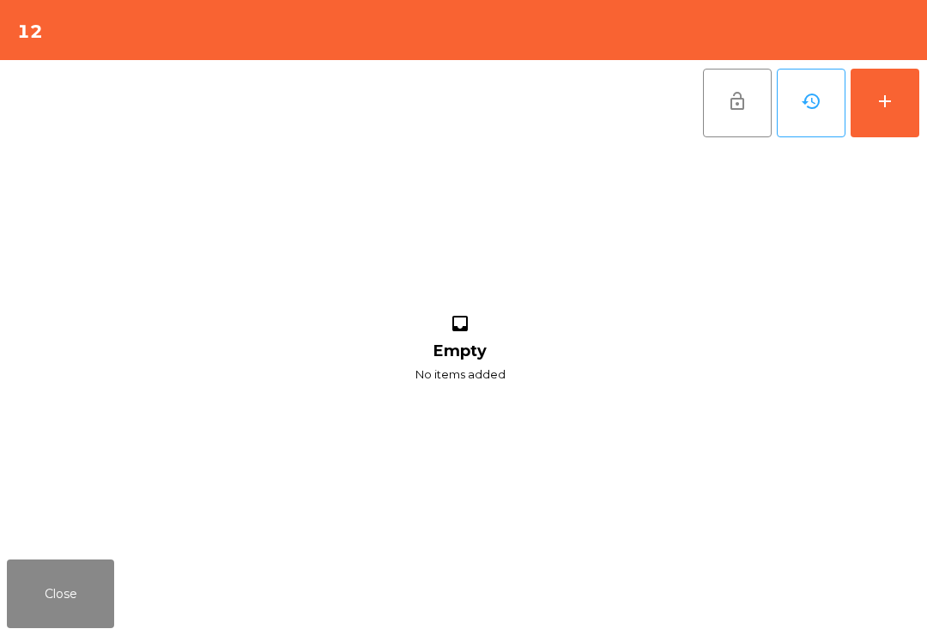
click at [899, 112] on button "add" at bounding box center [885, 103] width 69 height 69
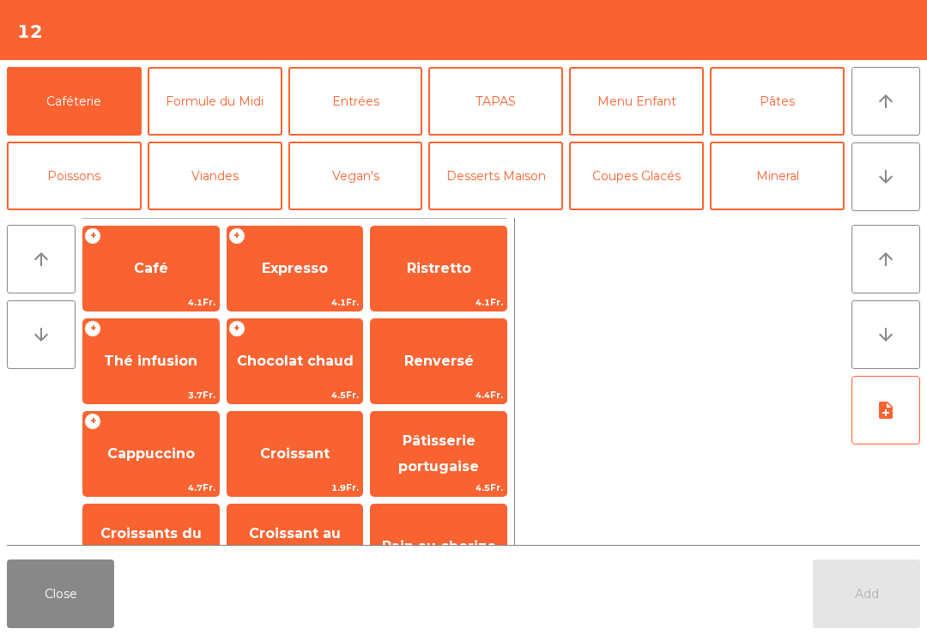
click at [775, 179] on button "Mineral" at bounding box center [777, 176] width 135 height 69
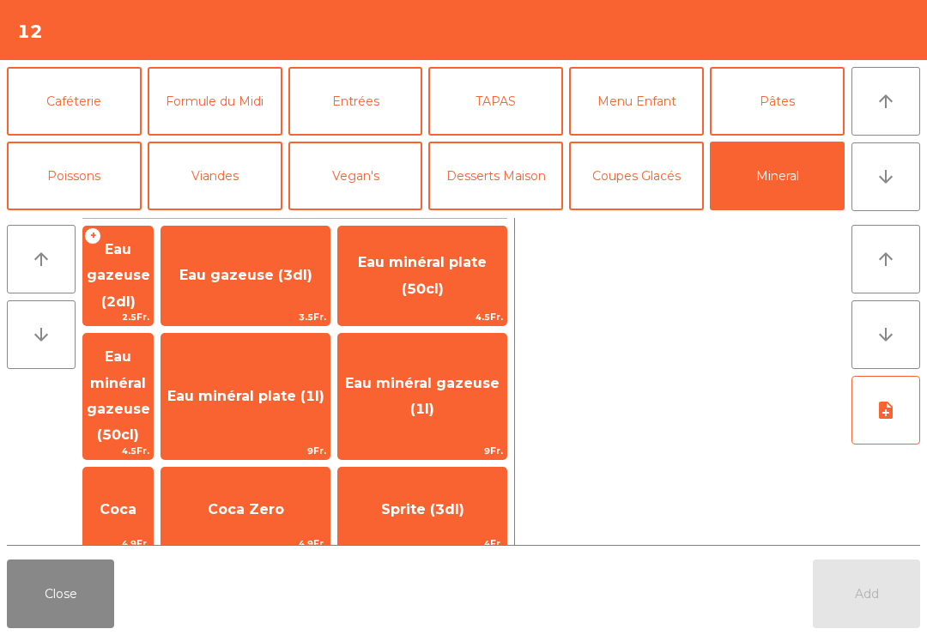
scroll to position [4, 0]
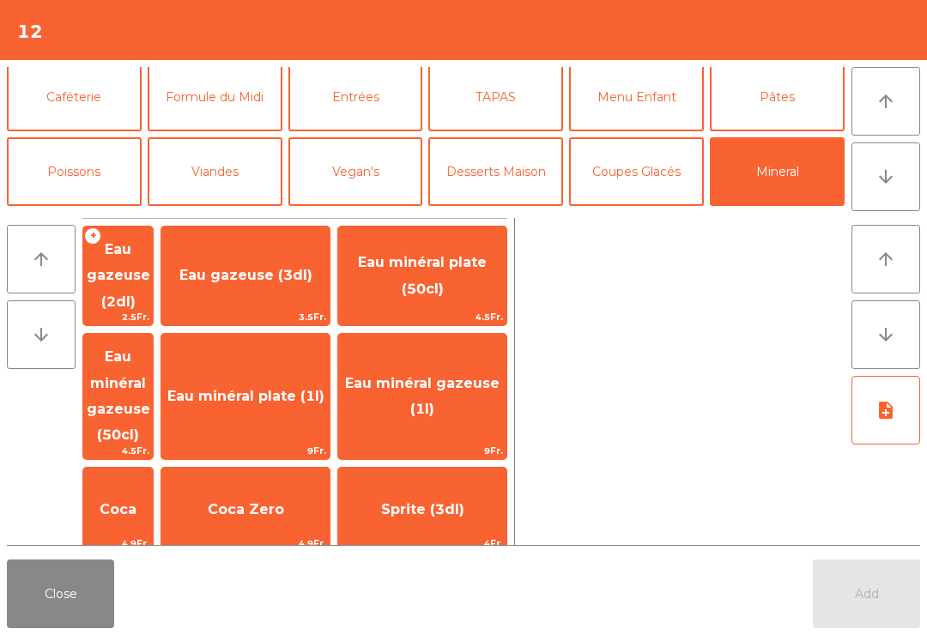
click at [437, 360] on span "Eau minéral gazeuse (1l)" at bounding box center [422, 396] width 168 height 73
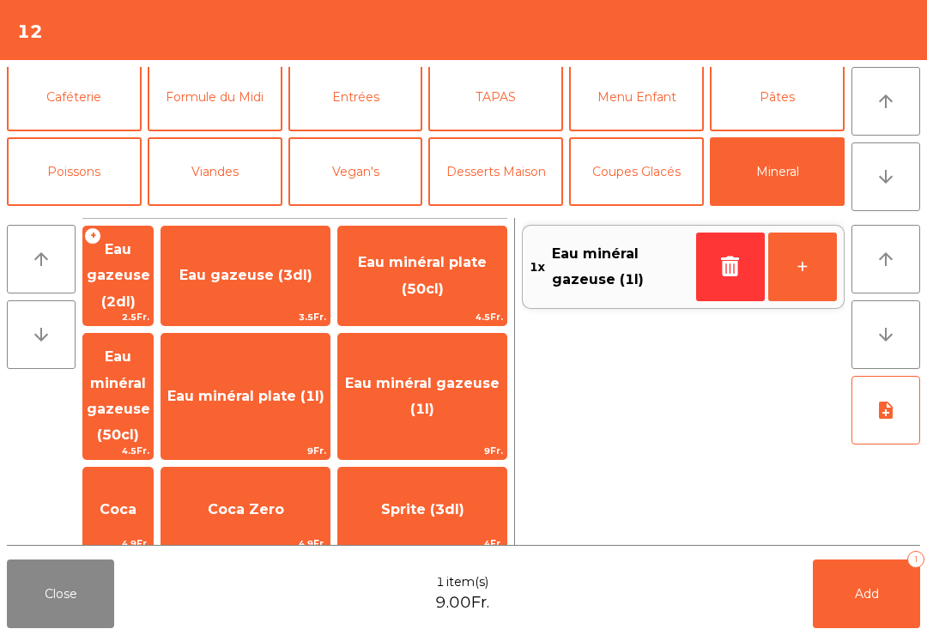
click at [225, 212] on button "Vin Blanc" at bounding box center [215, 246] width 135 height 69
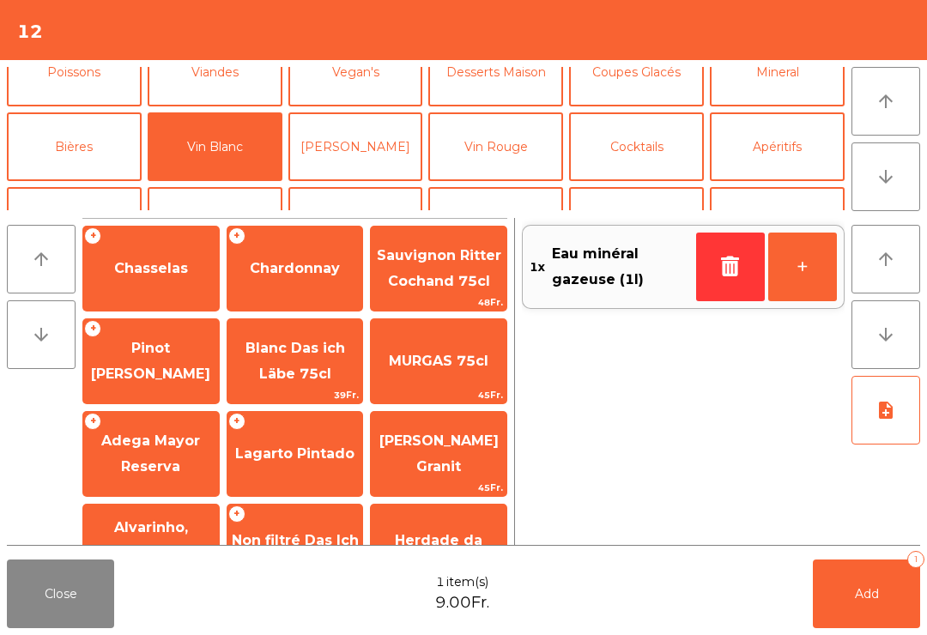
scroll to position [144, 0]
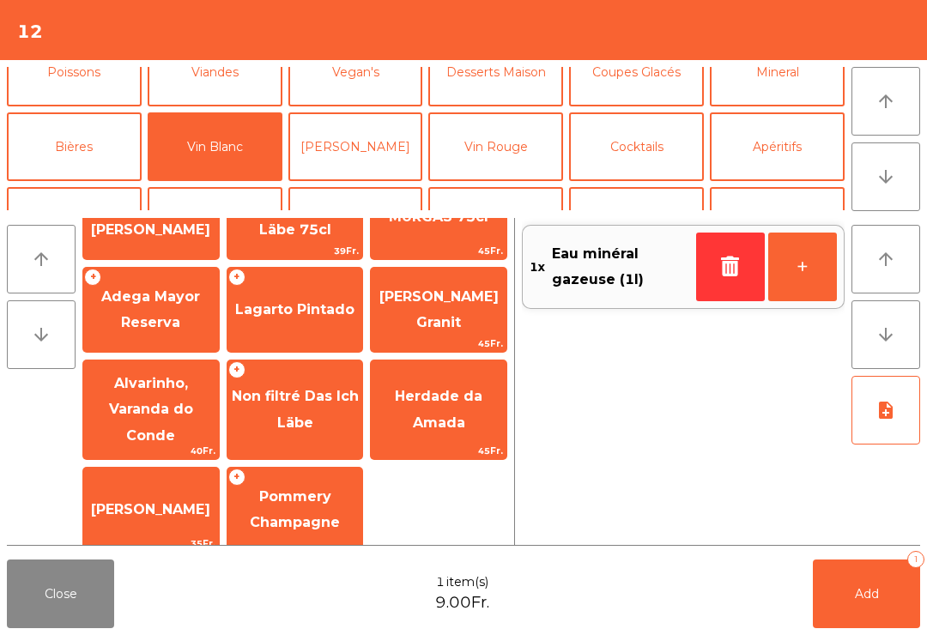
click at [303, 402] on span "Non filtré Das Ich Läbe" at bounding box center [295, 409] width 136 height 73
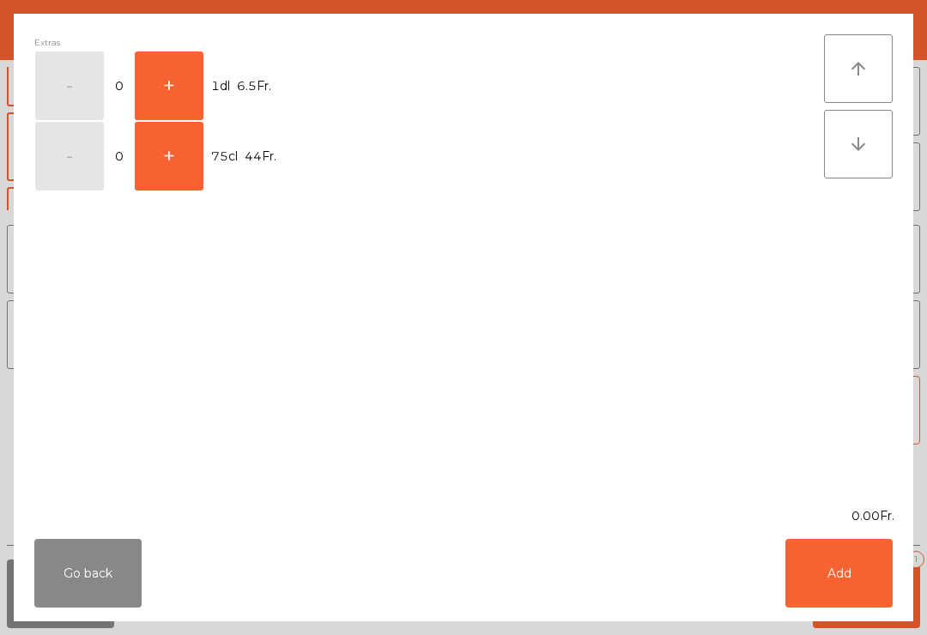
click at [152, 86] on button "+" at bounding box center [169, 85] width 69 height 69
click at [153, 79] on button "+" at bounding box center [169, 85] width 69 height 69
click at [147, 79] on button "+" at bounding box center [169, 85] width 69 height 69
click at [844, 568] on button "Add" at bounding box center [838, 573] width 107 height 69
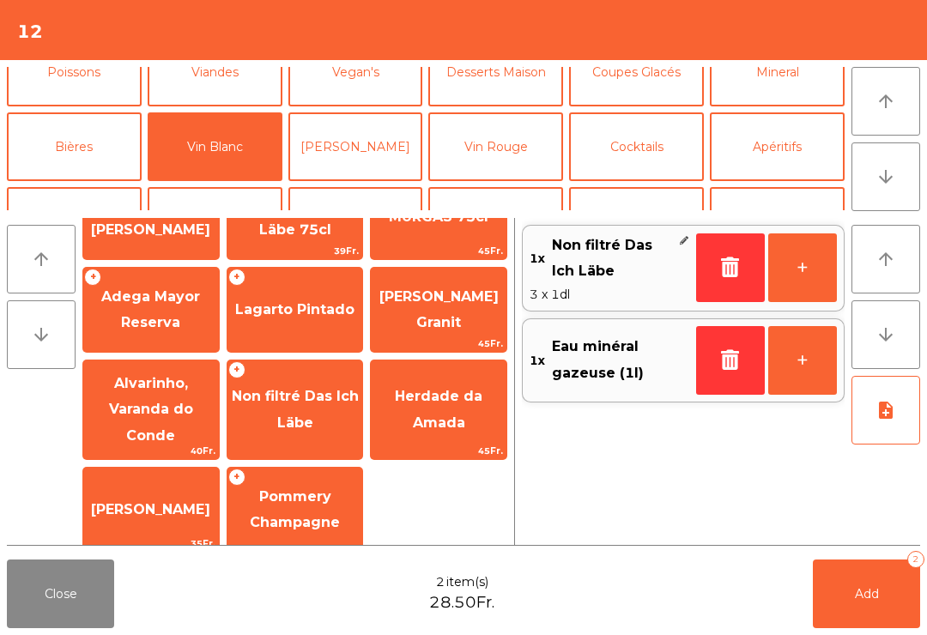
click at [863, 599] on span "Add" at bounding box center [867, 593] width 24 height 15
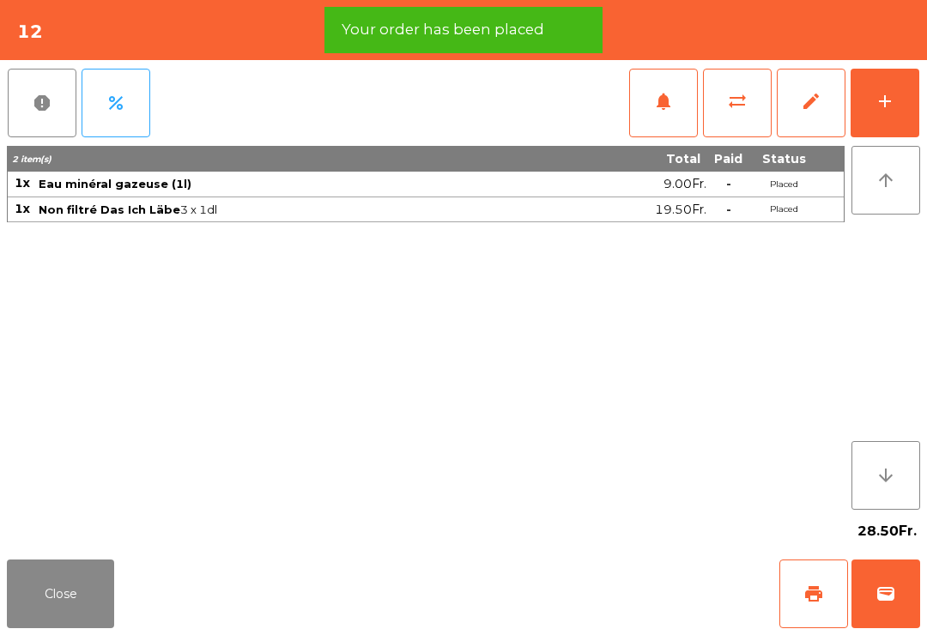
click at [883, 100] on div "add" at bounding box center [885, 101] width 21 height 21
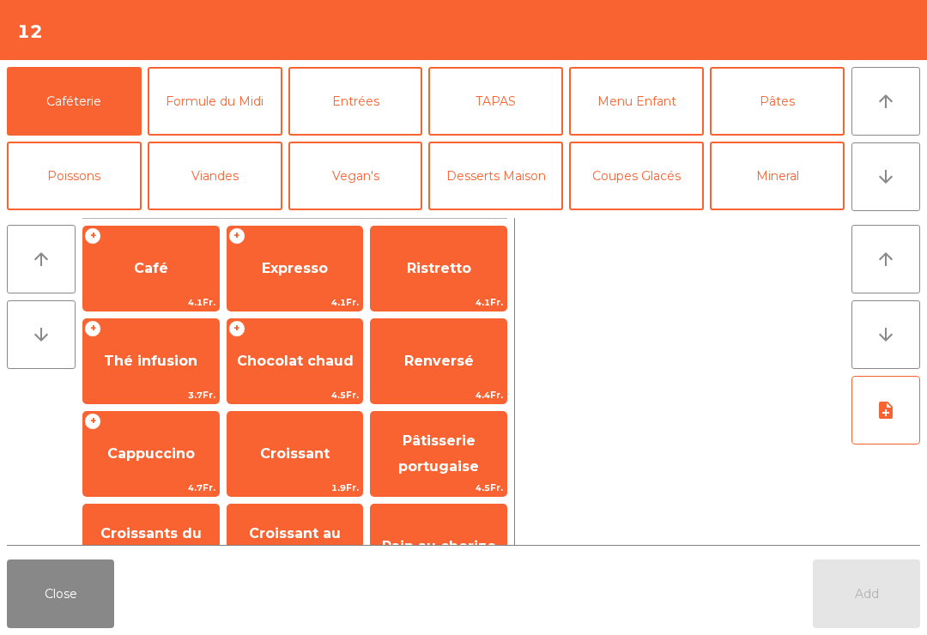
click at [41, 607] on button "Close" at bounding box center [60, 594] width 107 height 69
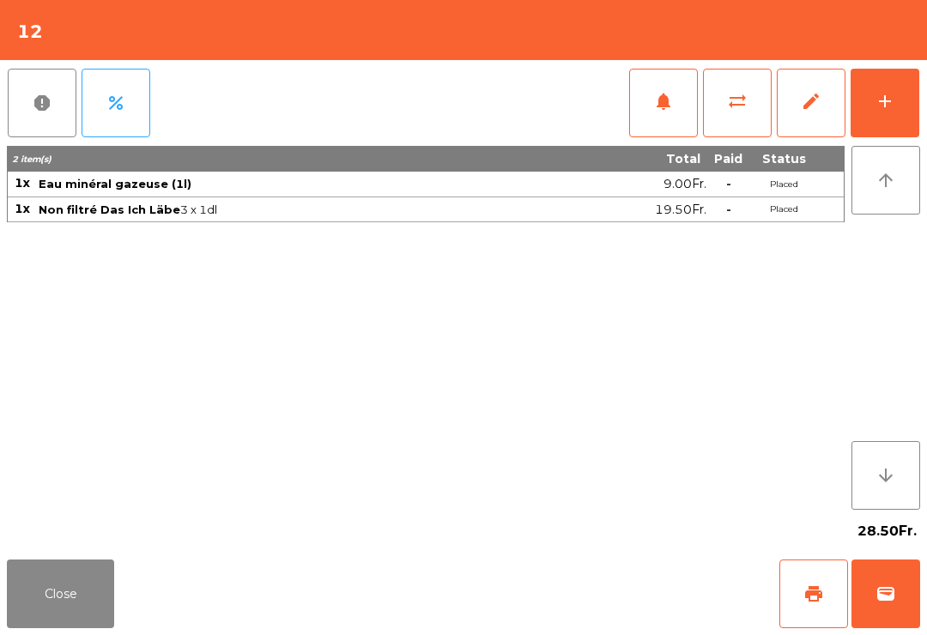
click at [61, 563] on button "Close" at bounding box center [60, 594] width 107 height 69
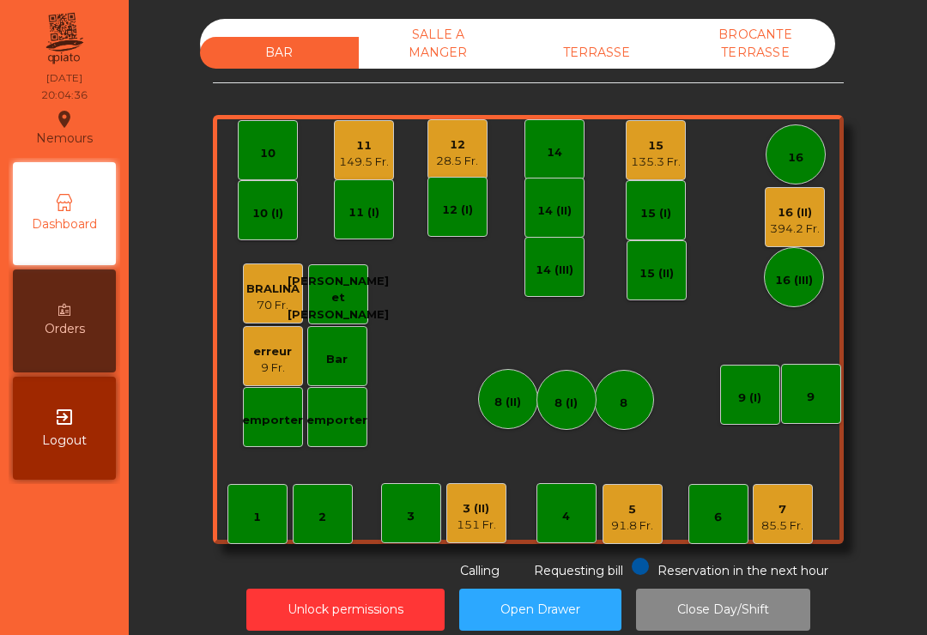
click at [798, 207] on div "16 (II)" at bounding box center [795, 212] width 50 height 17
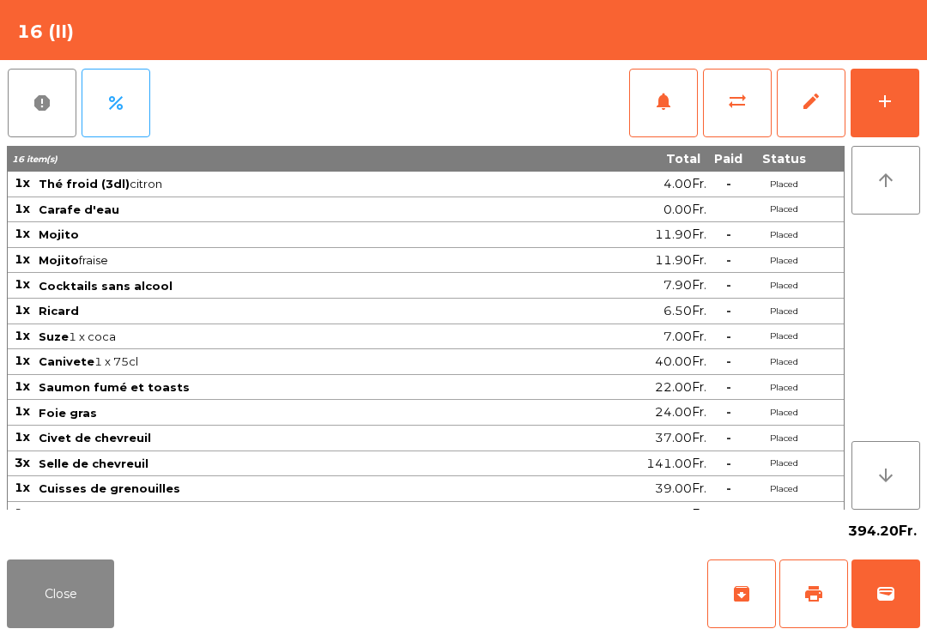
click at [668, 95] on span "notifications" at bounding box center [663, 101] width 21 height 21
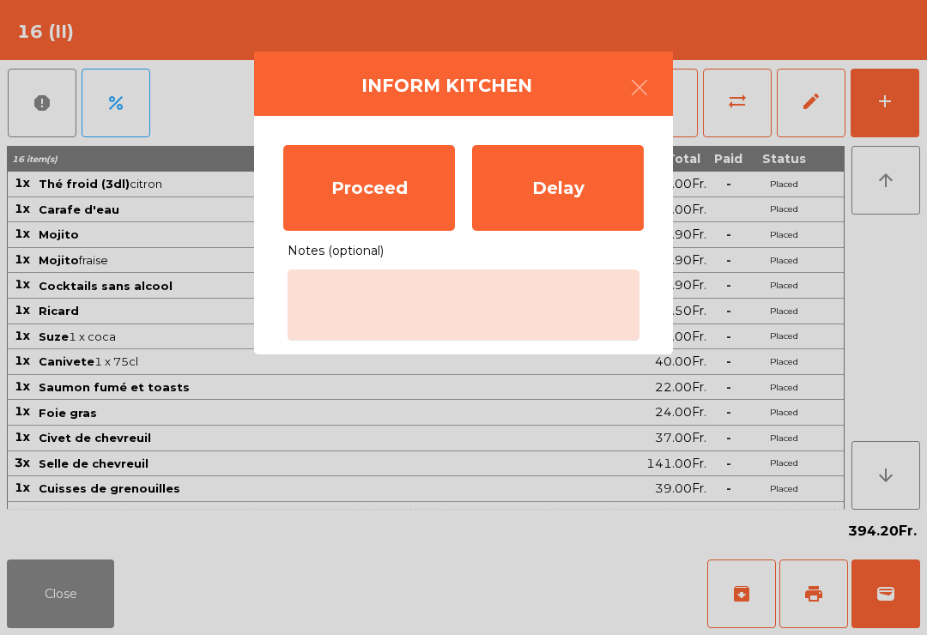
click at [368, 177] on div "Proceed" at bounding box center [369, 188] width 172 height 86
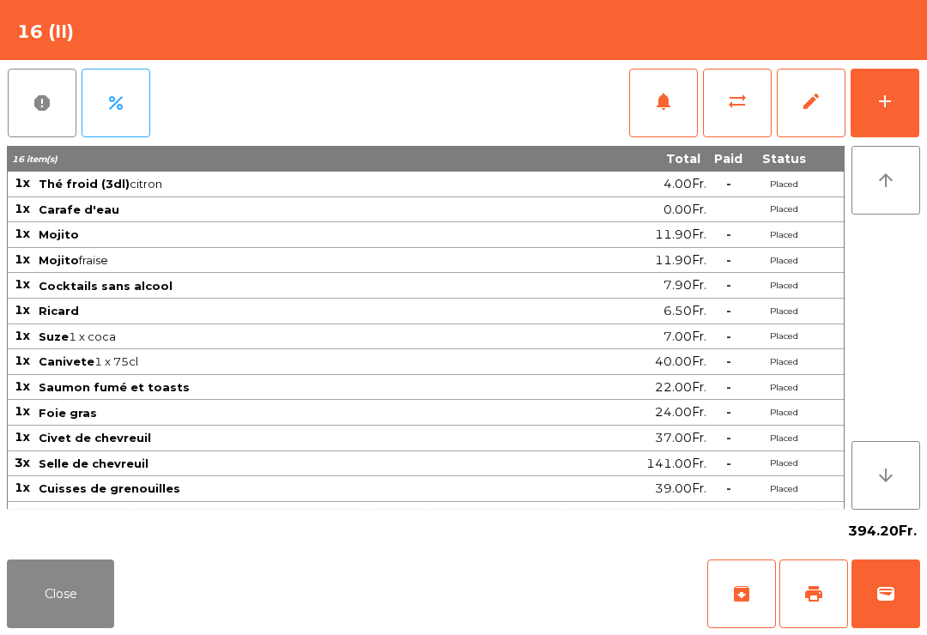
click at [70, 541] on div "394.20Fr." at bounding box center [463, 531] width 913 height 43
click at [54, 627] on button "Close" at bounding box center [60, 594] width 107 height 69
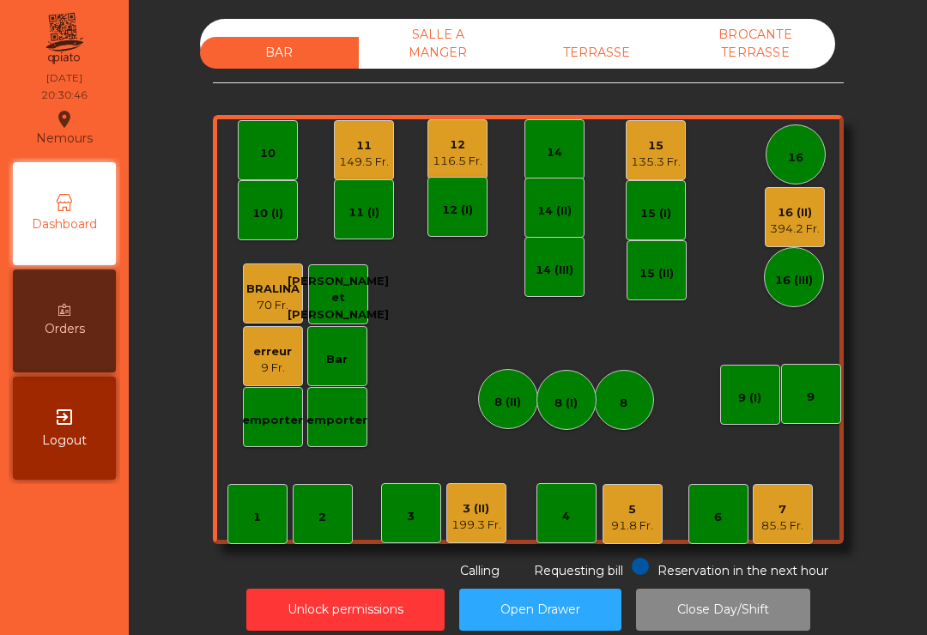
click at [336, 169] on div "11 149.5 Fr." at bounding box center [364, 150] width 60 height 60
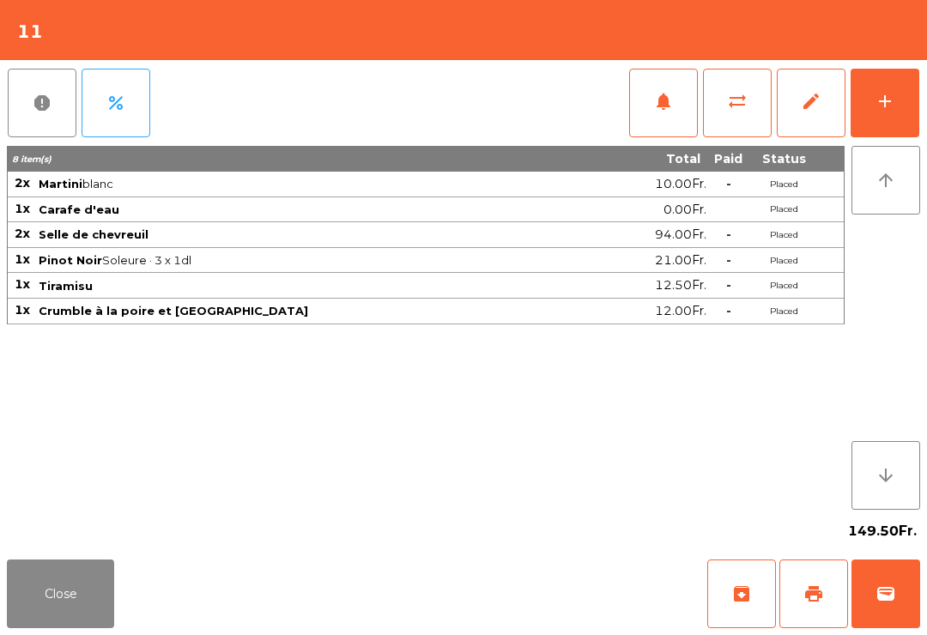
click at [803, 597] on span "print" at bounding box center [813, 594] width 21 height 21
click at [905, 593] on button "wallet" at bounding box center [885, 594] width 69 height 69
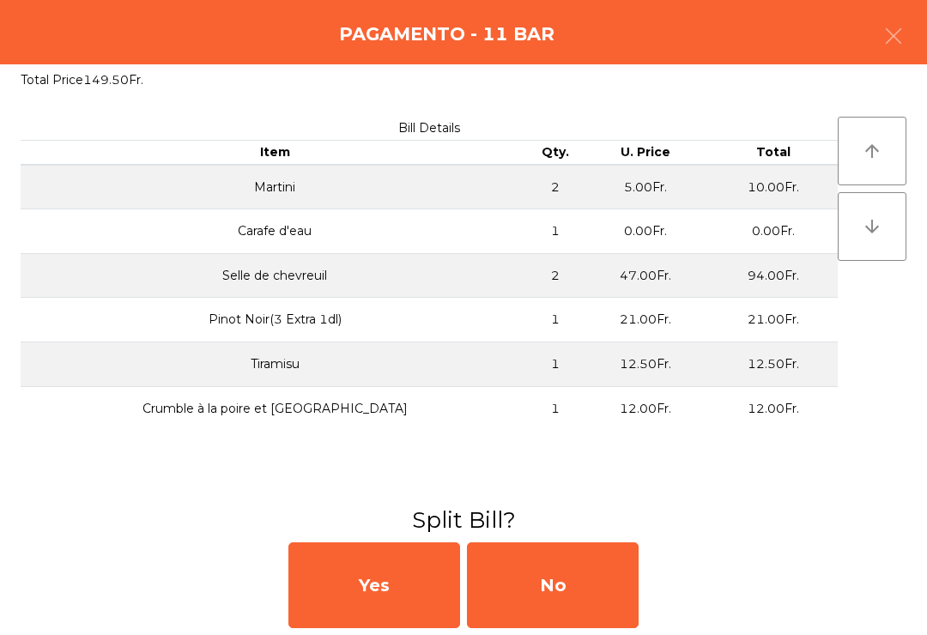
click at [576, 600] on div "No" at bounding box center [553, 585] width 172 height 86
click at [487, 581] on div "MB" at bounding box center [553, 585] width 172 height 86
click at [541, 588] on div "No" at bounding box center [553, 585] width 172 height 86
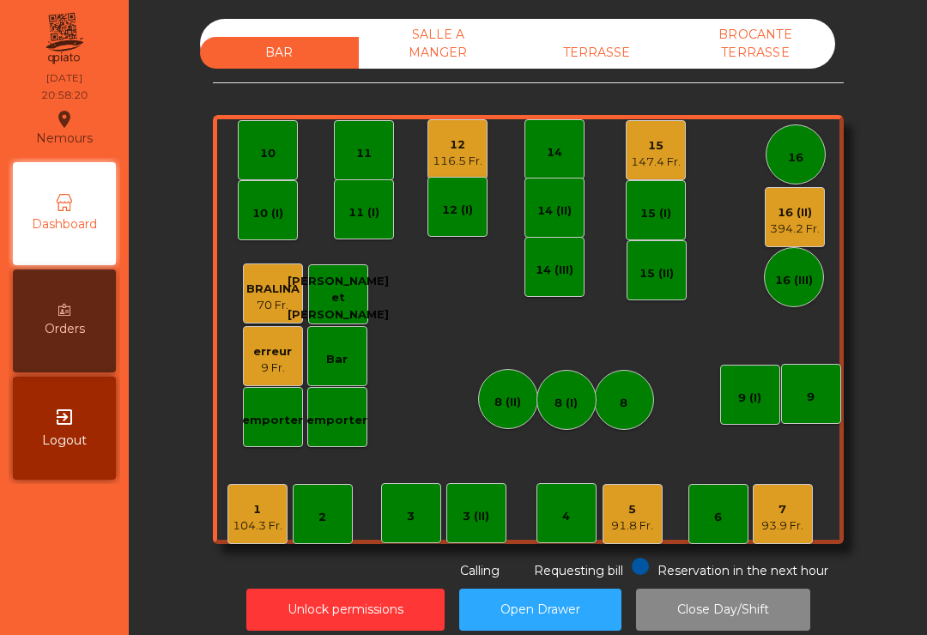
click at [793, 501] on div "7" at bounding box center [782, 509] width 42 height 17
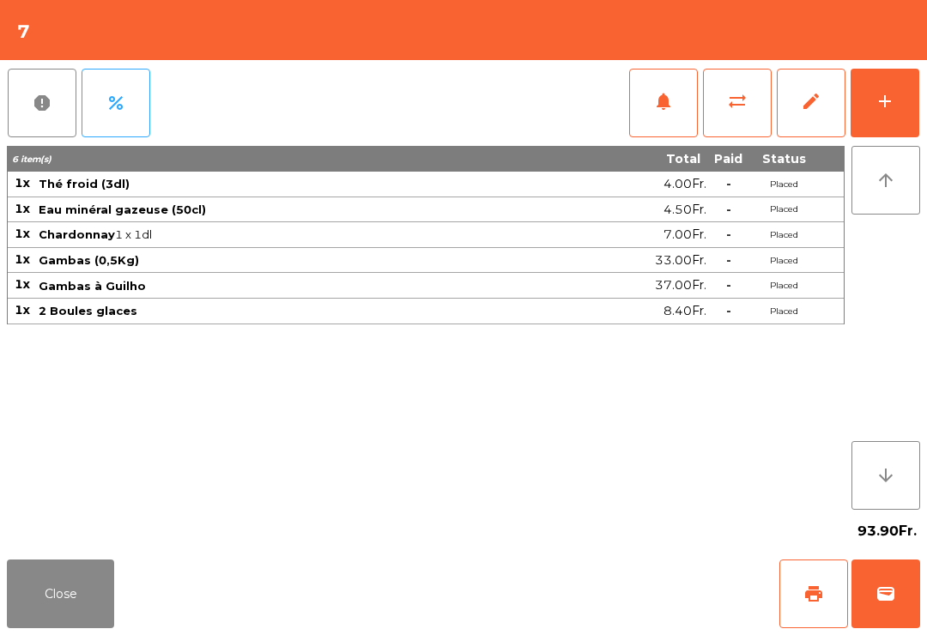
click at [811, 616] on button "print" at bounding box center [813, 594] width 69 height 69
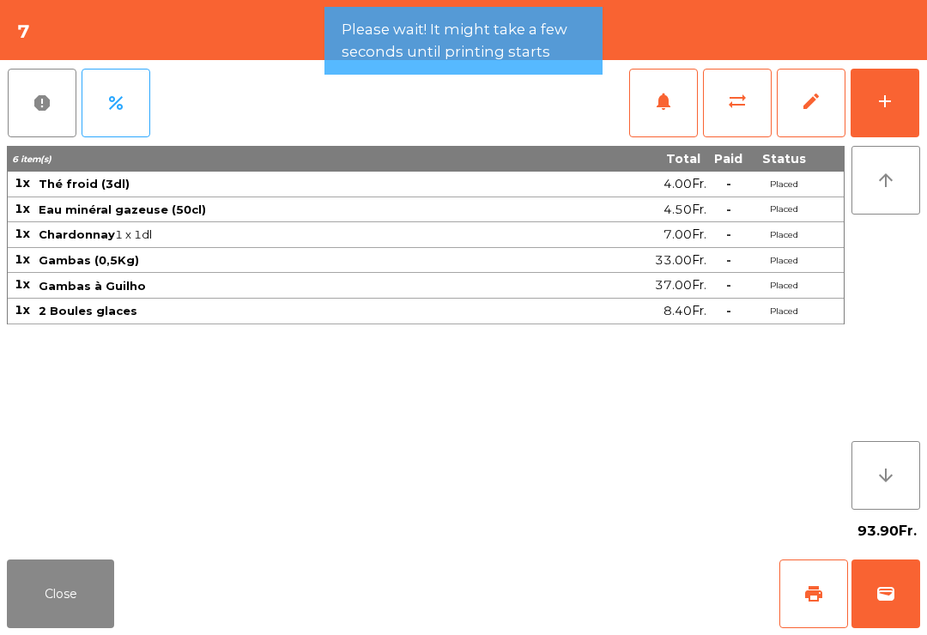
click at [83, 591] on button "Close" at bounding box center [60, 594] width 107 height 69
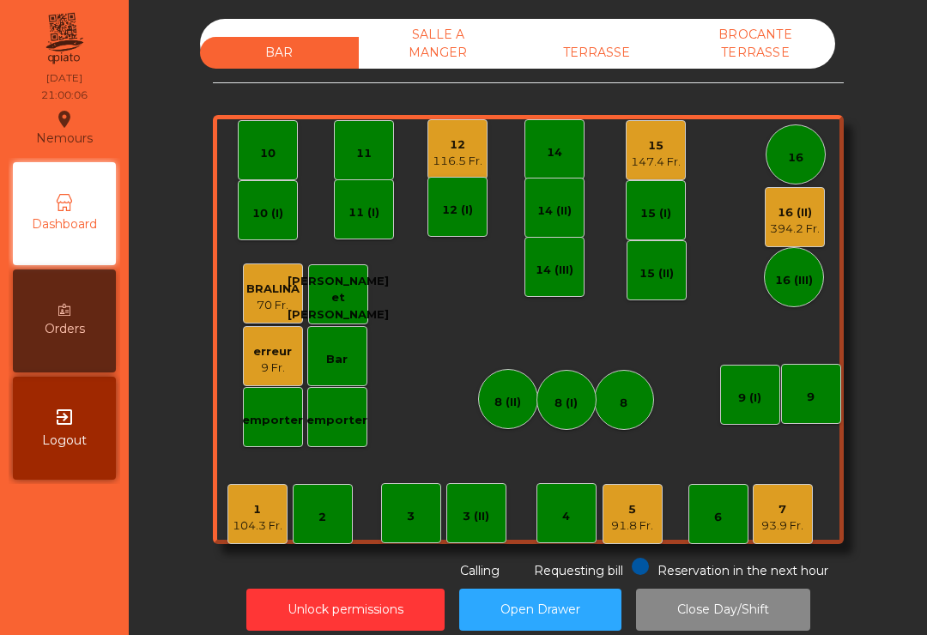
click at [771, 519] on div "93.9 Fr." at bounding box center [782, 526] width 42 height 17
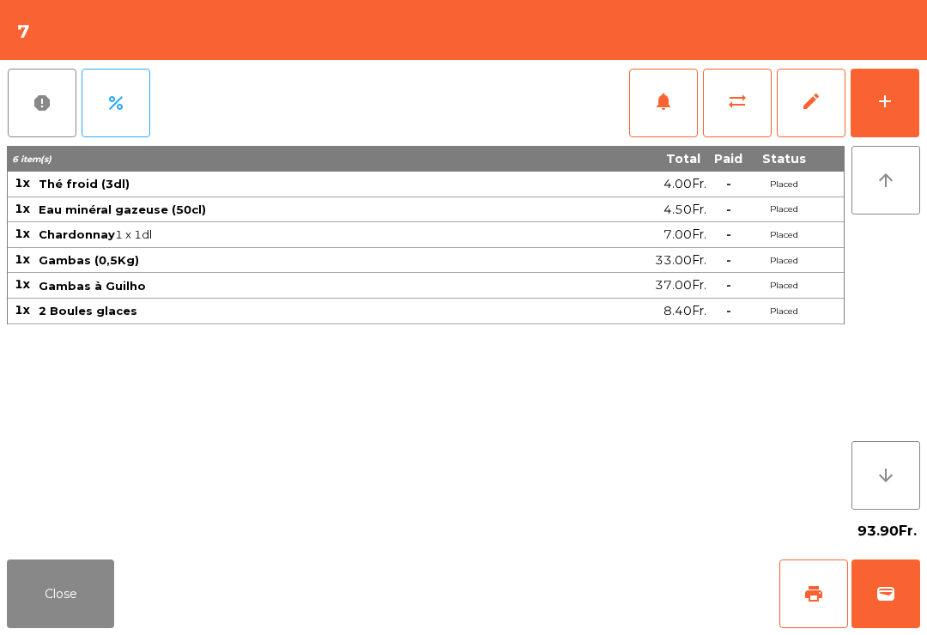
click at [899, 619] on button "wallet" at bounding box center [885, 594] width 69 height 69
click at [603, 594] on div "Close print wallet" at bounding box center [463, 594] width 927 height 82
click at [615, 584] on div "Close print wallet" at bounding box center [463, 594] width 927 height 82
click at [608, 571] on div "Close print wallet" at bounding box center [463, 594] width 927 height 82
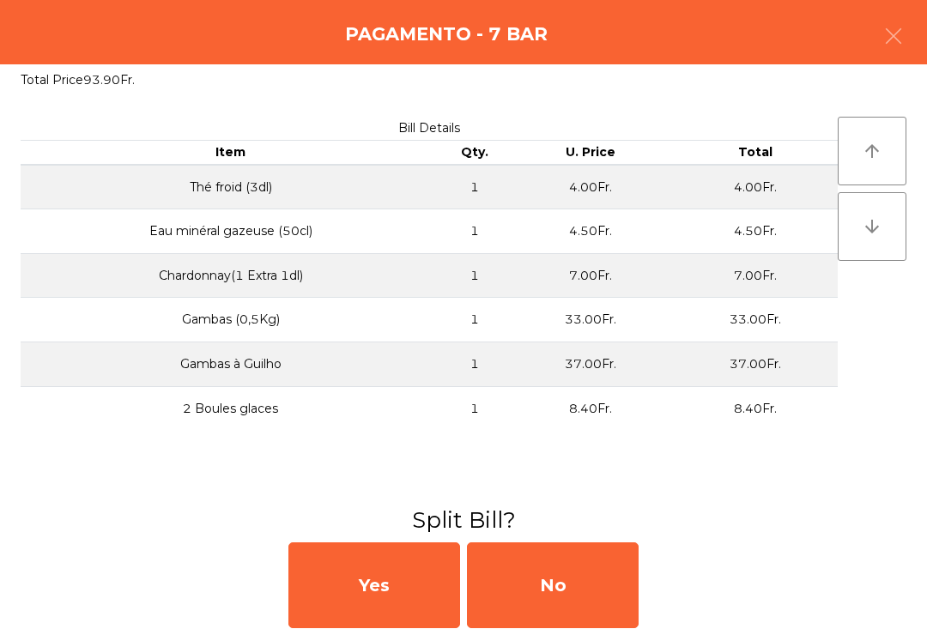
click at [586, 586] on div "No" at bounding box center [553, 585] width 172 height 86
click at [569, 574] on div "No" at bounding box center [553, 585] width 172 height 86
click at [557, 578] on div "No" at bounding box center [553, 585] width 172 height 86
click at [566, 578] on div "No" at bounding box center [553, 585] width 172 height 86
click at [563, 583] on div "No" at bounding box center [553, 585] width 172 height 86
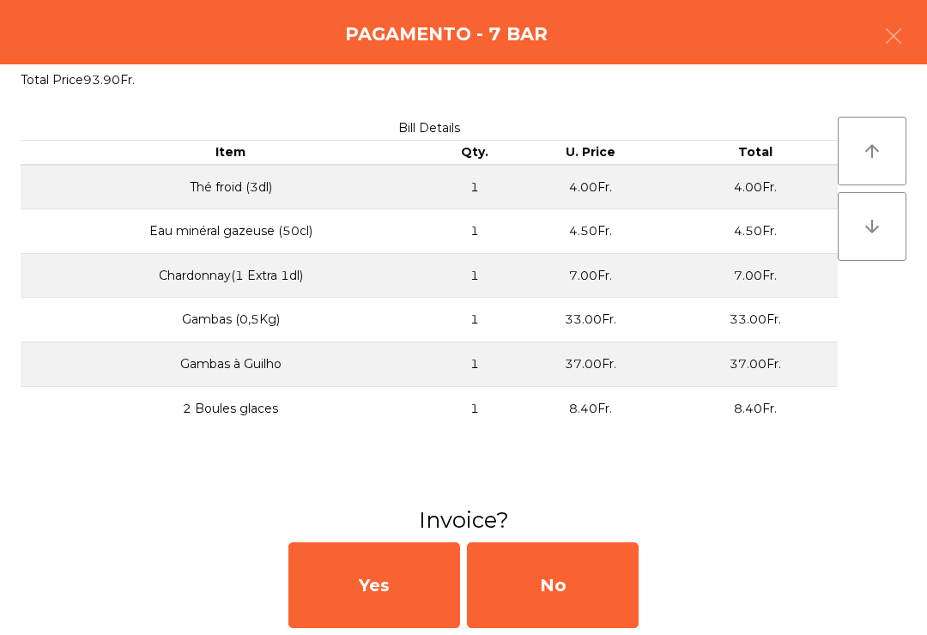
click at [572, 582] on div "No" at bounding box center [553, 585] width 172 height 86
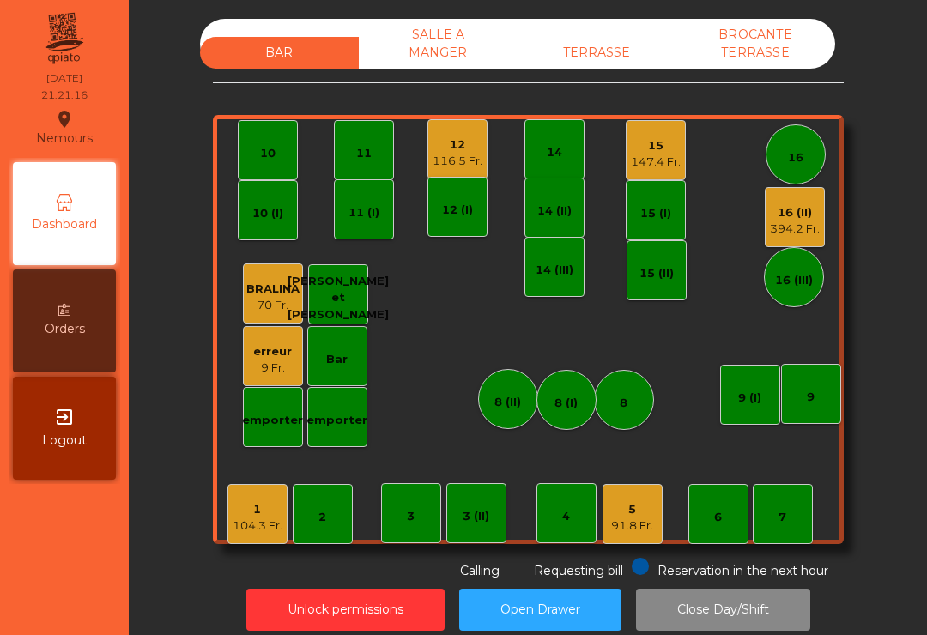
click at [253, 502] on div "1" at bounding box center [258, 509] width 50 height 17
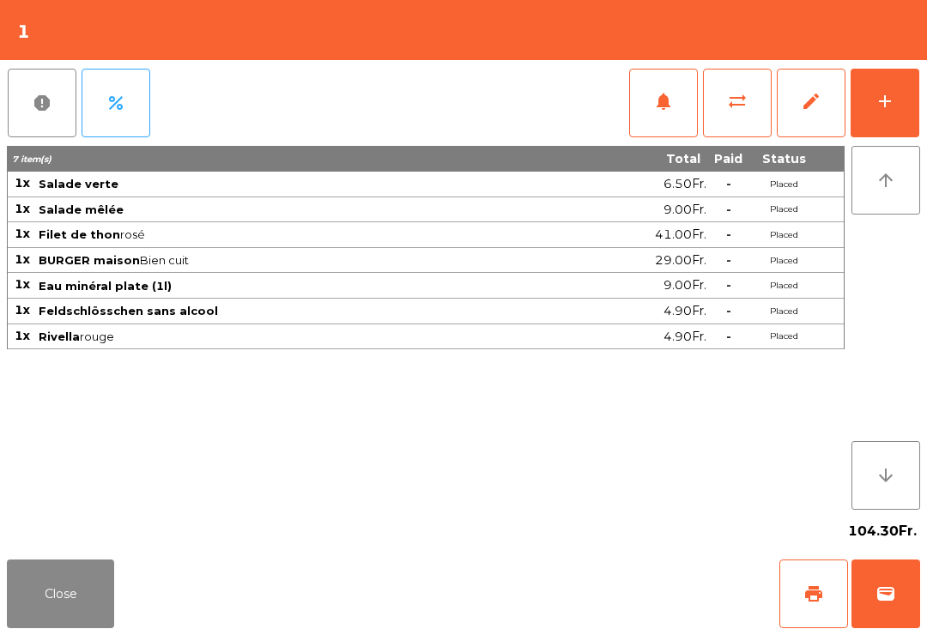
click at [879, 99] on div "add" at bounding box center [885, 101] width 21 height 21
click at [899, 116] on button "add" at bounding box center [885, 103] width 69 height 69
click at [877, 111] on div "add" at bounding box center [885, 101] width 21 height 21
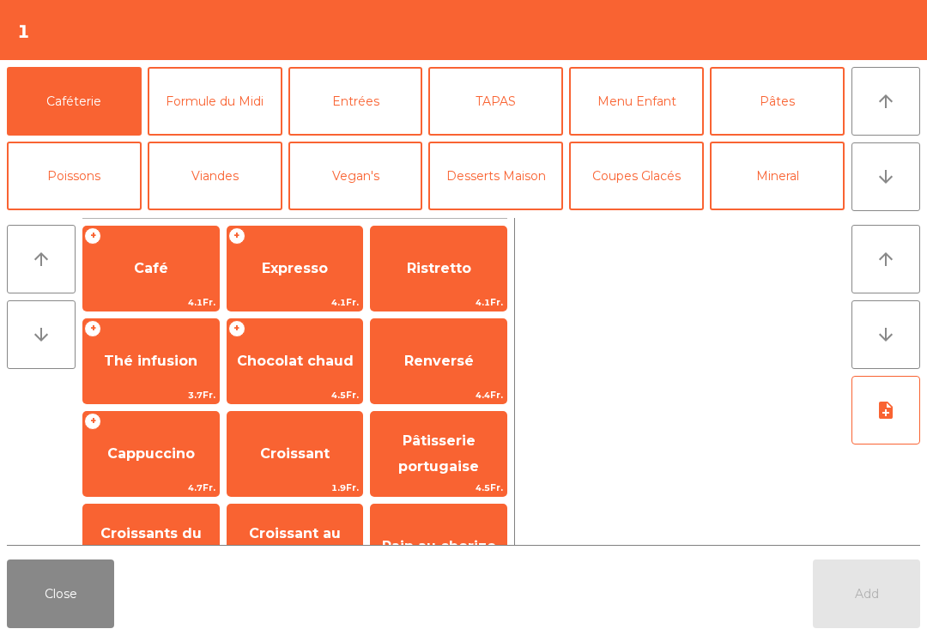
click at [137, 279] on span "Café" at bounding box center [151, 268] width 136 height 46
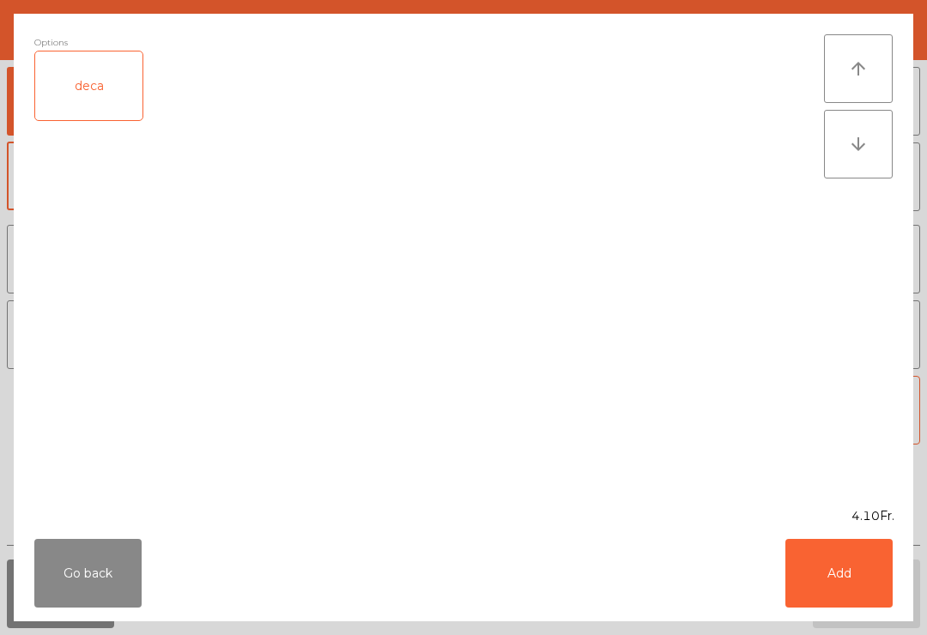
click at [113, 97] on div "deca" at bounding box center [88, 85] width 107 height 69
click at [839, 562] on button "Add" at bounding box center [838, 573] width 107 height 69
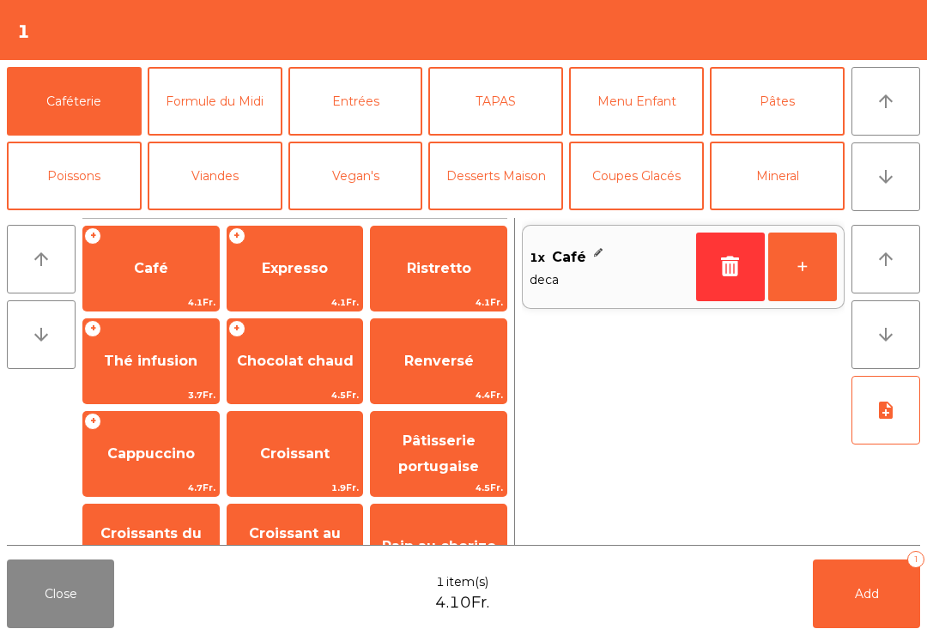
click at [336, 266] on span "Expresso" at bounding box center [295, 268] width 136 height 46
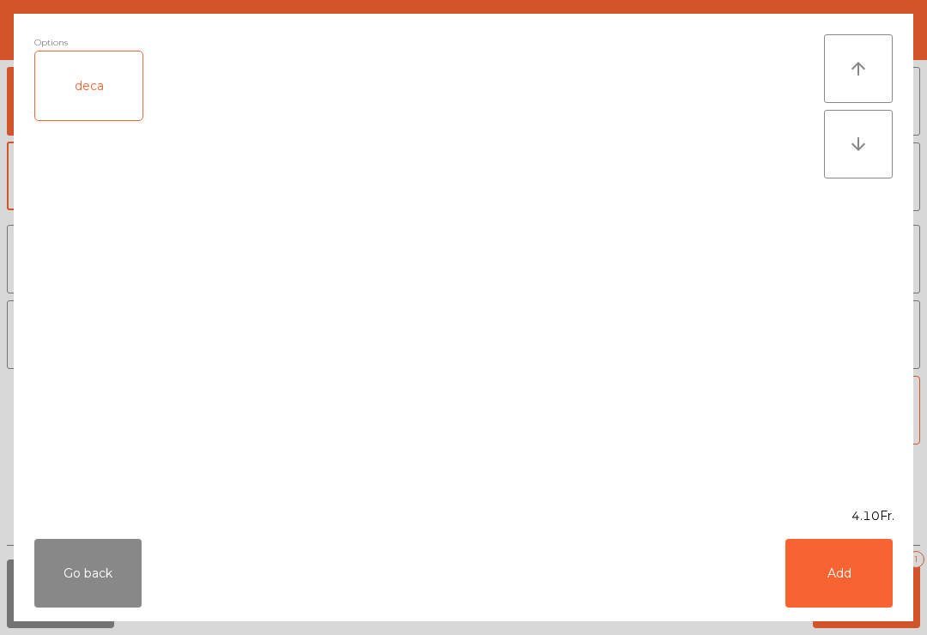
click at [829, 573] on button "Add" at bounding box center [838, 573] width 107 height 69
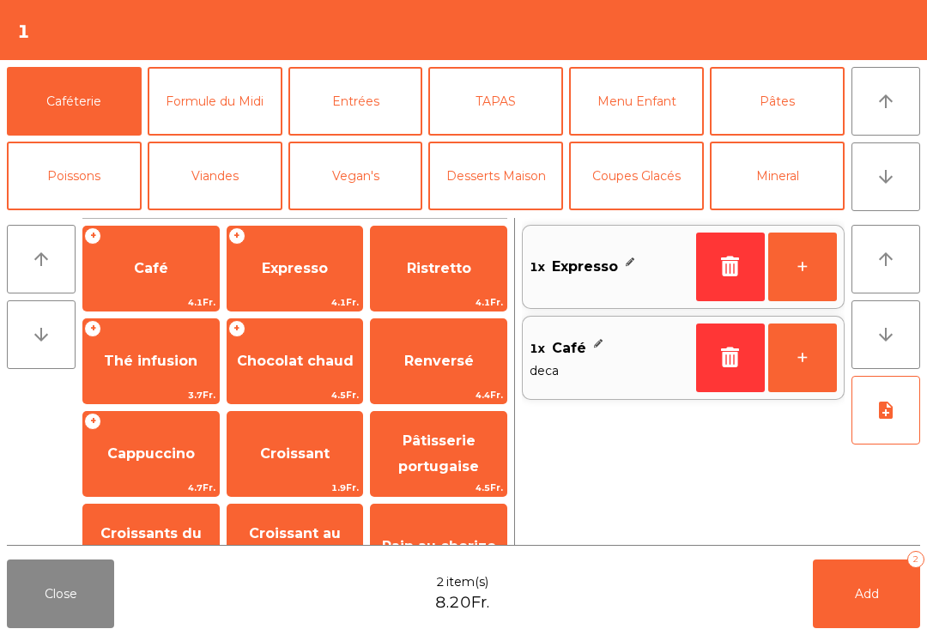
click at [875, 621] on button "Add 2" at bounding box center [866, 594] width 107 height 69
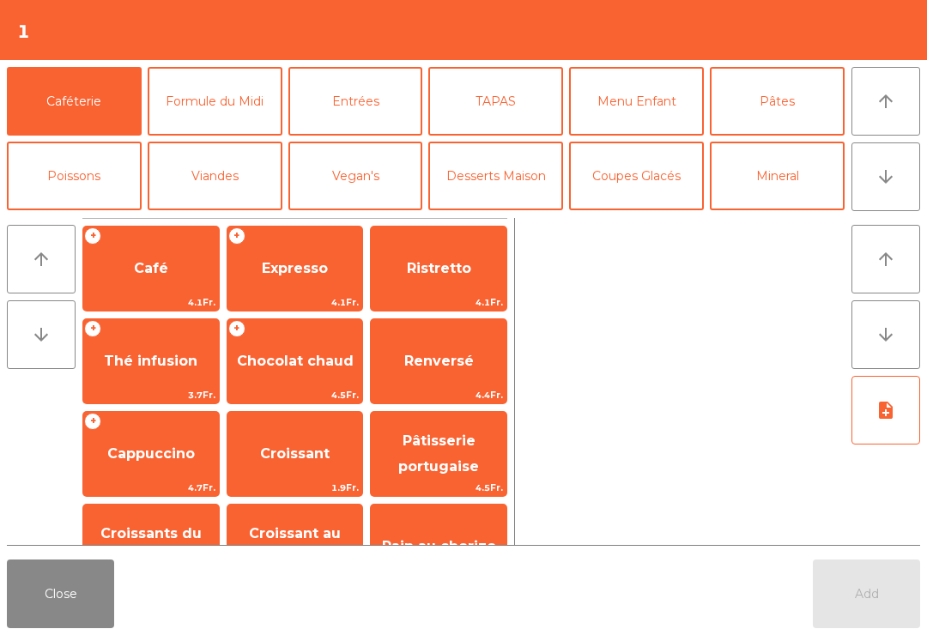
click at [50, 619] on button "Close" at bounding box center [60, 594] width 107 height 69
click at [68, 594] on button "Close" at bounding box center [60, 594] width 107 height 69
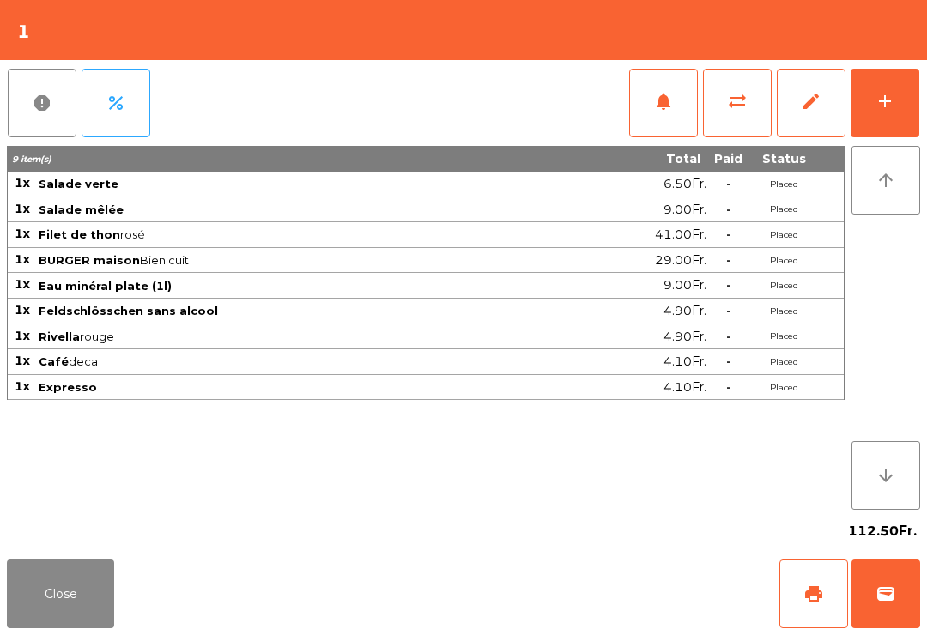
click at [80, 591] on button "Close" at bounding box center [60, 594] width 107 height 69
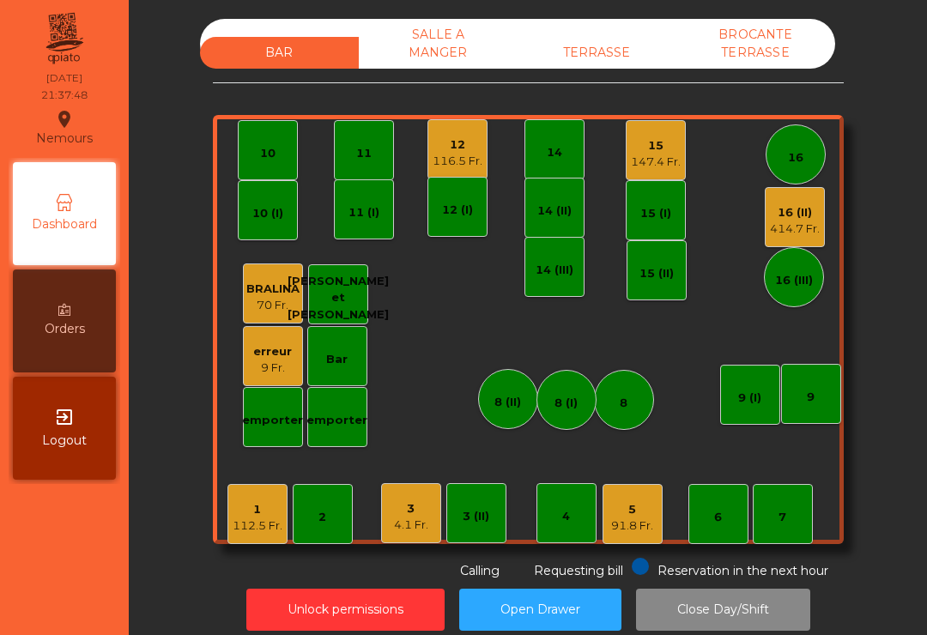
click at [257, 499] on div "1 112.5 Fr." at bounding box center [258, 514] width 50 height 40
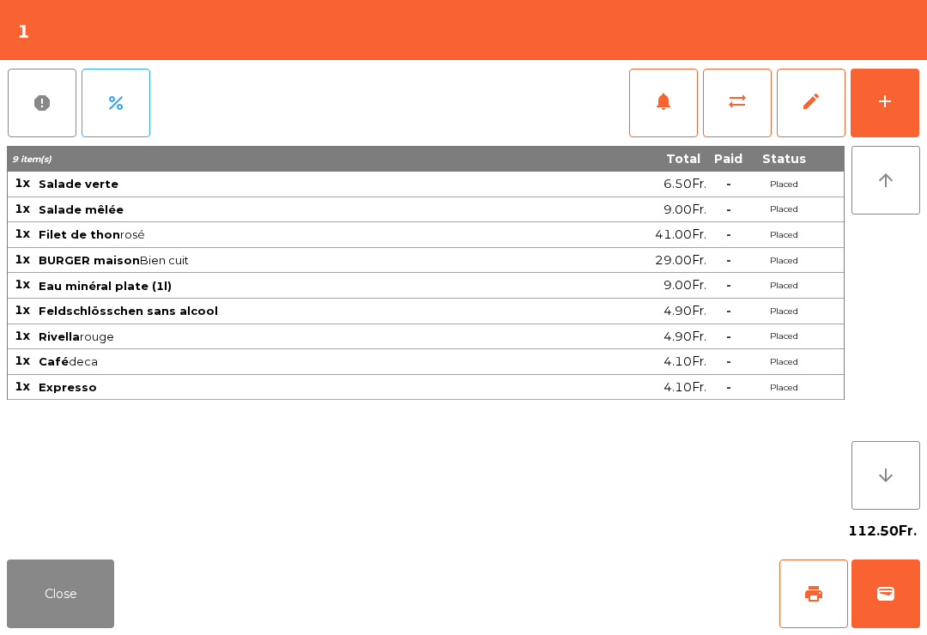
click at [878, 596] on span "wallet" at bounding box center [885, 594] width 21 height 21
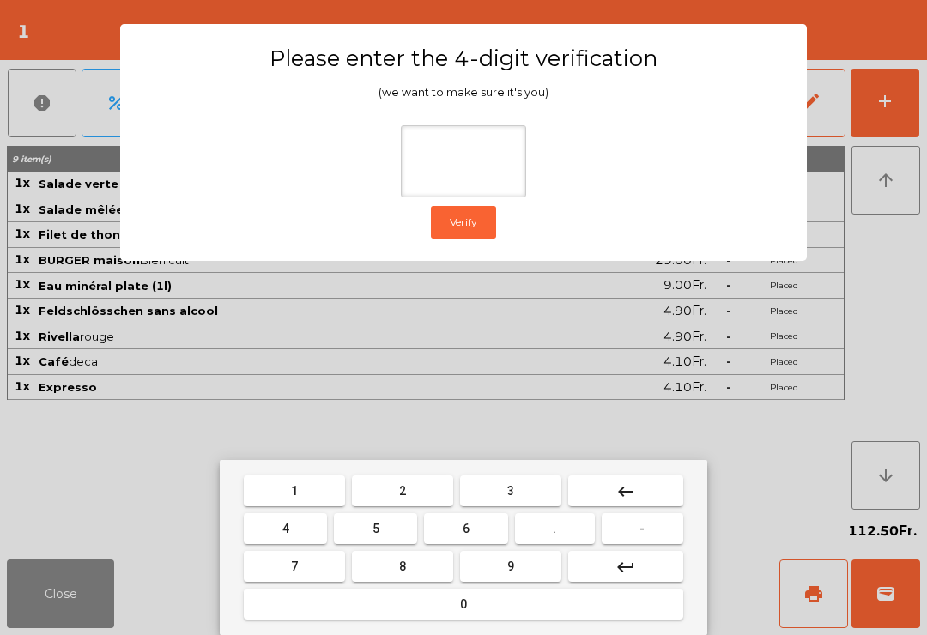
type input "*"
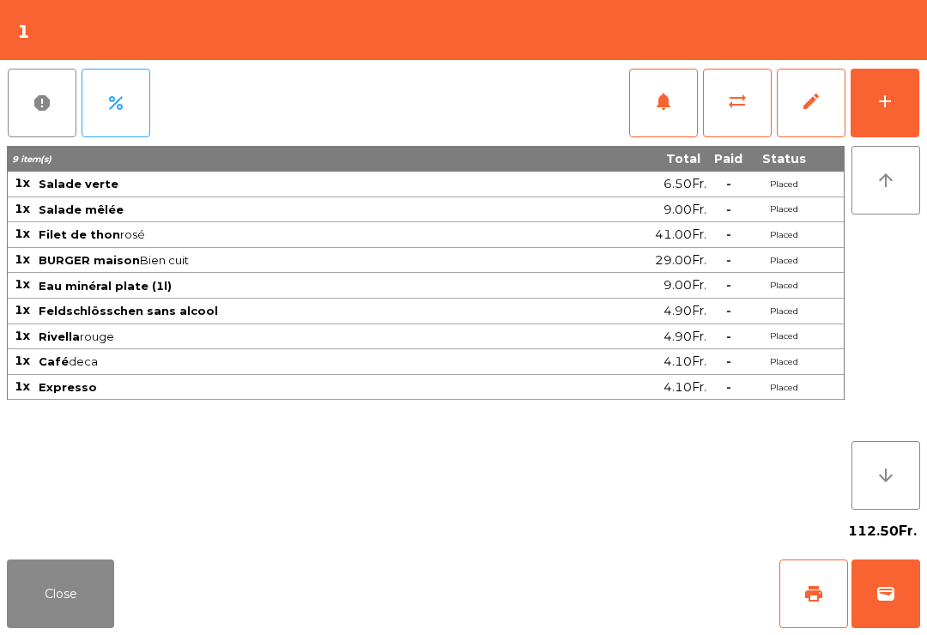
click at [578, 622] on div "Close print wallet" at bounding box center [463, 594] width 927 height 82
click at [566, 617] on div "Close print wallet" at bounding box center [463, 594] width 927 height 82
click at [578, 617] on div "Close print wallet" at bounding box center [463, 594] width 927 height 82
click at [572, 615] on div "Close print wallet" at bounding box center [463, 594] width 927 height 82
click at [560, 602] on div "Close print wallet" at bounding box center [463, 594] width 927 height 82
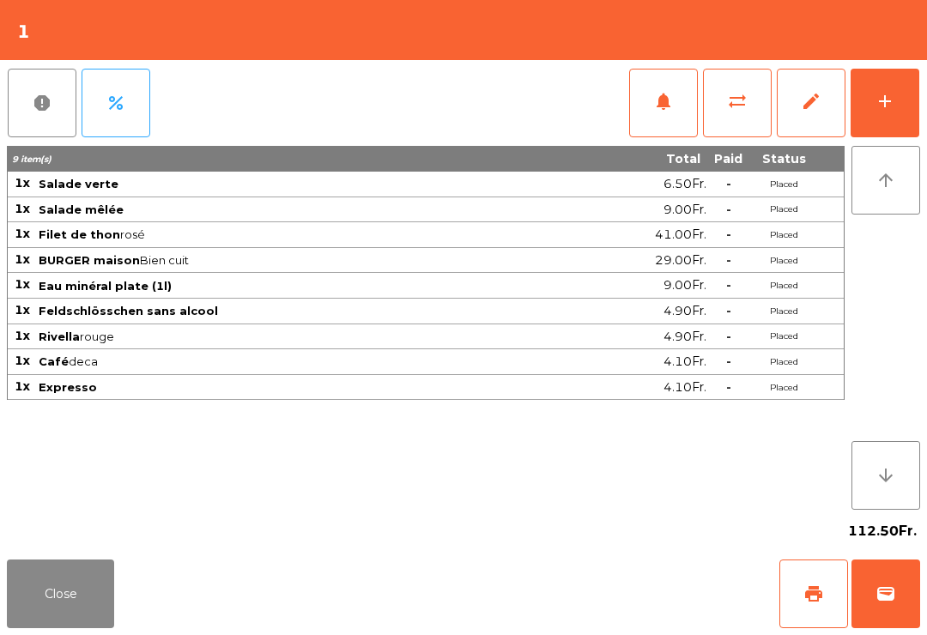
click at [550, 596] on div "Close print wallet" at bounding box center [463, 594] width 927 height 82
click at [534, 595] on div "Close print wallet" at bounding box center [463, 594] width 927 height 82
click at [533, 595] on div "Close print wallet" at bounding box center [463, 594] width 927 height 82
click at [518, 595] on div "Close print wallet" at bounding box center [463, 594] width 927 height 82
click at [523, 593] on div "Close print wallet" at bounding box center [463, 594] width 927 height 82
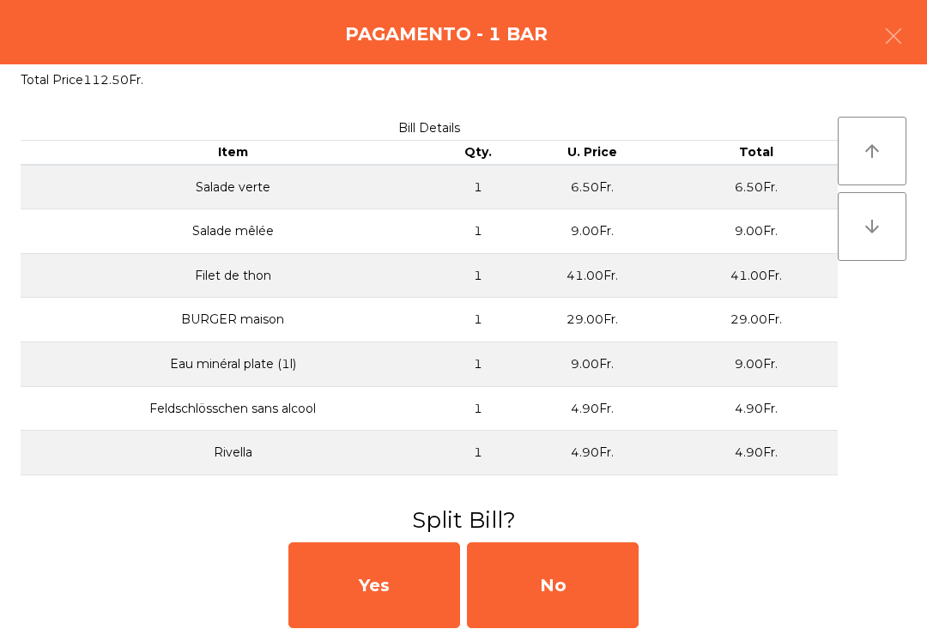
click at [516, 594] on div "No" at bounding box center [553, 585] width 172 height 86
click at [531, 597] on div "No" at bounding box center [553, 585] width 172 height 86
click at [545, 594] on div "No" at bounding box center [553, 585] width 172 height 86
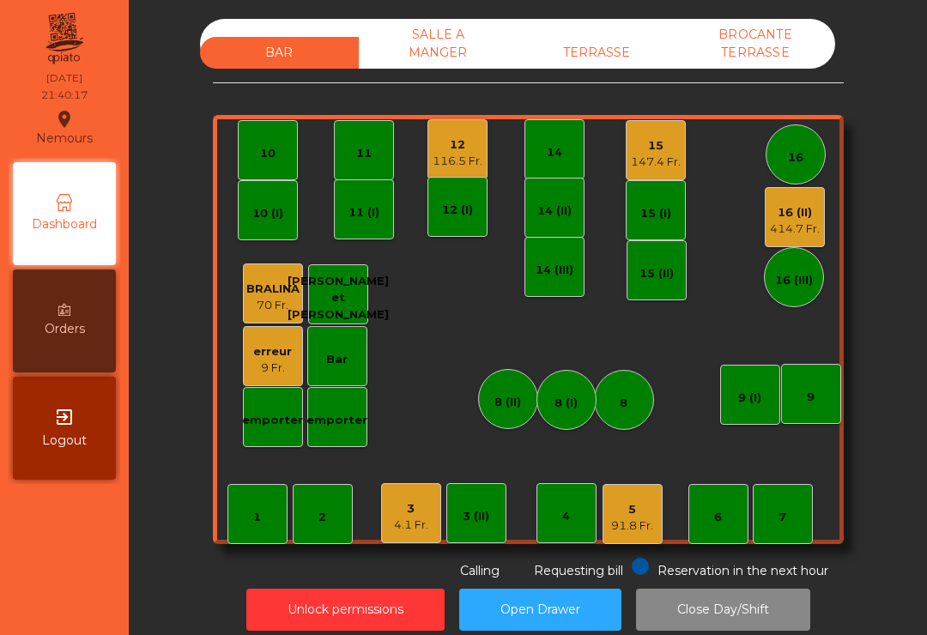
click at [444, 148] on div "12" at bounding box center [458, 144] width 50 height 17
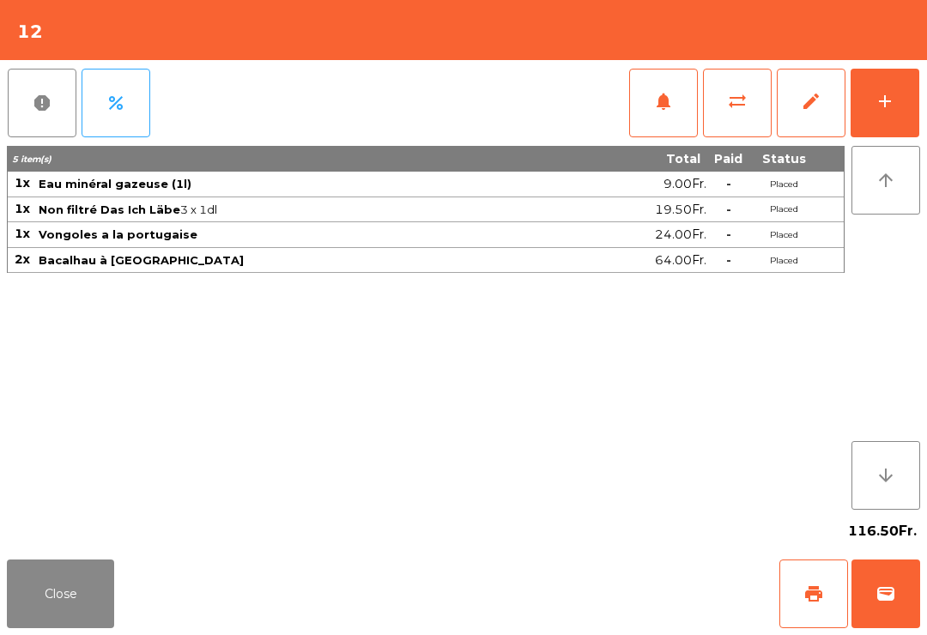
click at [812, 585] on span "print" at bounding box center [813, 594] width 21 height 21
